Goal: Information Seeking & Learning: Find specific fact

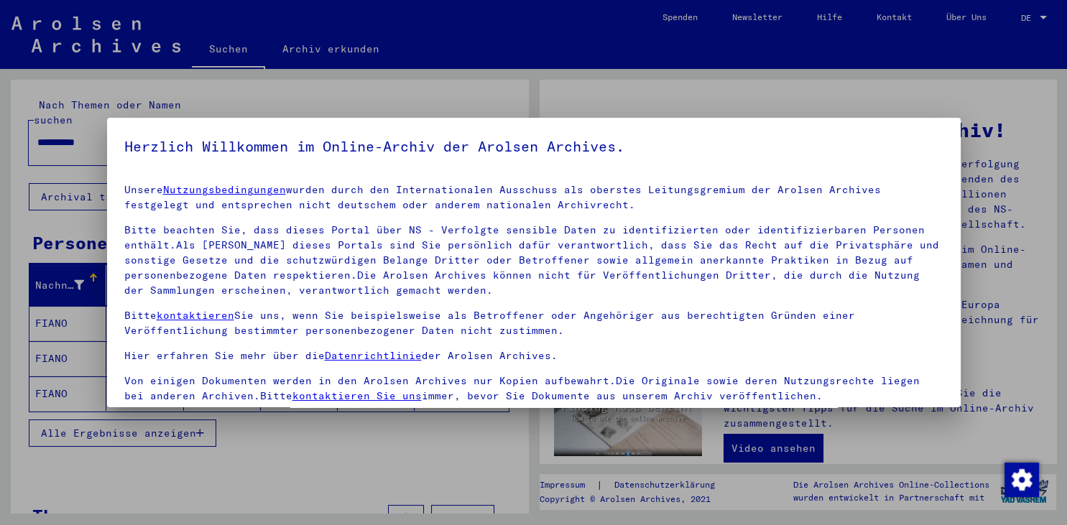
scroll to position [124, 0]
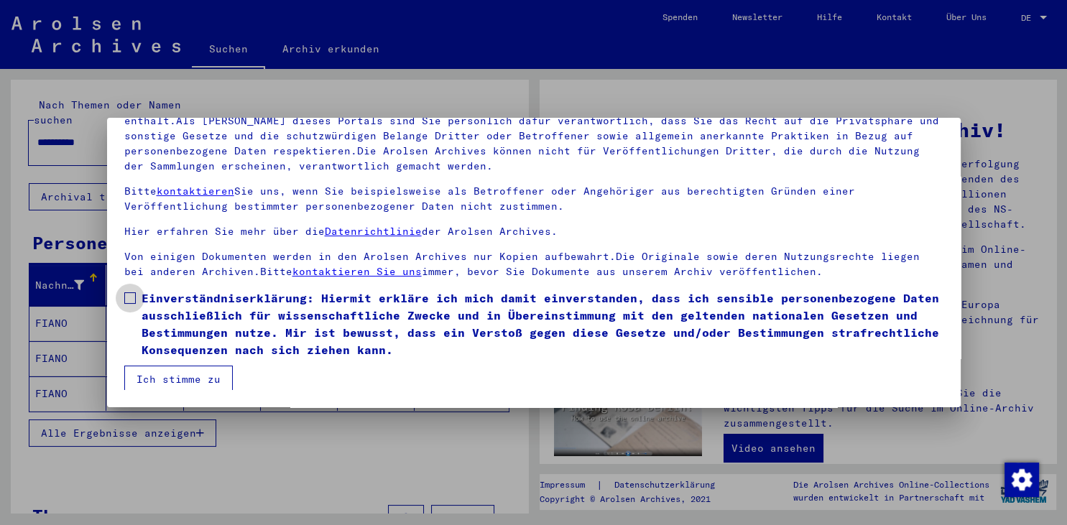
click at [157, 301] on span "Einverständniserklärung: Hiermit erkläre ich mich damit einverstanden, dass ich…" at bounding box center [543, 324] width 802 height 69
click at [171, 369] on button "Ich stimme zu" at bounding box center [178, 379] width 108 height 27
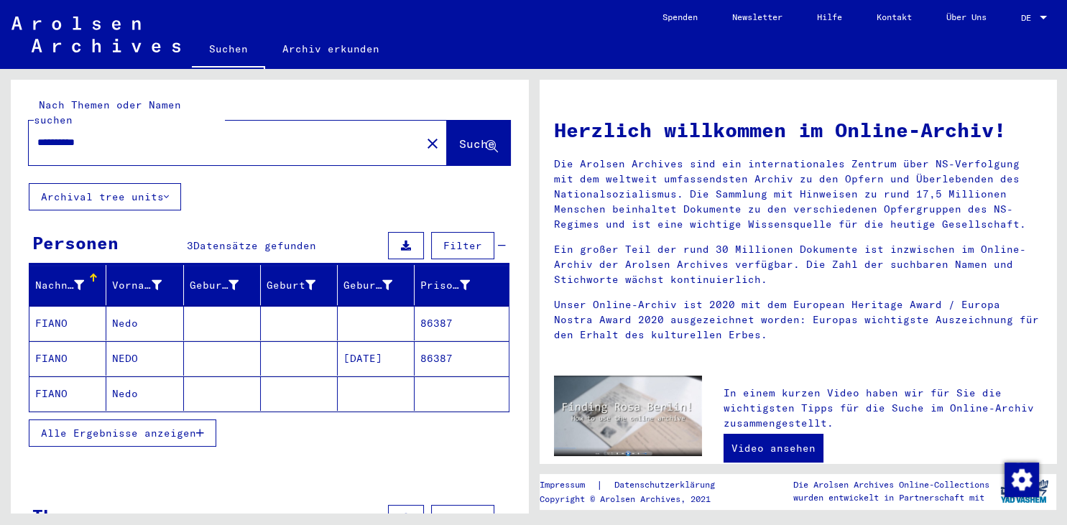
click at [57, 306] on mat-cell "FIANO" at bounding box center [67, 323] width 77 height 34
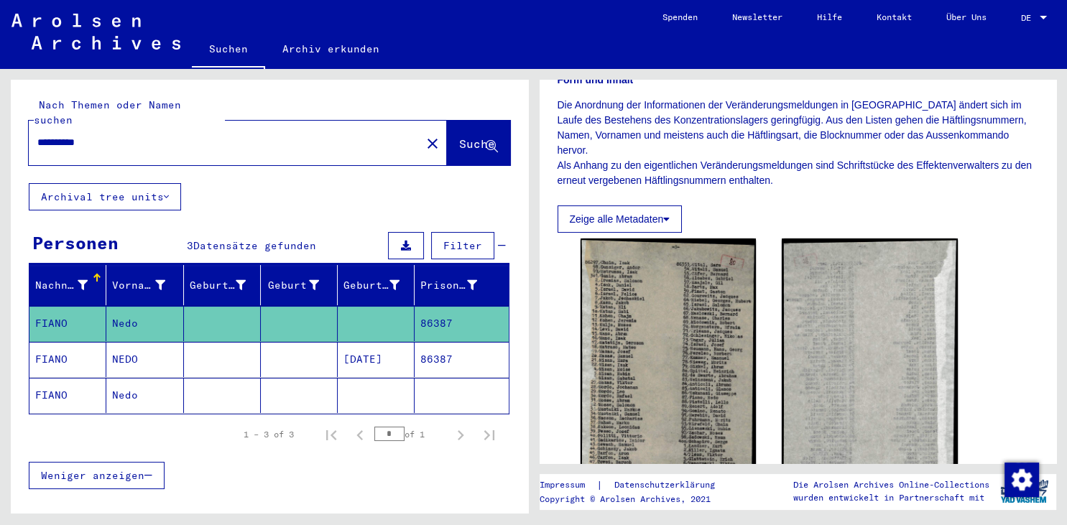
scroll to position [350, 0]
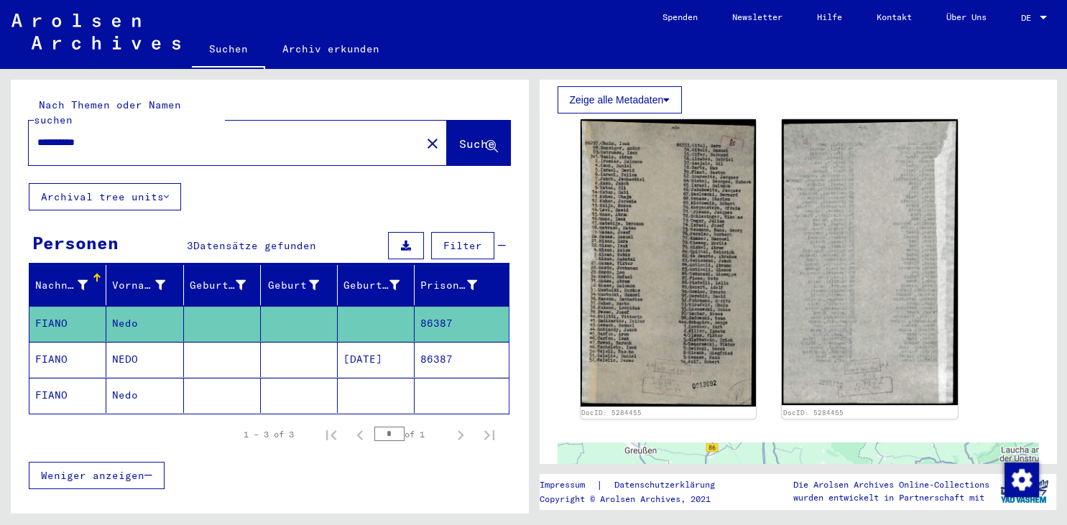
click at [420, 345] on mat-cell "86387" at bounding box center [461, 359] width 93 height 35
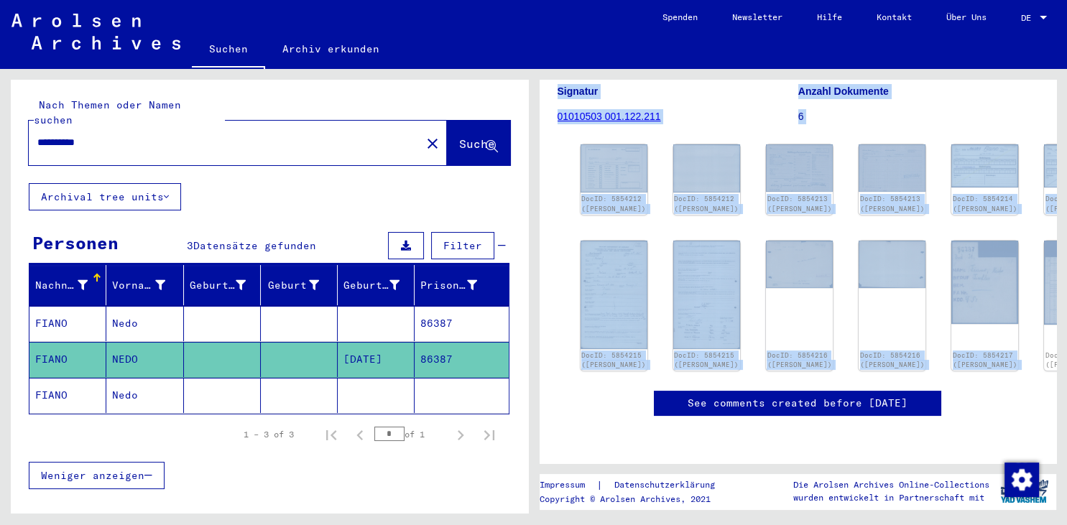
scroll to position [190, 0]
drag, startPoint x: 1047, startPoint y: 200, endPoint x: 1052, endPoint y: 274, distance: 74.9
click at [1052, 274] on yv-its-full-details "1 Inhaftierungsdokumente / 1.1 Lager und Ghettos / 1.1.5 Konzentrationslager [G…" at bounding box center [798, 186] width 517 height 519
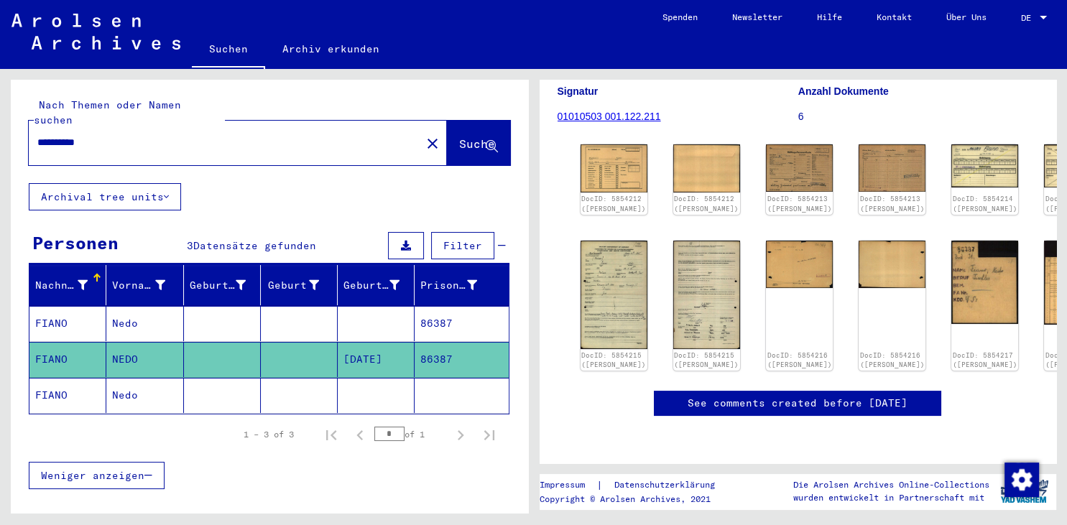
click at [1027, 335] on div "1 Inhaftierungsdokumente / 1.1 Lager und Ghettos / 1.1.5 Konzentrationslager [G…" at bounding box center [797, 186] width 481 height 519
click at [608, 143] on img at bounding box center [613, 168] width 70 height 50
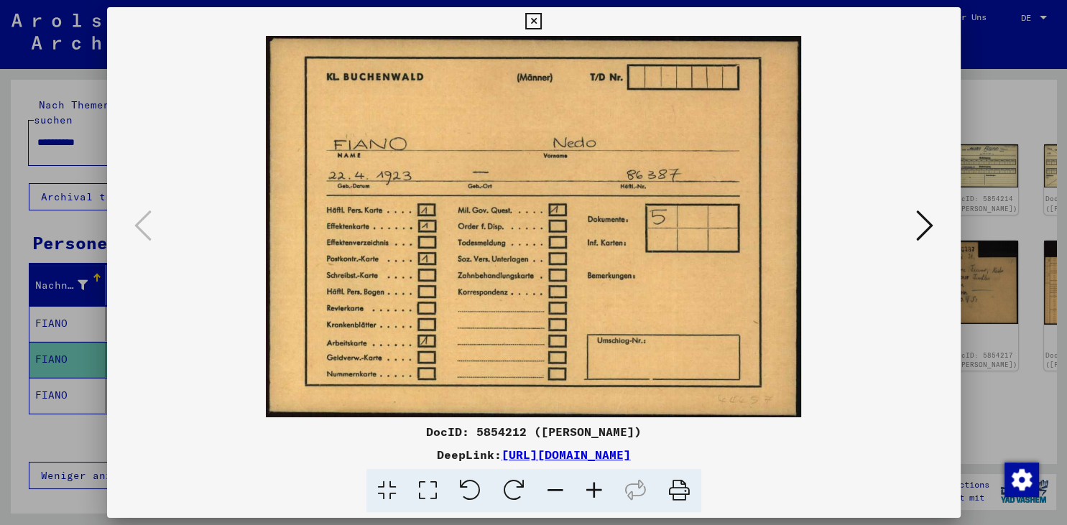
click at [925, 225] on icon at bounding box center [924, 225] width 17 height 34
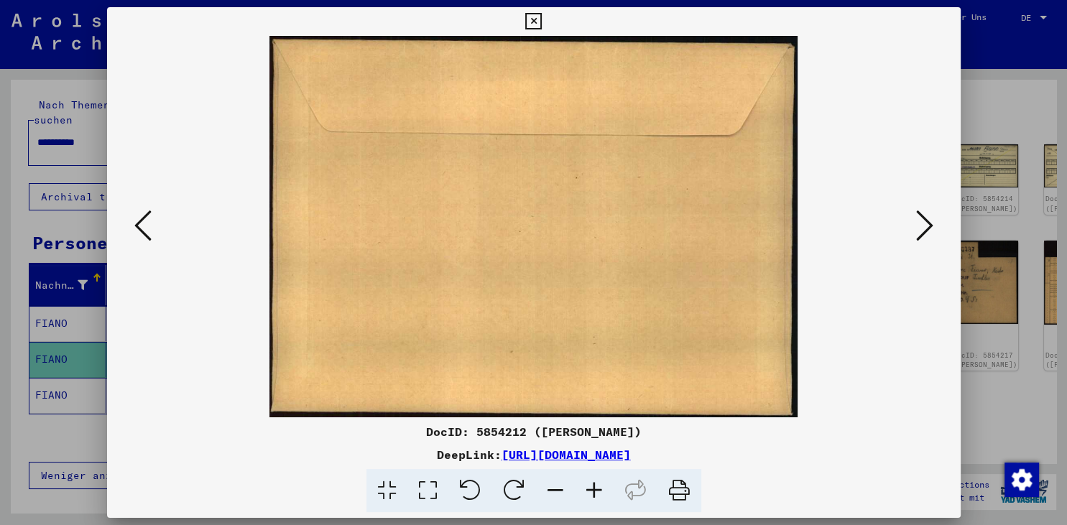
click at [925, 225] on icon at bounding box center [924, 225] width 17 height 34
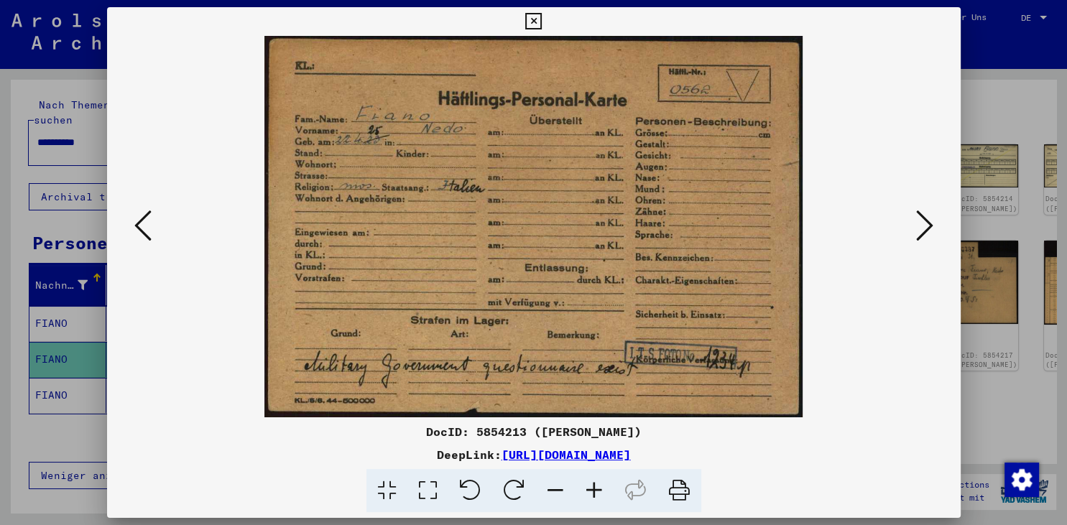
click at [925, 225] on icon at bounding box center [924, 225] width 17 height 34
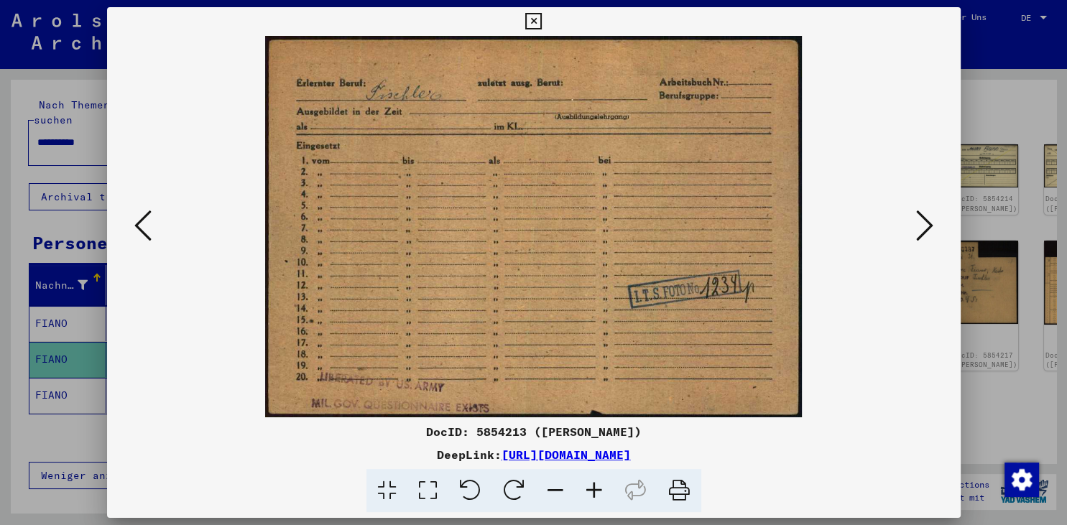
click at [925, 225] on icon at bounding box center [924, 225] width 17 height 34
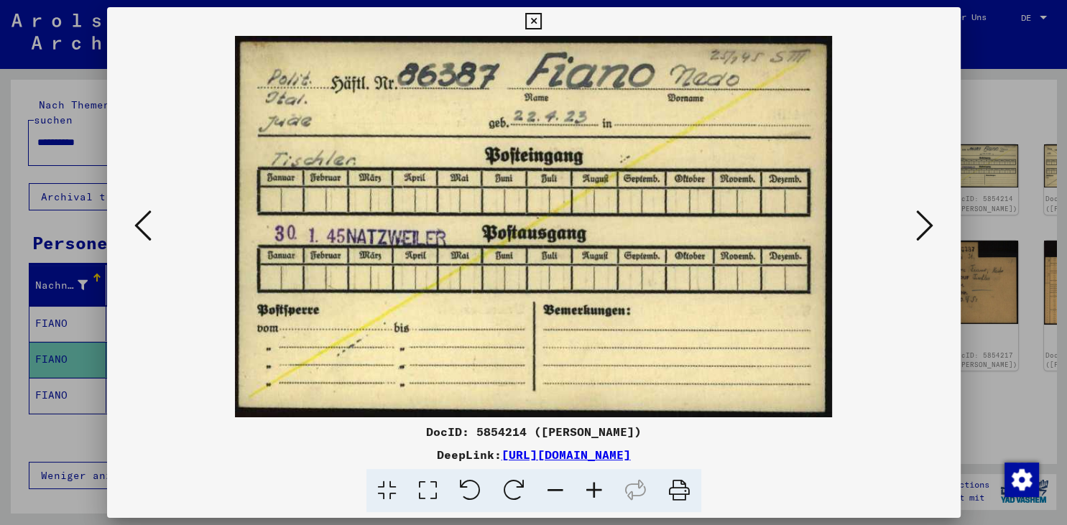
click at [925, 225] on icon at bounding box center [924, 225] width 17 height 34
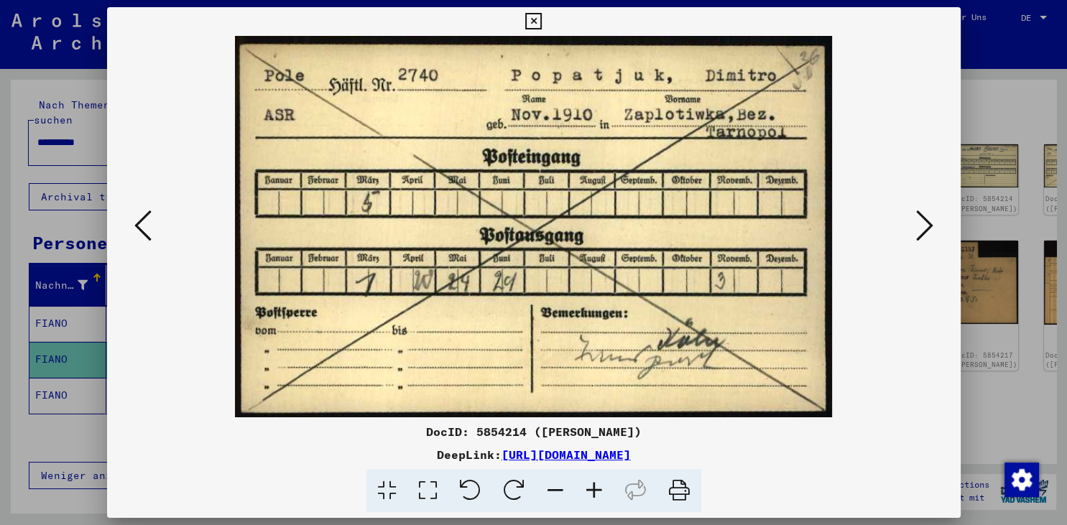
click at [925, 225] on icon at bounding box center [924, 225] width 17 height 34
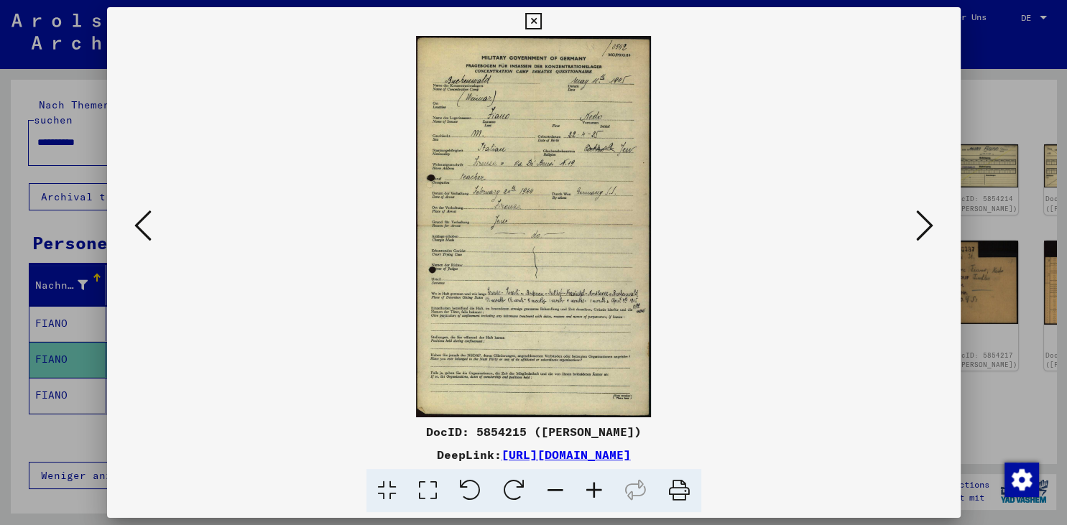
click at [542, 18] on icon at bounding box center [533, 21] width 17 height 17
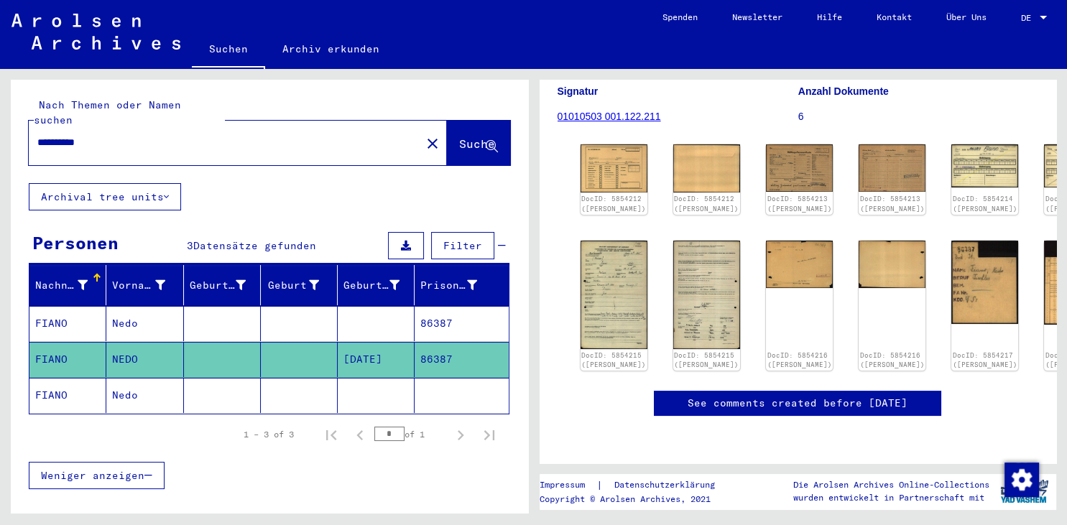
click at [1062, 214] on div "1 Inhaftierungsdokumente / 1.1 Lager und Ghettos / 1.1.5 Konzentrationslager [G…" at bounding box center [800, 291] width 533 height 444
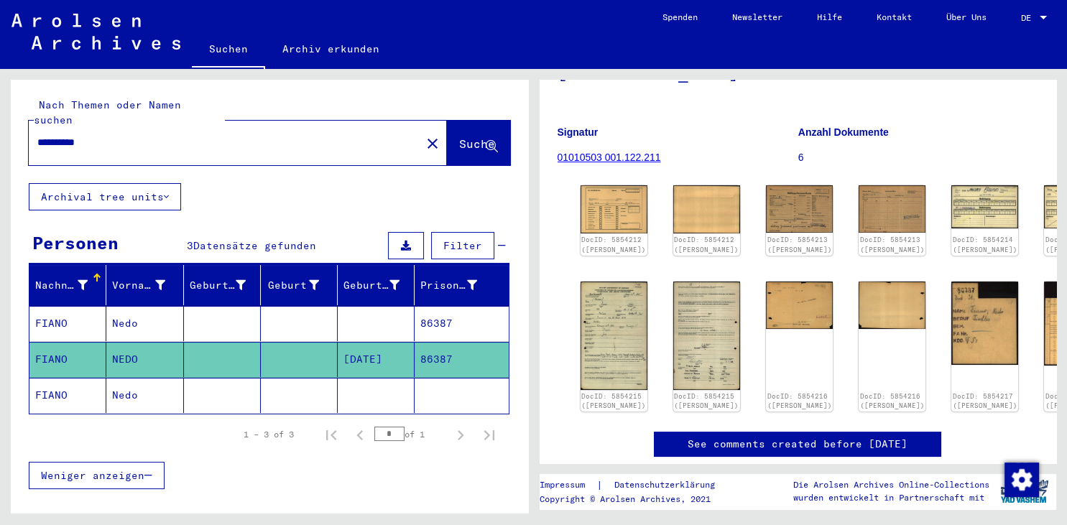
scroll to position [126, 0]
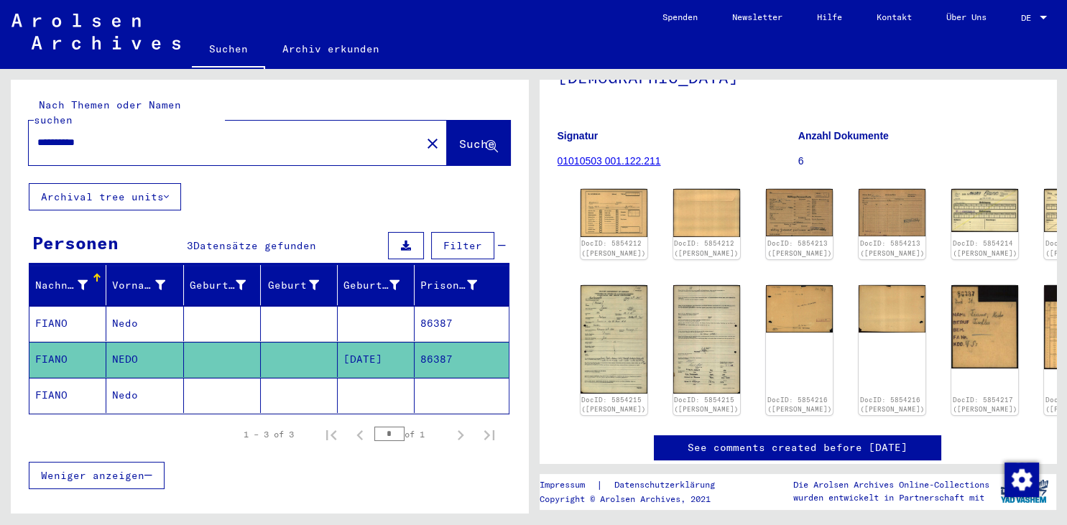
click at [616, 155] on link "01010503 001.122.211" at bounding box center [608, 160] width 103 height 11
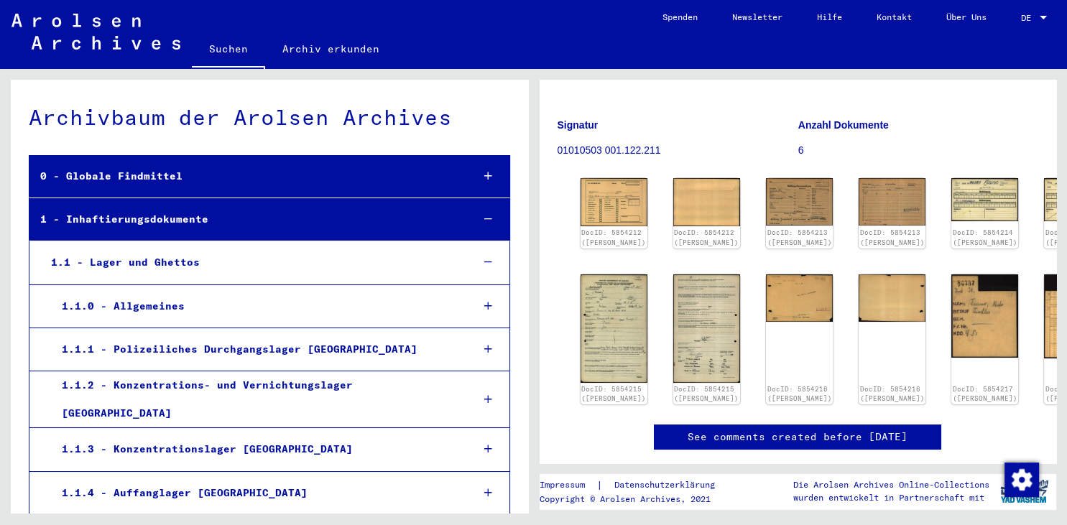
scroll to position [127, 0]
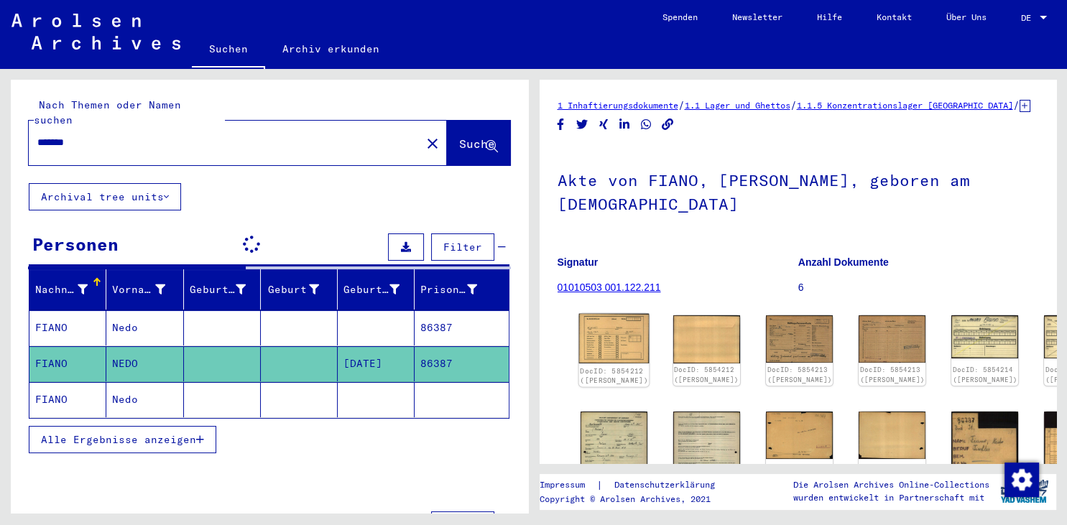
click at [608, 339] on img at bounding box center [613, 339] width 70 height 50
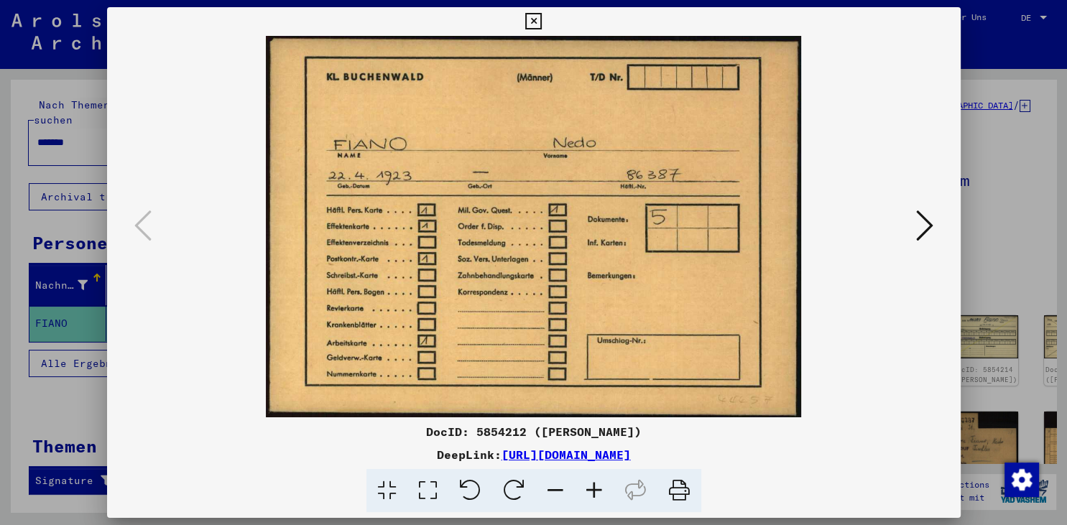
click at [705, 203] on img at bounding box center [534, 226] width 756 height 381
click at [925, 230] on icon at bounding box center [924, 225] width 17 height 34
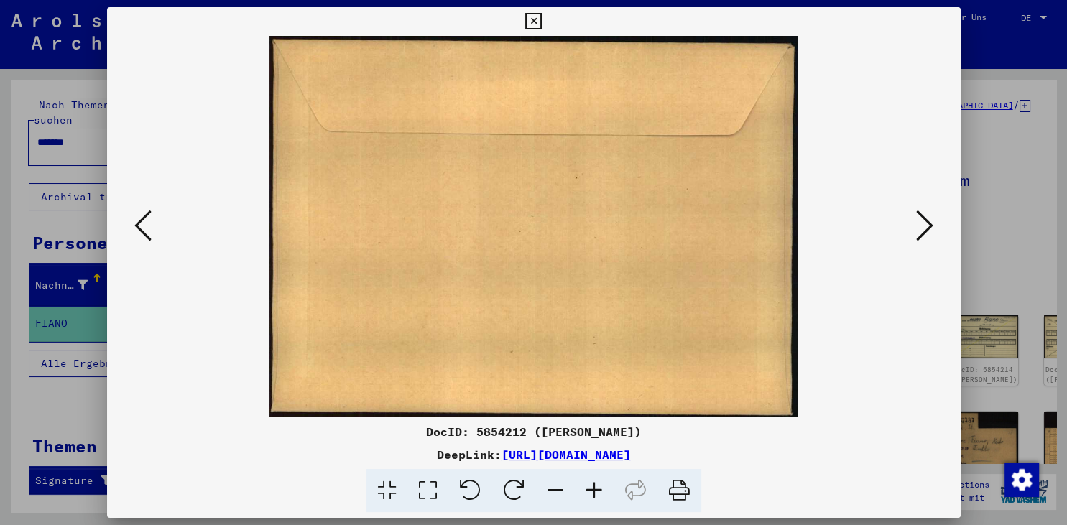
click at [927, 233] on icon at bounding box center [924, 225] width 17 height 34
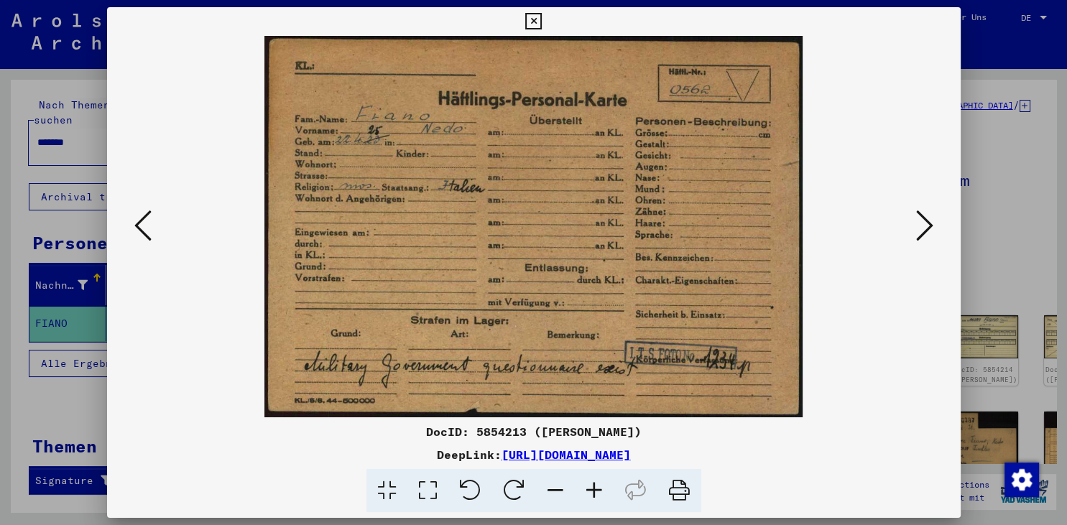
click at [927, 226] on icon at bounding box center [924, 225] width 17 height 34
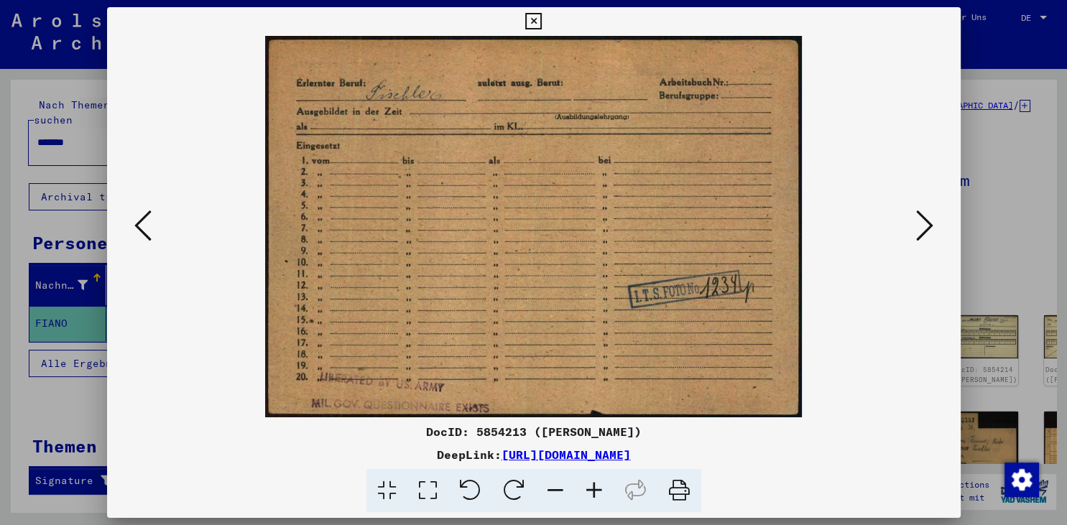
click at [915, 238] on button at bounding box center [925, 226] width 26 height 41
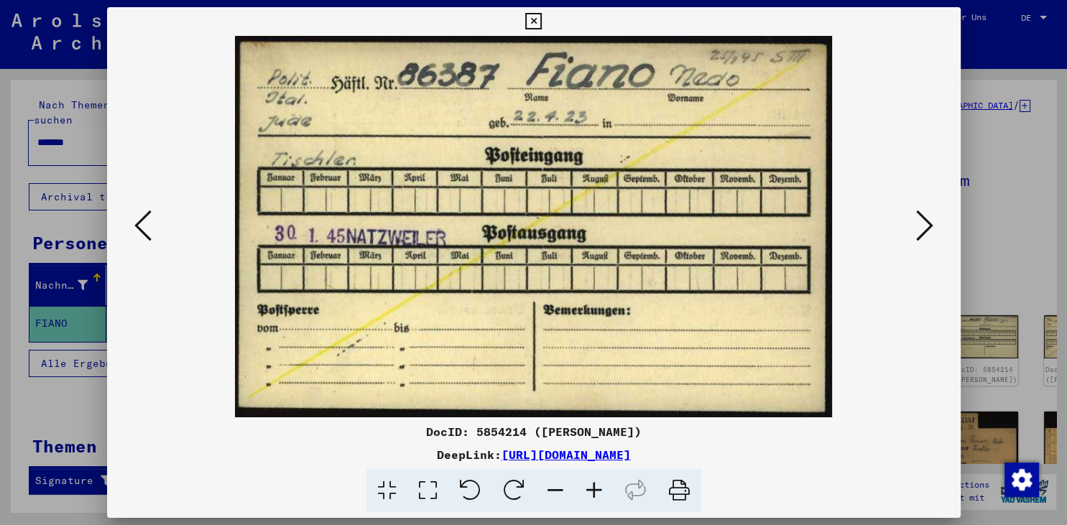
click at [921, 234] on icon at bounding box center [924, 225] width 17 height 34
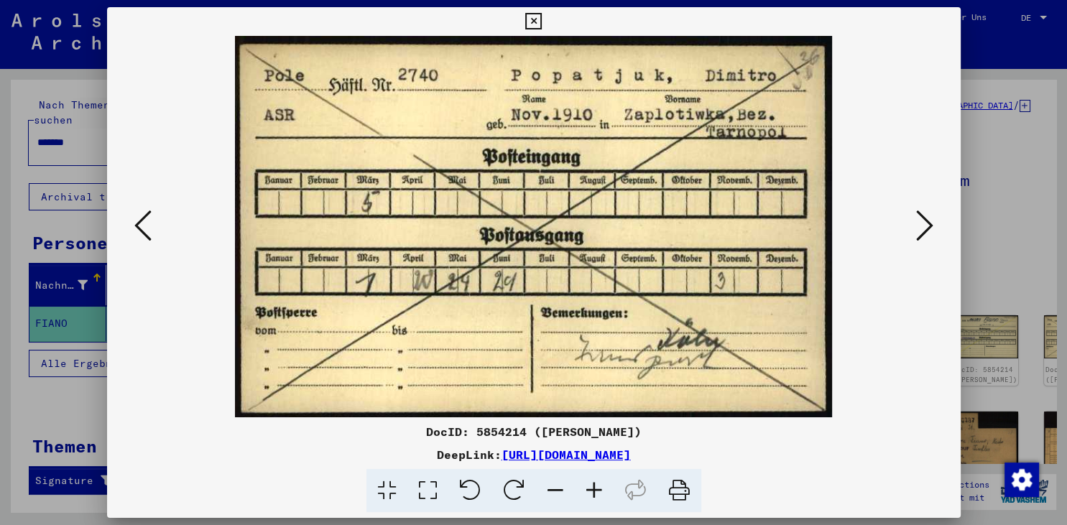
click at [936, 238] on button at bounding box center [925, 226] width 26 height 41
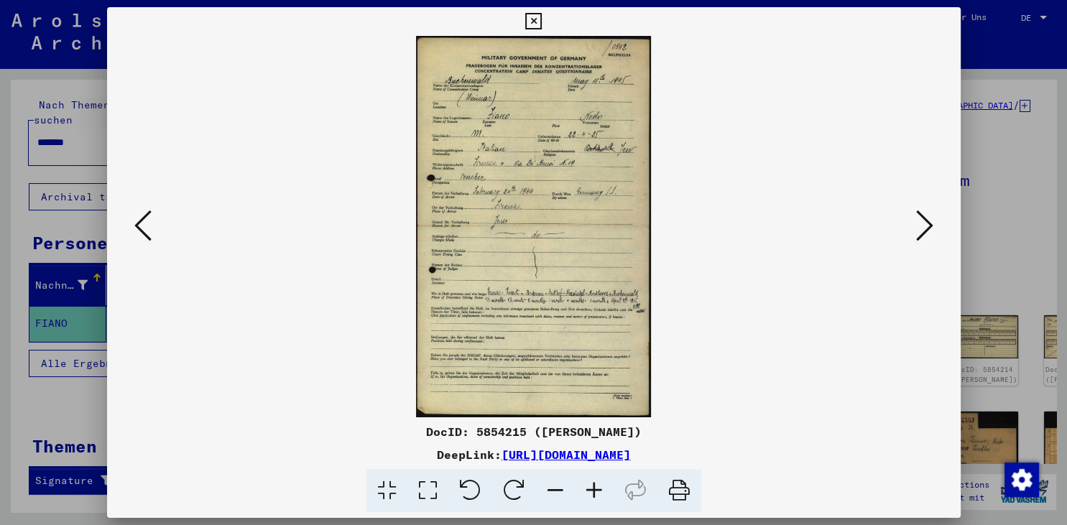
click at [919, 217] on icon at bounding box center [924, 225] width 17 height 34
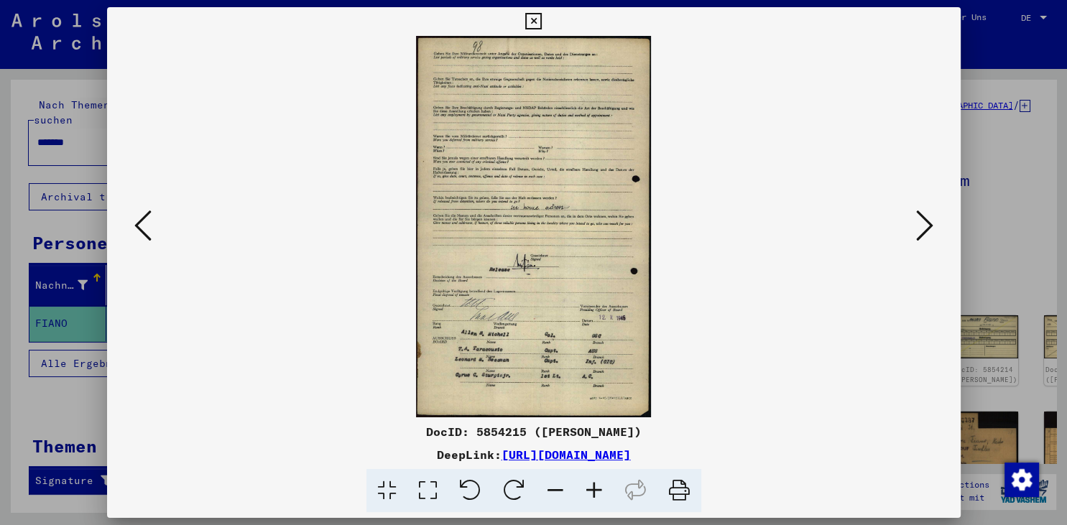
click at [918, 227] on icon at bounding box center [924, 225] width 17 height 34
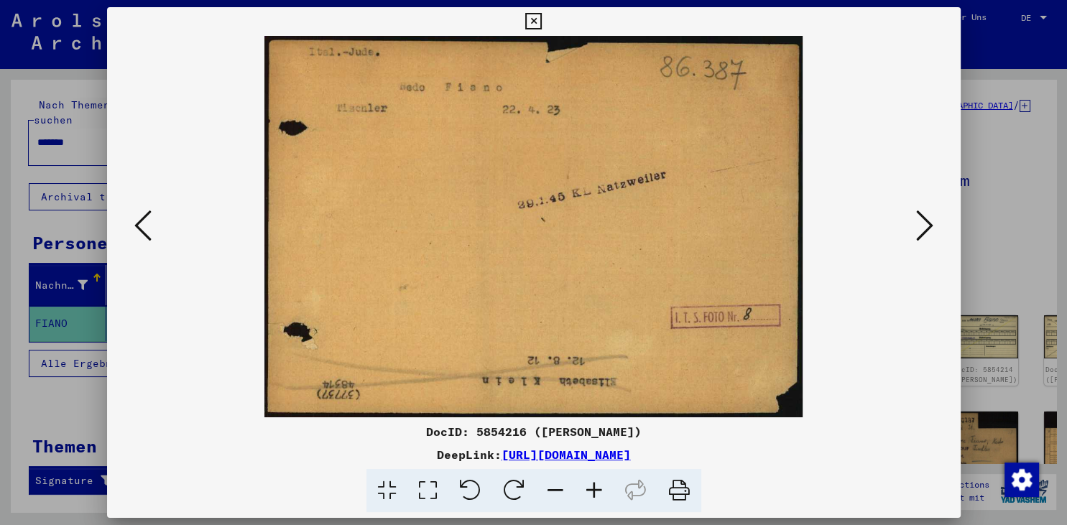
click at [930, 217] on icon at bounding box center [924, 225] width 17 height 34
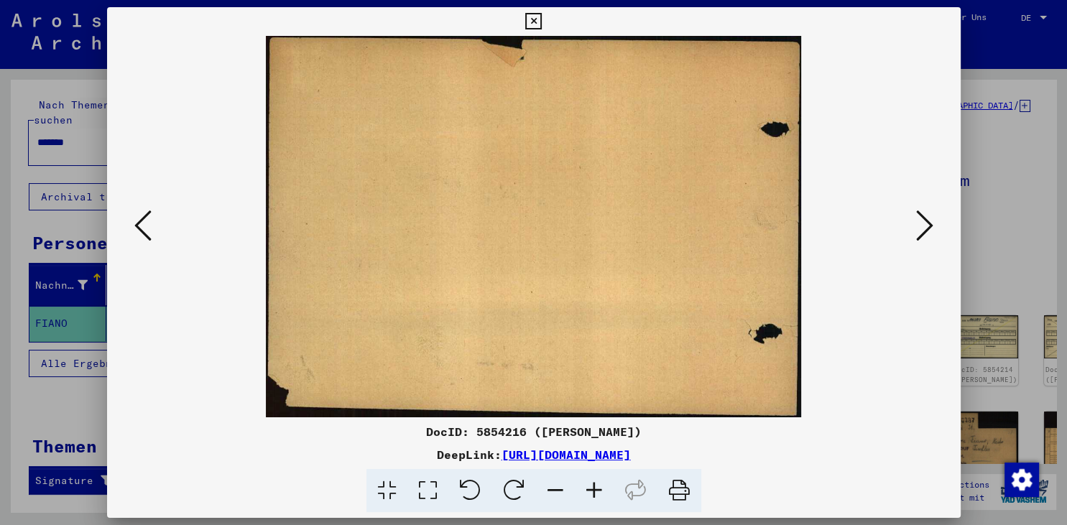
click at [921, 222] on icon at bounding box center [924, 225] width 17 height 34
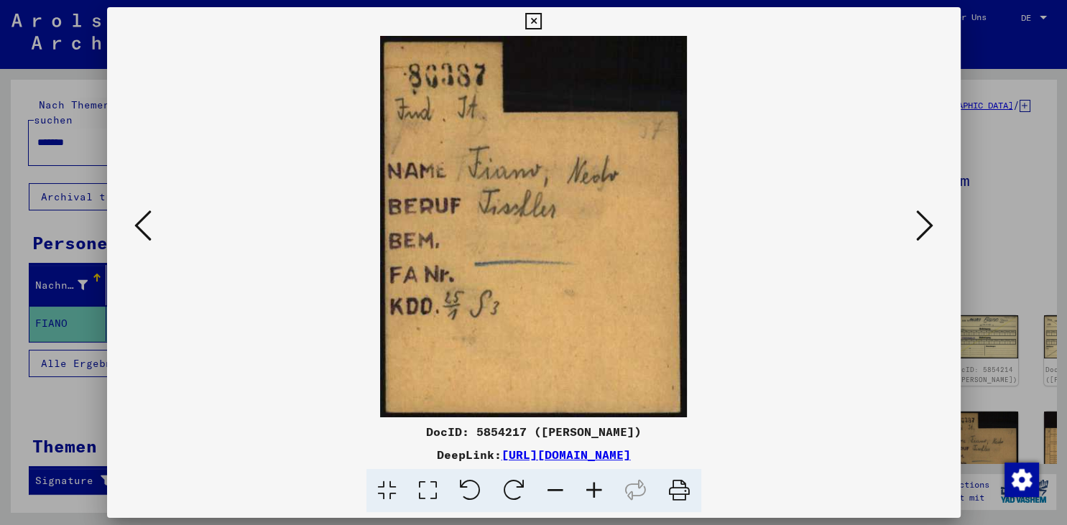
click at [938, 226] on div at bounding box center [533, 226] width 853 height 381
click at [923, 226] on icon at bounding box center [924, 225] width 17 height 34
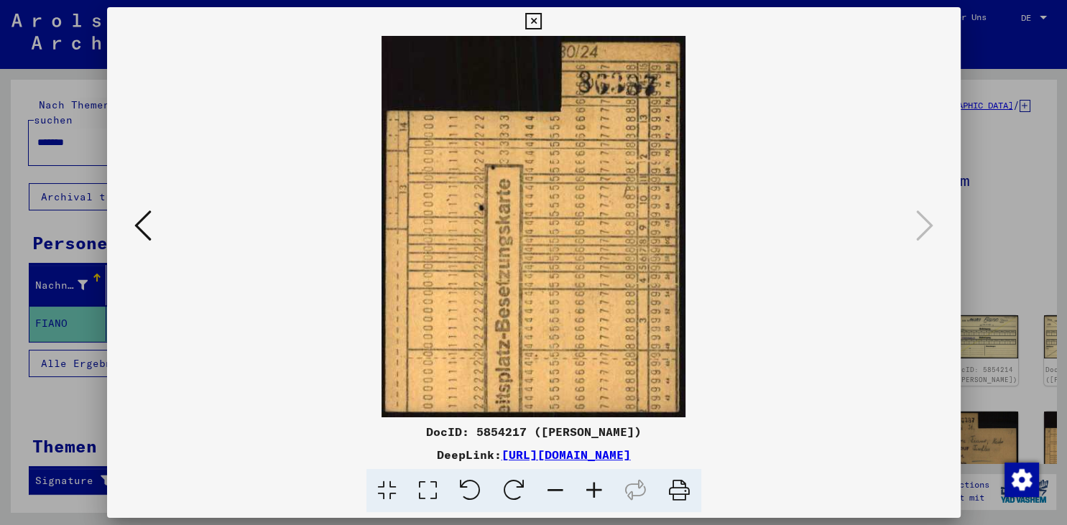
click at [591, 219] on img at bounding box center [534, 226] width 756 height 381
click at [542, 14] on icon at bounding box center [533, 21] width 17 height 17
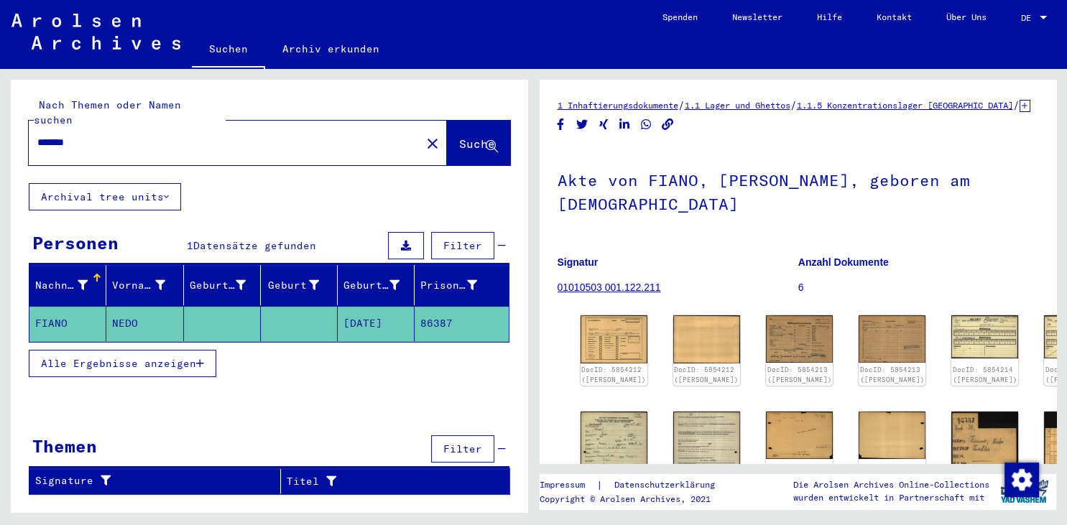
click at [98, 135] on input "*******" at bounding box center [224, 142] width 375 height 15
type input "**********"
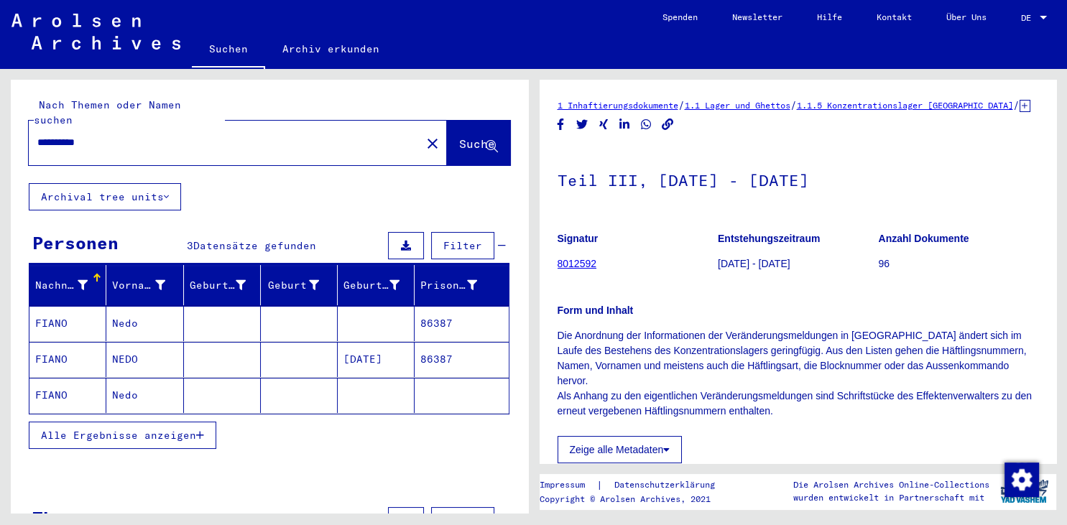
click at [139, 312] on mat-cell "Nedo" at bounding box center [144, 323] width 77 height 35
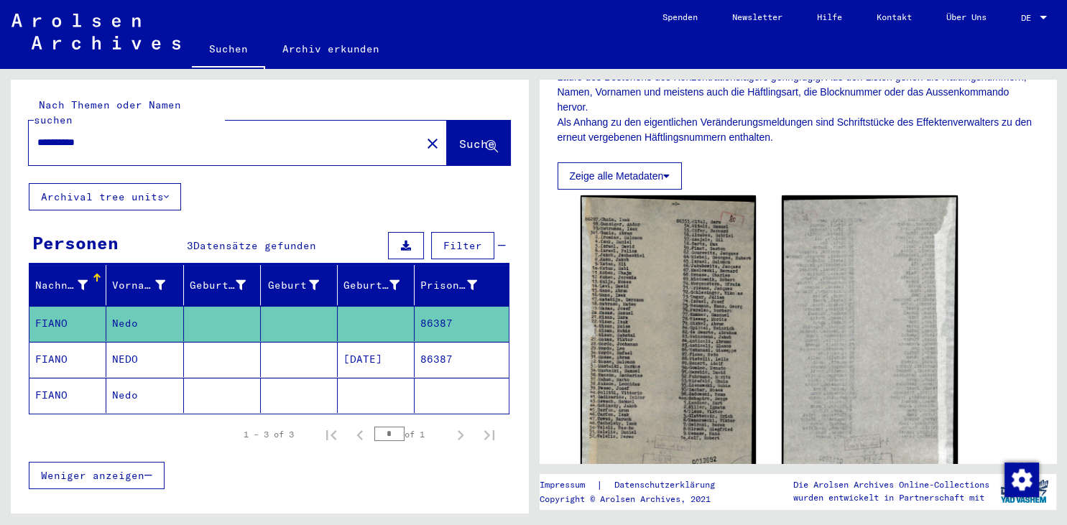
scroll to position [356, 0]
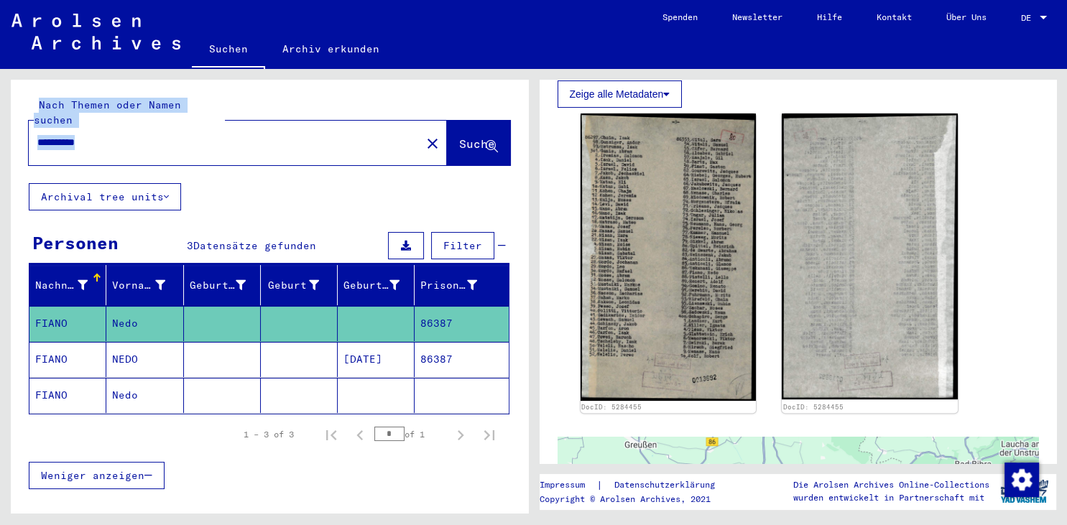
drag, startPoint x: 1058, startPoint y: 206, endPoint x: 1055, endPoint y: 170, distance: 36.1
click at [1055, 170] on div "1 Inhaftierungsdokumente / 1.1 Lager und Ghettos / 1.1.5 Konzentrationslager [G…" at bounding box center [800, 291] width 533 height 444
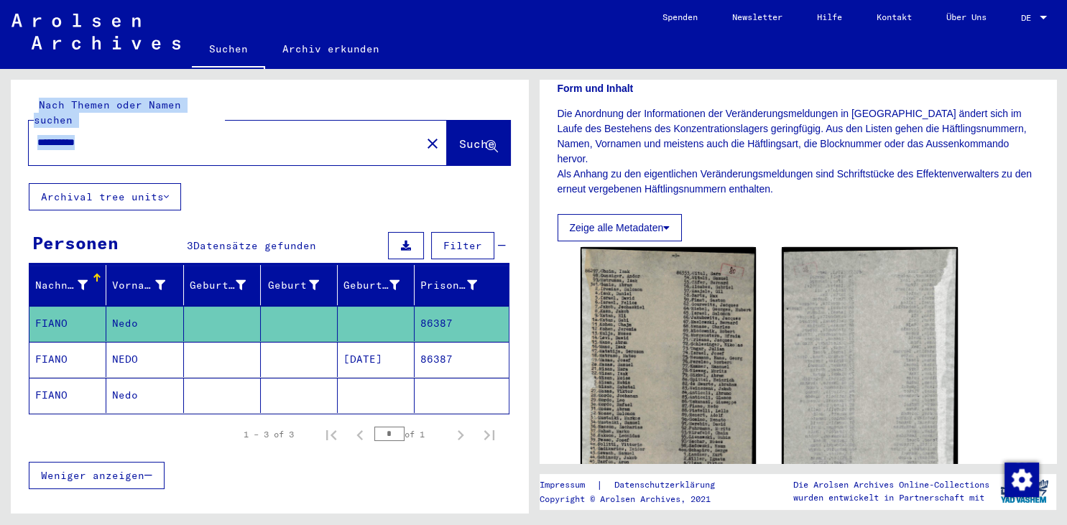
scroll to position [170, 0]
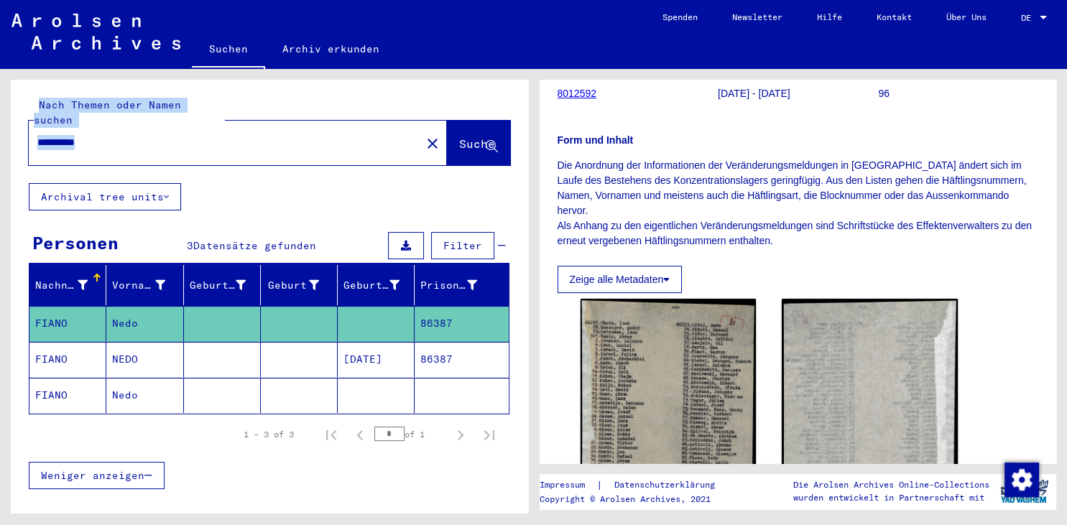
click at [829, 201] on p "Die Anordnung der Informationen der Veränderungsmeldungen in [GEOGRAPHIC_DATA] …" at bounding box center [797, 203] width 481 height 91
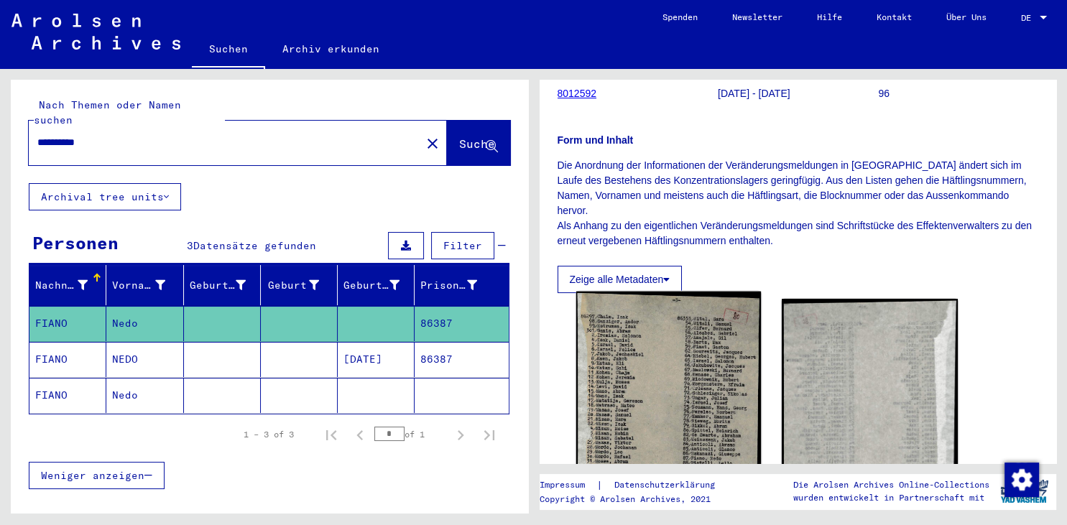
click at [671, 351] on img at bounding box center [667, 443] width 185 height 302
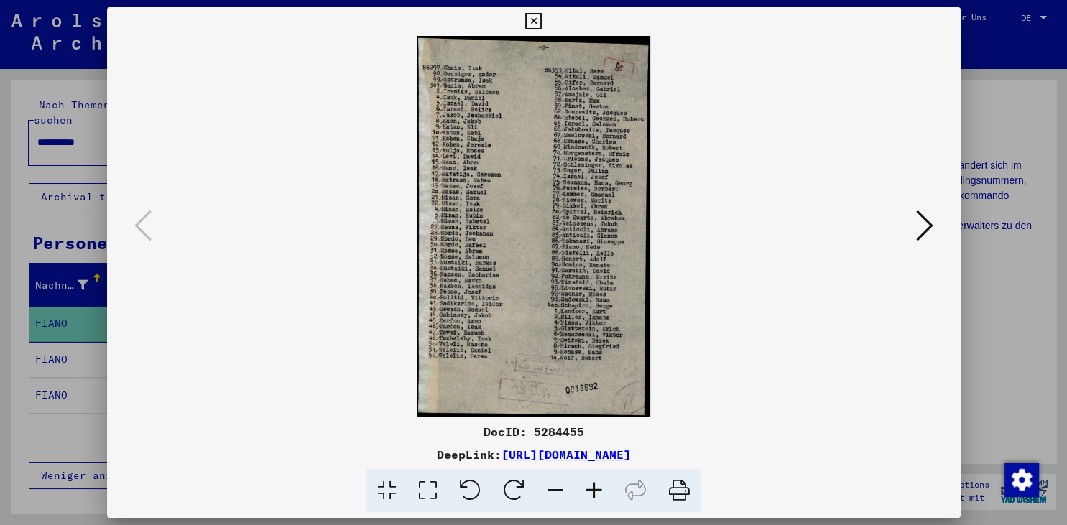
click at [478, 228] on img at bounding box center [534, 226] width 756 height 381
click at [574, 216] on img at bounding box center [534, 226] width 756 height 381
click at [542, 23] on icon at bounding box center [533, 21] width 17 height 17
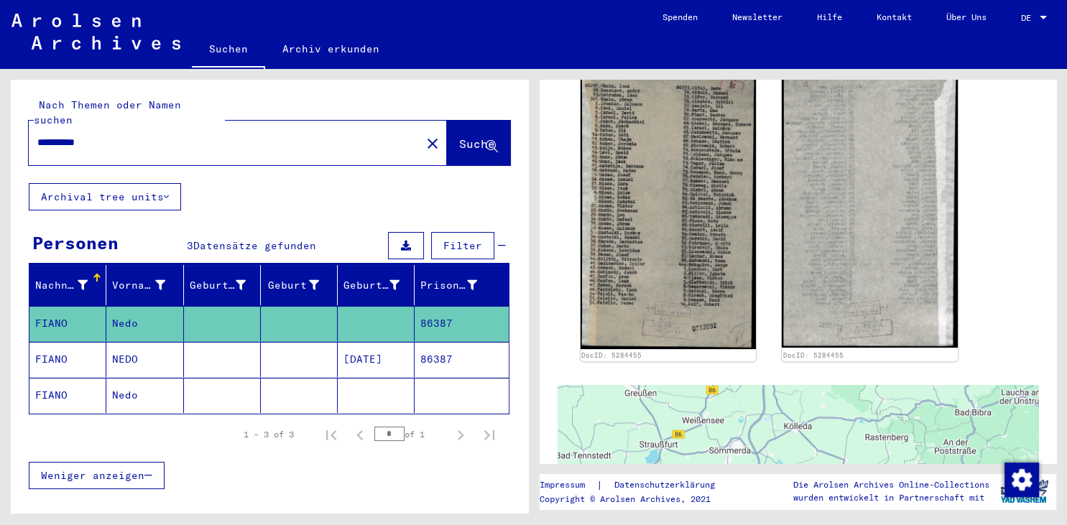
scroll to position [422, 0]
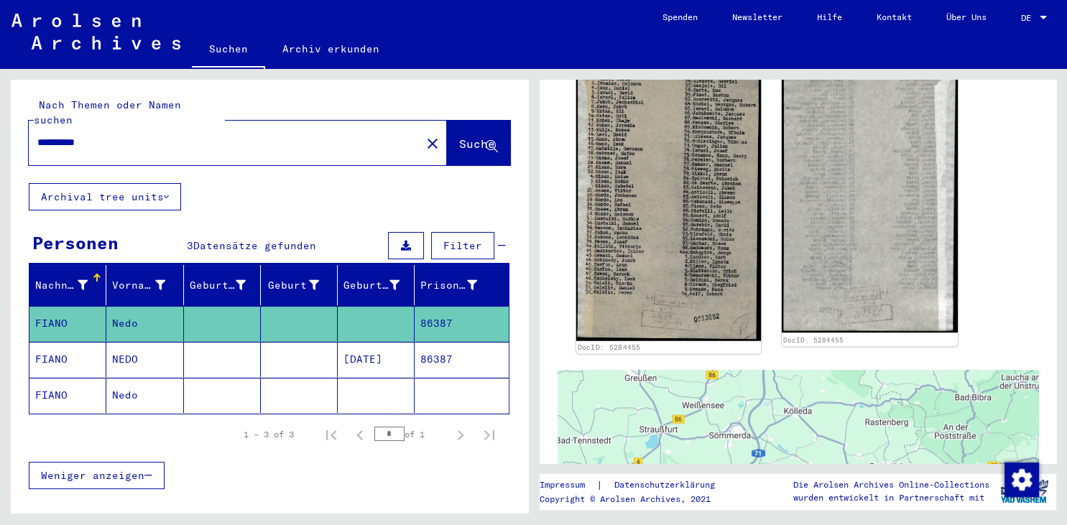
click at [662, 221] on img at bounding box center [667, 191] width 185 height 302
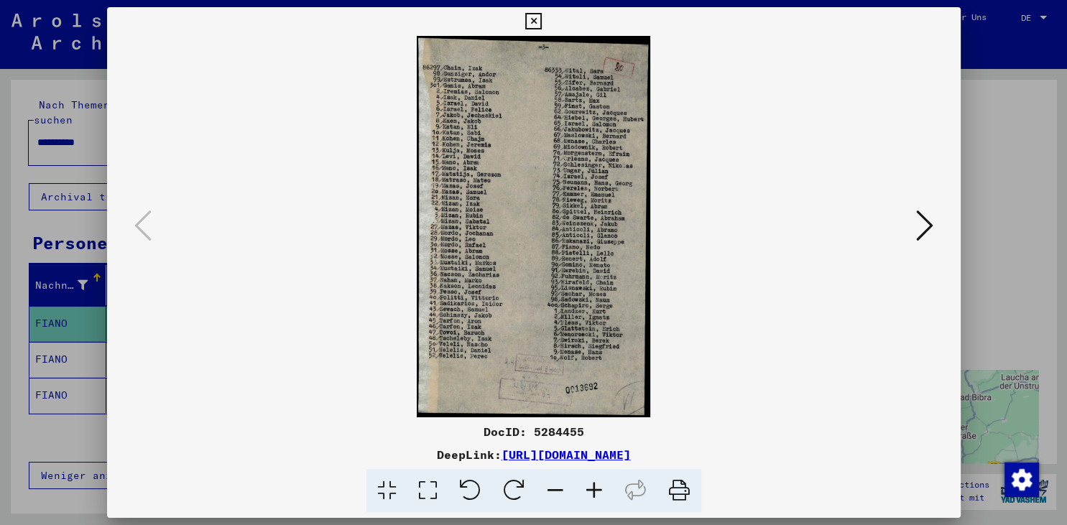
click at [542, 24] on icon at bounding box center [533, 21] width 17 height 17
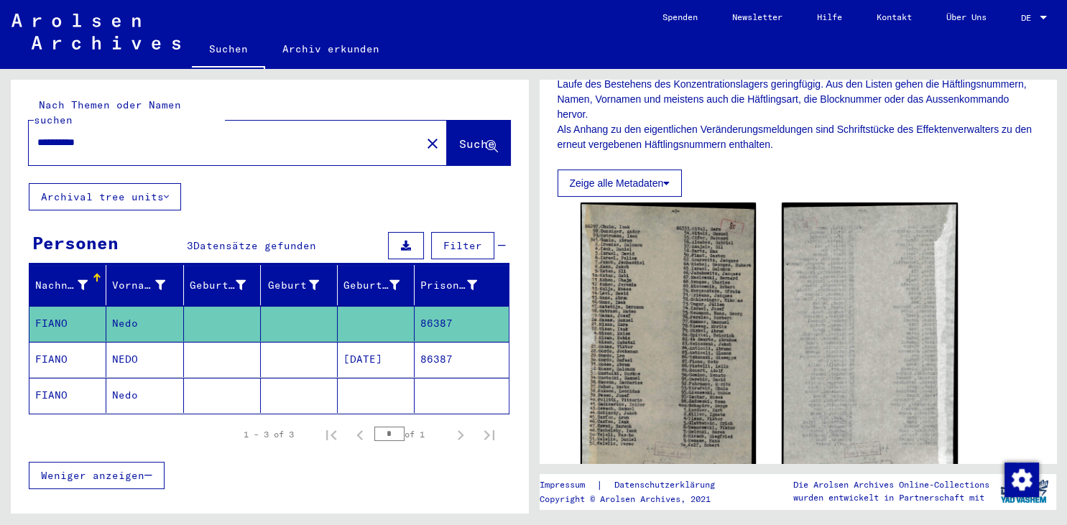
scroll to position [259, 0]
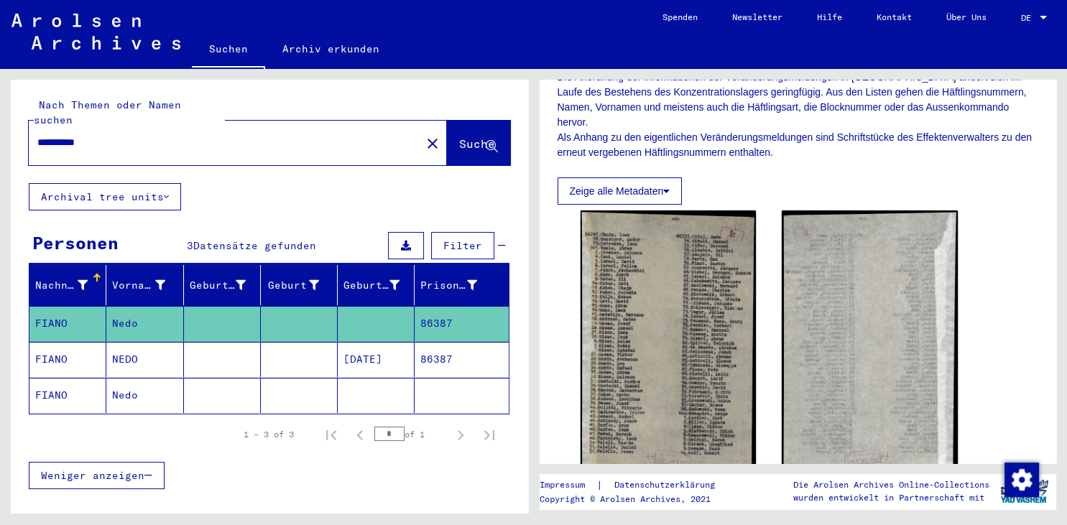
click at [621, 189] on button "Zeige alle Metadaten" at bounding box center [619, 190] width 125 height 27
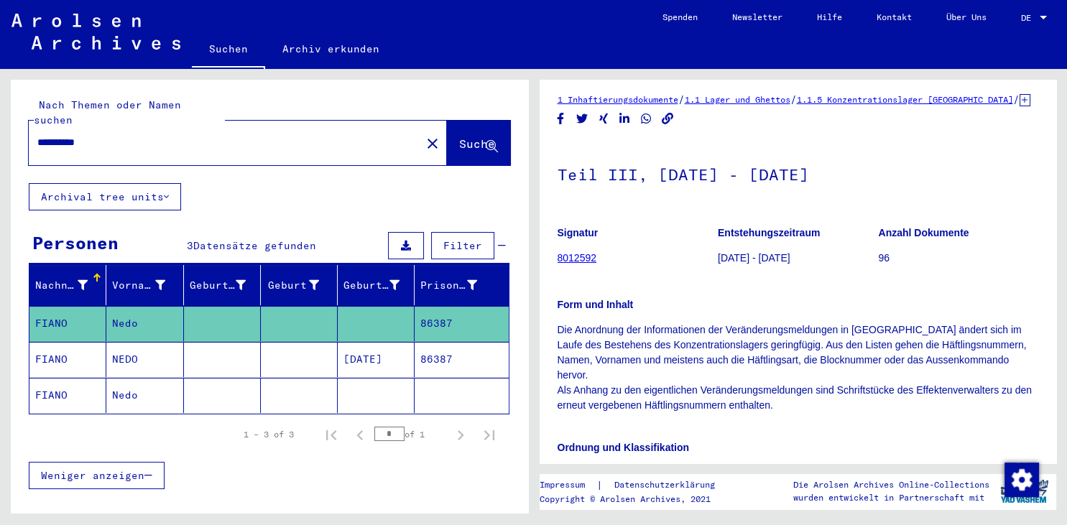
scroll to position [14, 0]
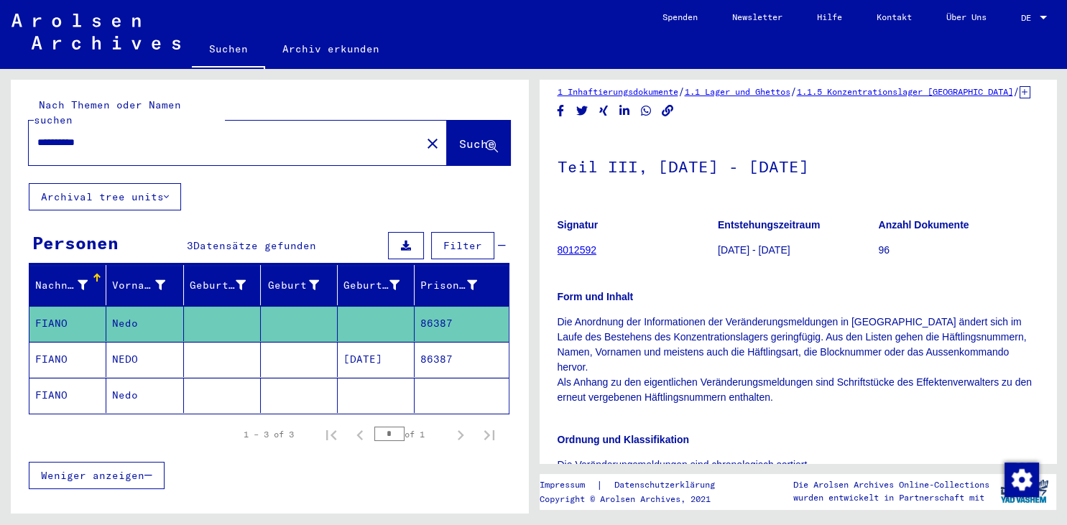
click at [563, 256] on link "8012592" at bounding box center [577, 249] width 40 height 11
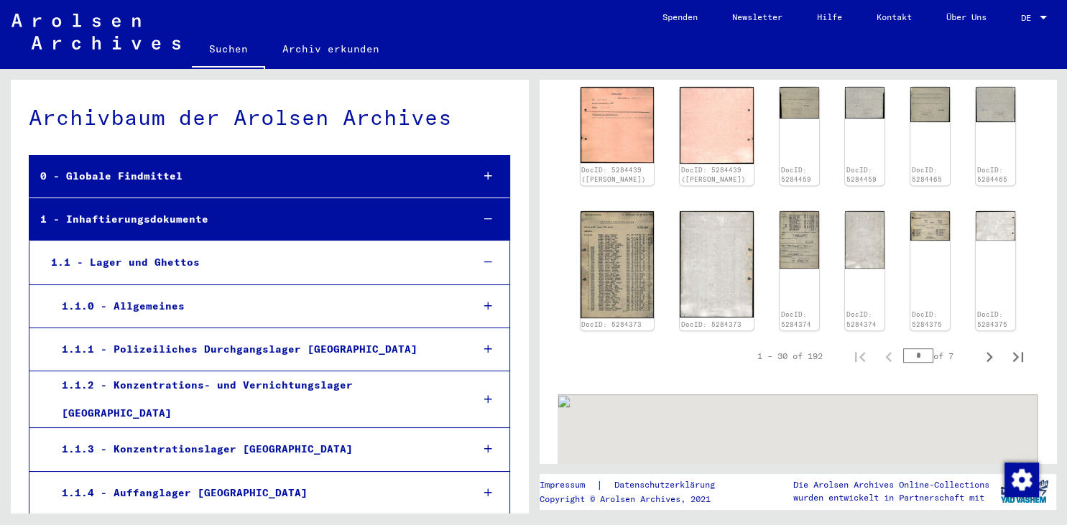
scroll to position [711, 0]
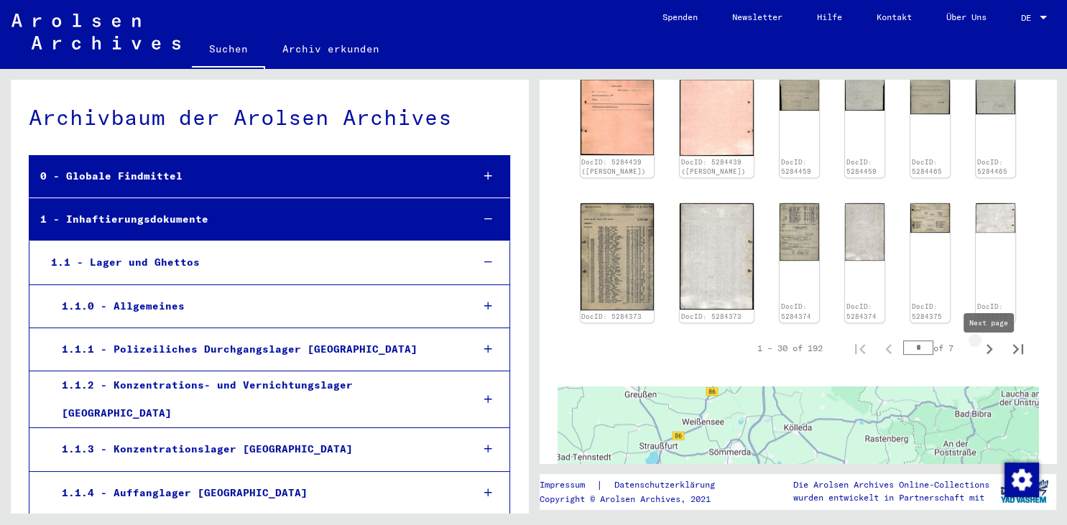
click at [990, 354] on icon "Next page" at bounding box center [989, 349] width 6 height 10
type input "*"
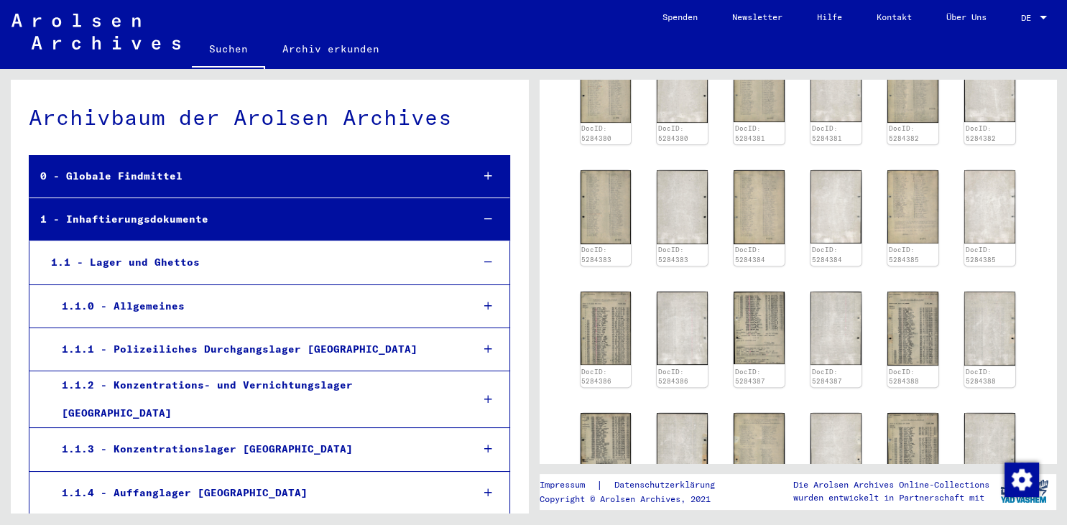
scroll to position [588, 0]
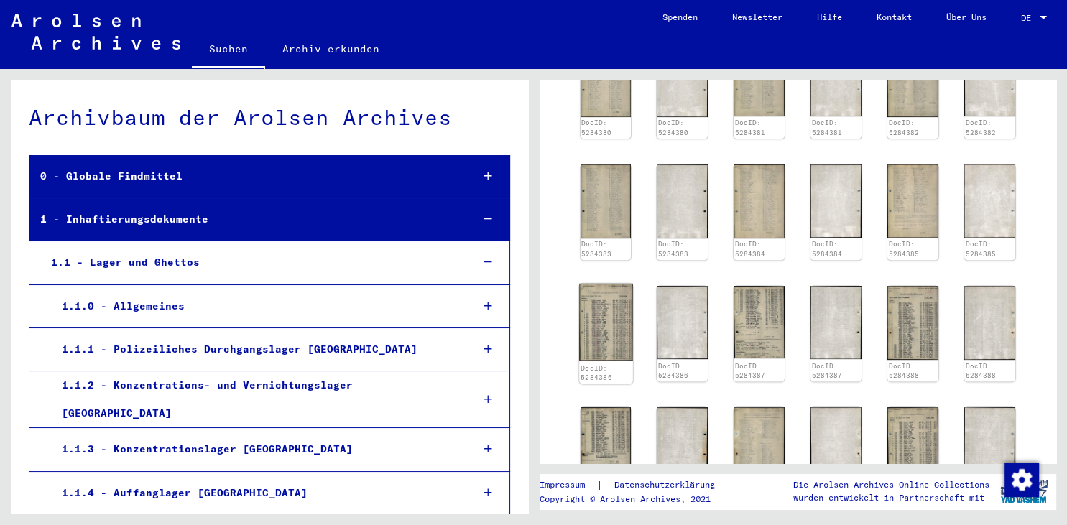
click at [593, 337] on img at bounding box center [605, 323] width 53 height 78
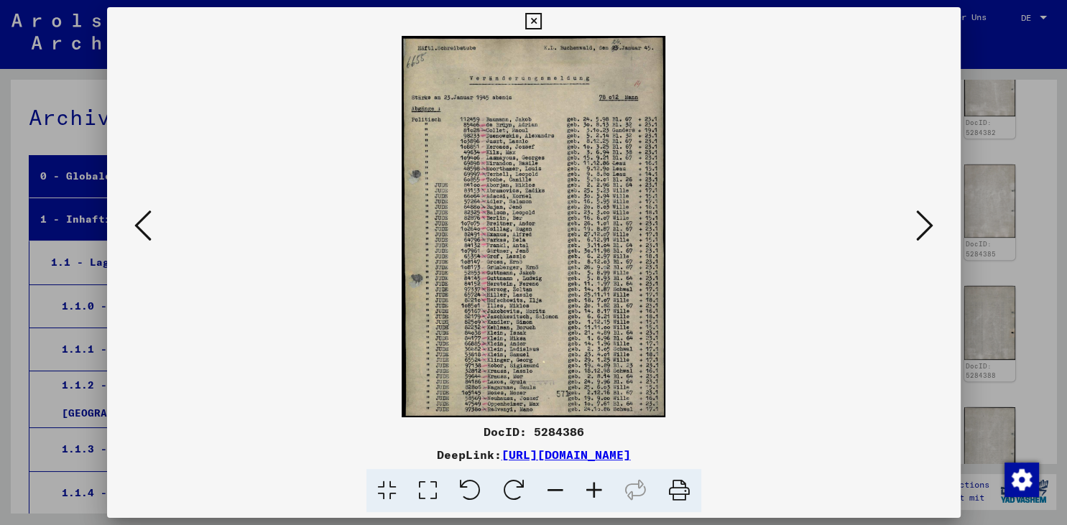
click at [921, 225] on icon at bounding box center [924, 225] width 17 height 34
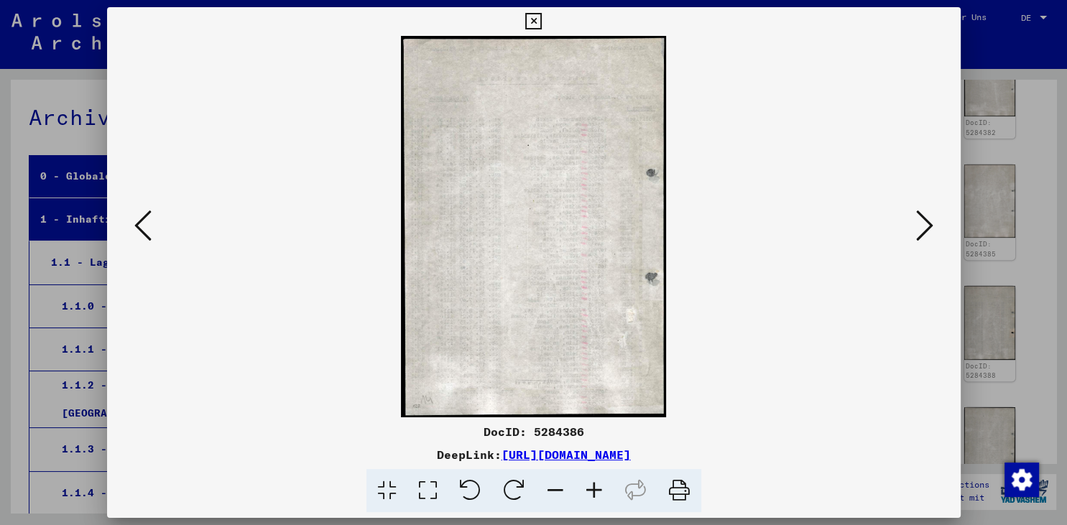
click at [921, 225] on icon at bounding box center [924, 225] width 17 height 34
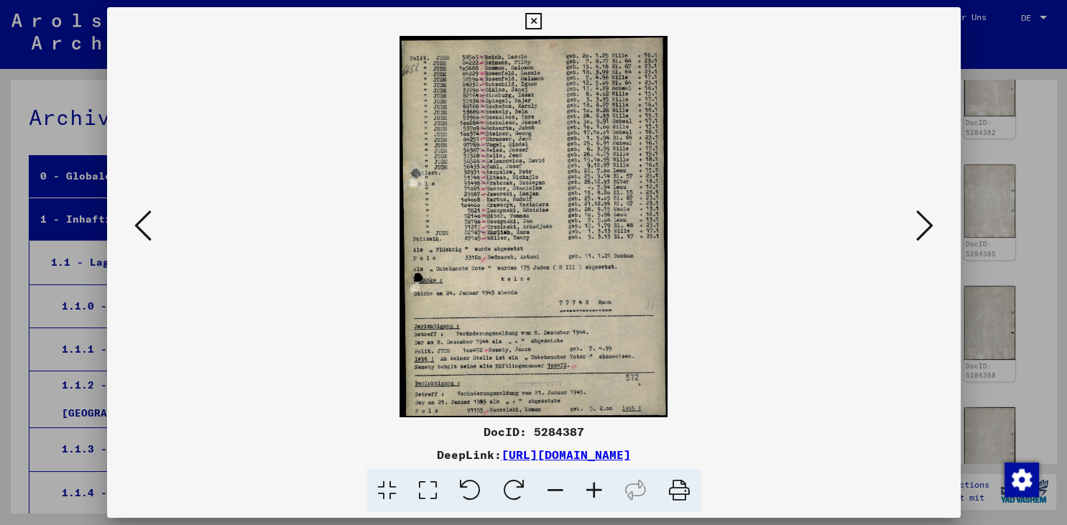
click at [921, 225] on icon at bounding box center [924, 225] width 17 height 34
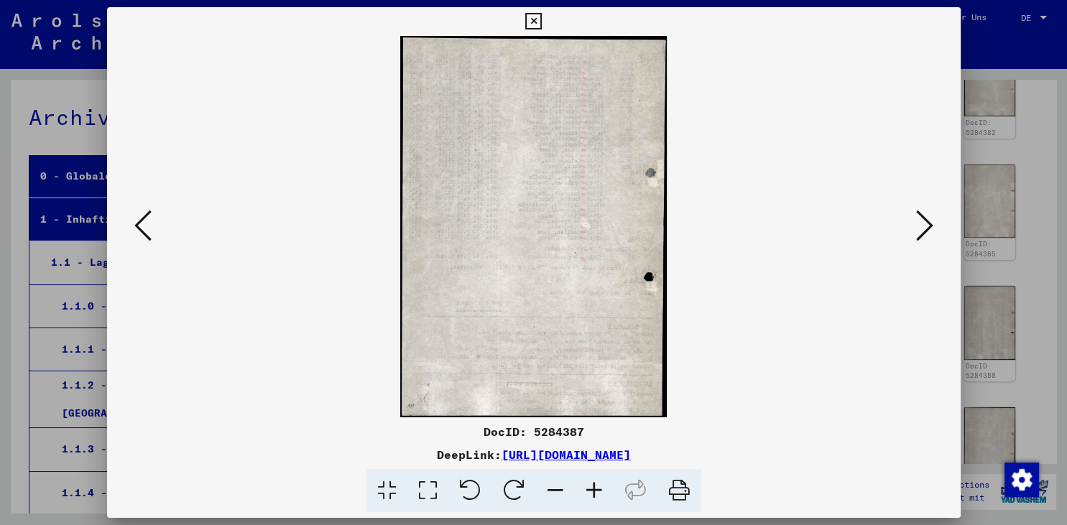
click at [921, 225] on icon at bounding box center [924, 225] width 17 height 34
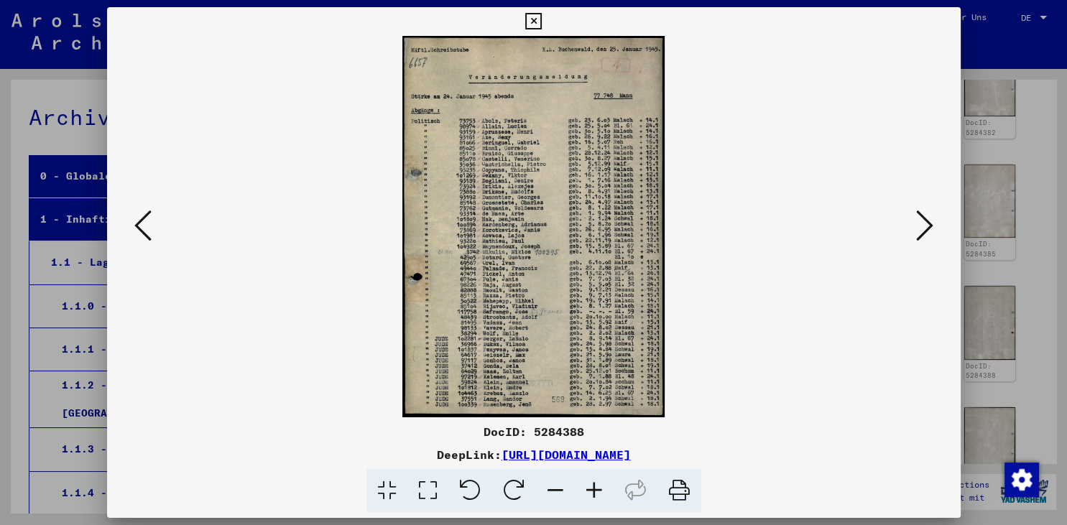
click at [921, 225] on icon at bounding box center [924, 225] width 17 height 34
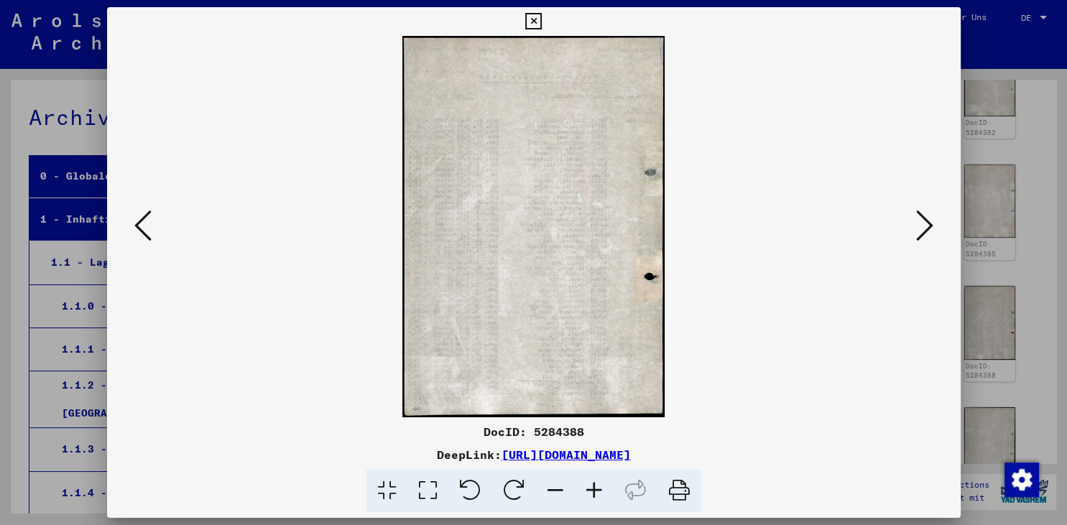
click at [921, 225] on icon at bounding box center [924, 225] width 17 height 34
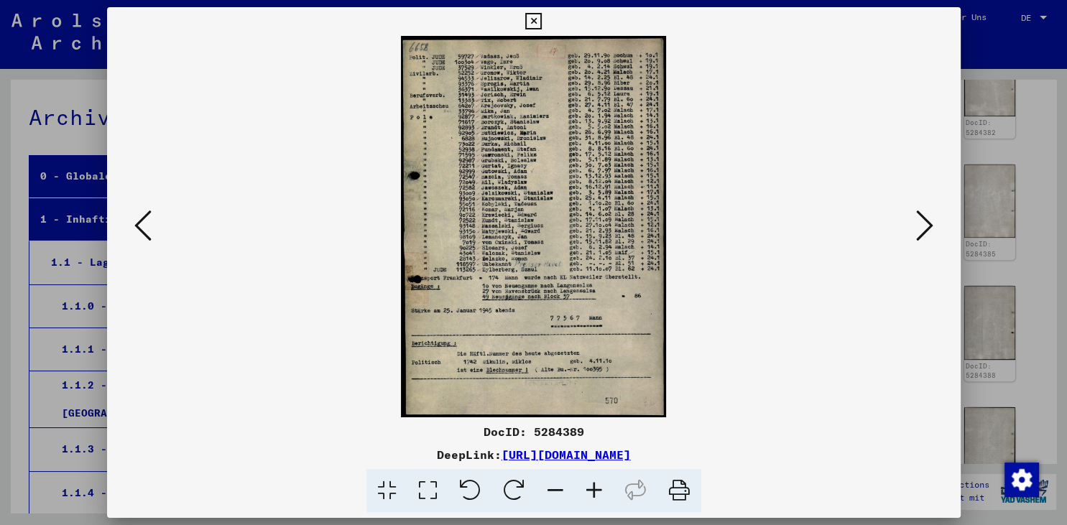
click at [921, 225] on icon at bounding box center [924, 225] width 17 height 34
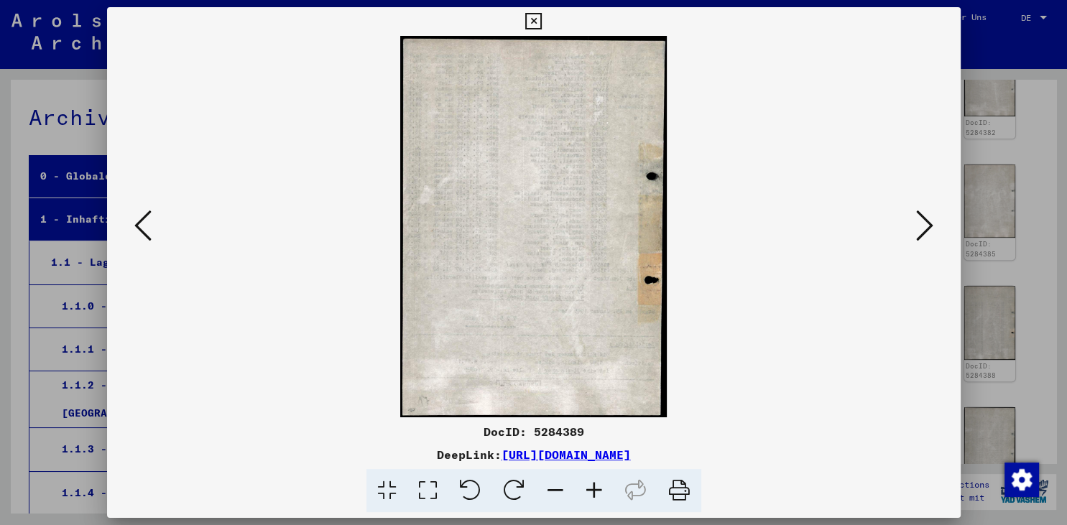
click at [921, 225] on icon at bounding box center [924, 225] width 17 height 34
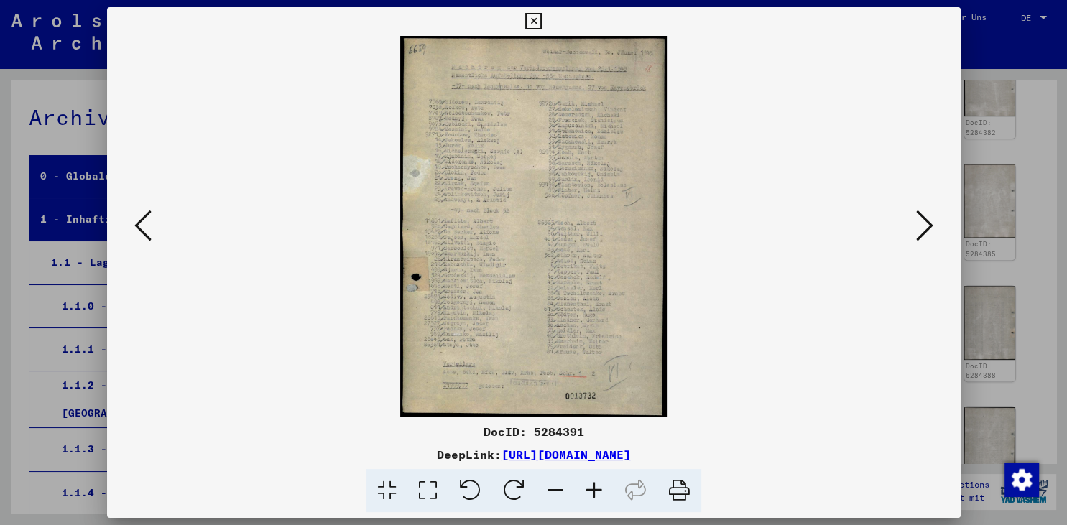
click at [921, 225] on icon at bounding box center [924, 225] width 17 height 34
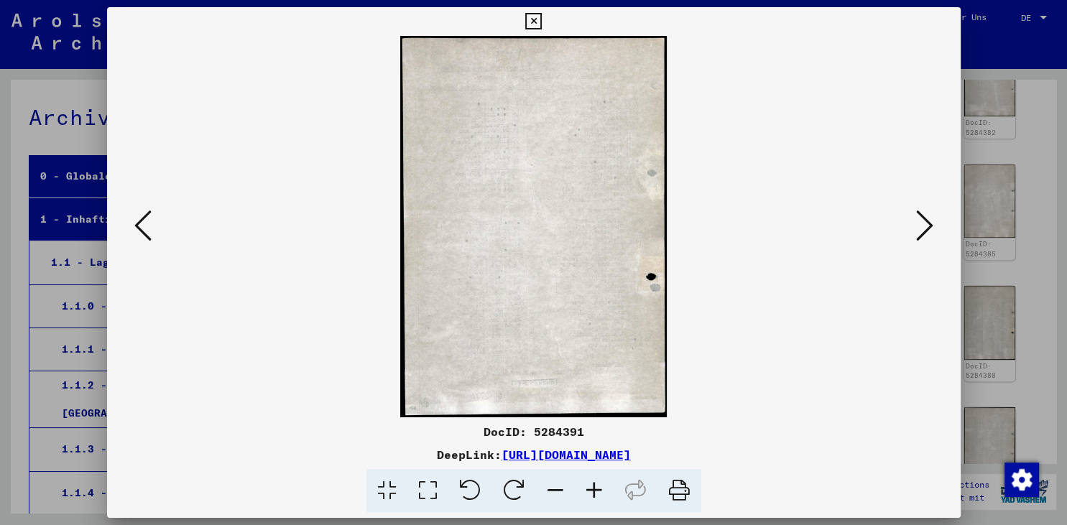
click at [921, 225] on icon at bounding box center [924, 225] width 17 height 34
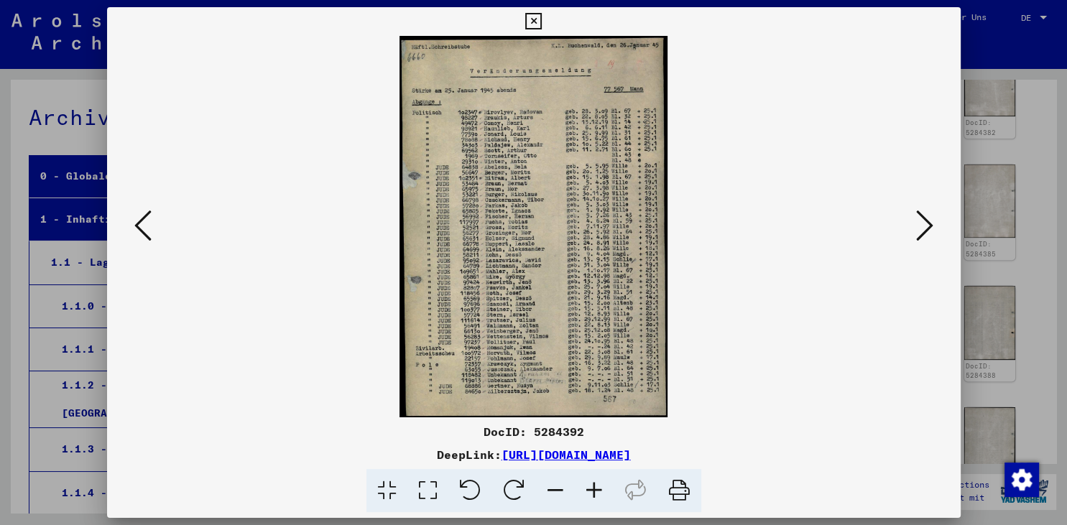
click at [921, 225] on icon at bounding box center [924, 225] width 17 height 34
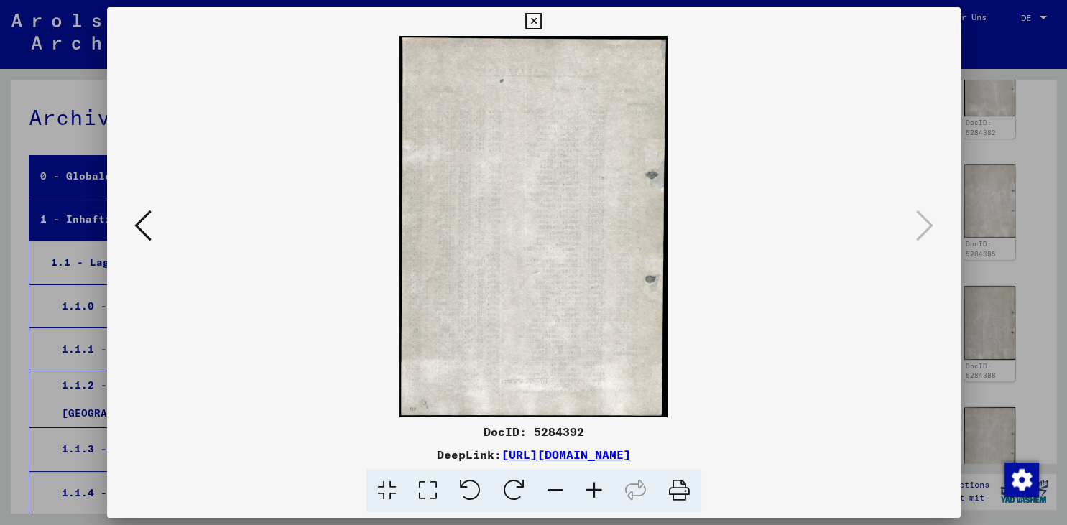
click at [542, 24] on icon at bounding box center [533, 21] width 17 height 17
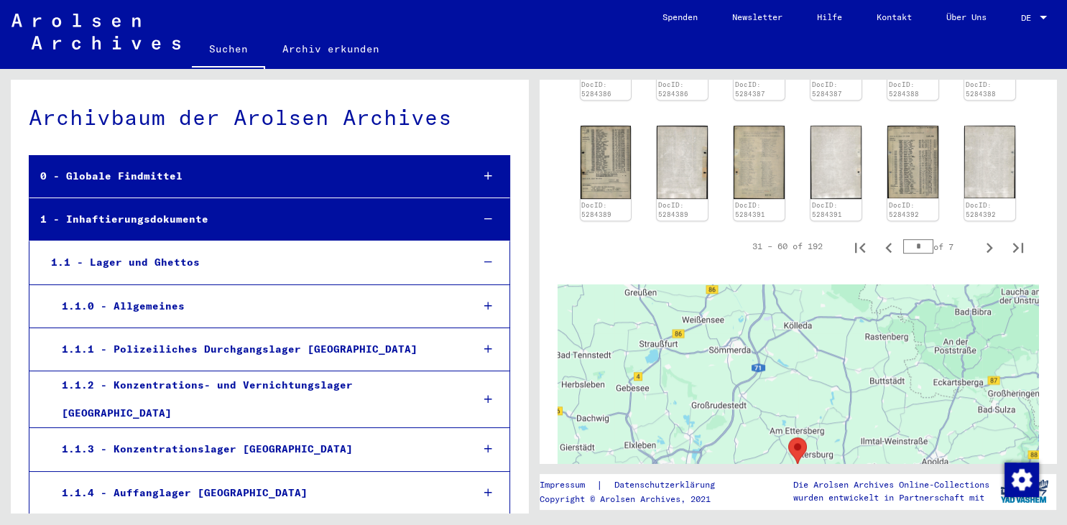
scroll to position [888, 0]
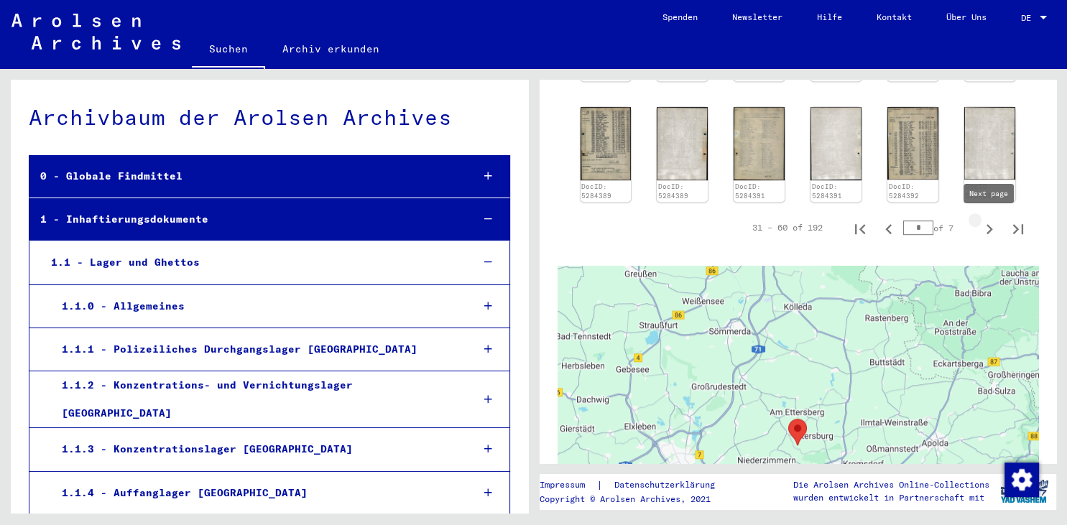
click at [990, 232] on icon "Next page" at bounding box center [989, 229] width 20 height 20
type input "*"
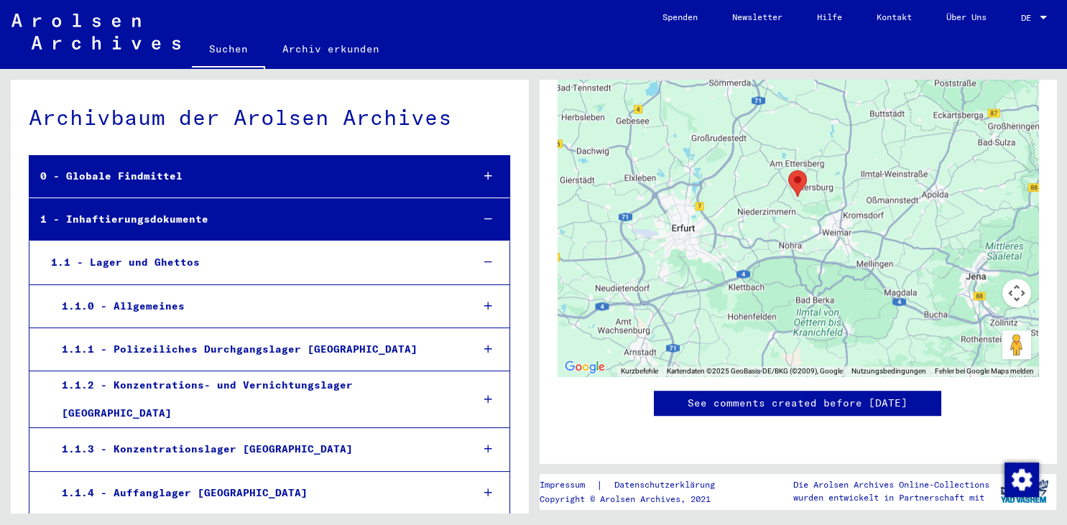
scroll to position [1325, 0]
click at [1056, 129] on div "1 Inhaftierungsdokumente / 1.1 Lager und Ghettos / 1.1.5 Konzentrationslager [G…" at bounding box center [800, 291] width 533 height 444
drag, startPoint x: 1050, startPoint y: 364, endPoint x: 1050, endPoint y: 167, distance: 197.6
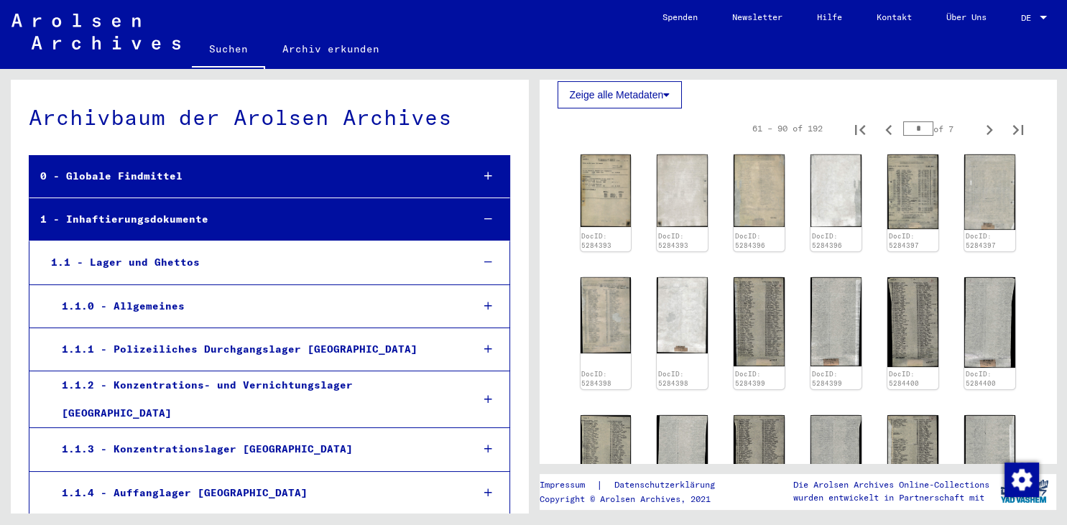
scroll to position [380, 0]
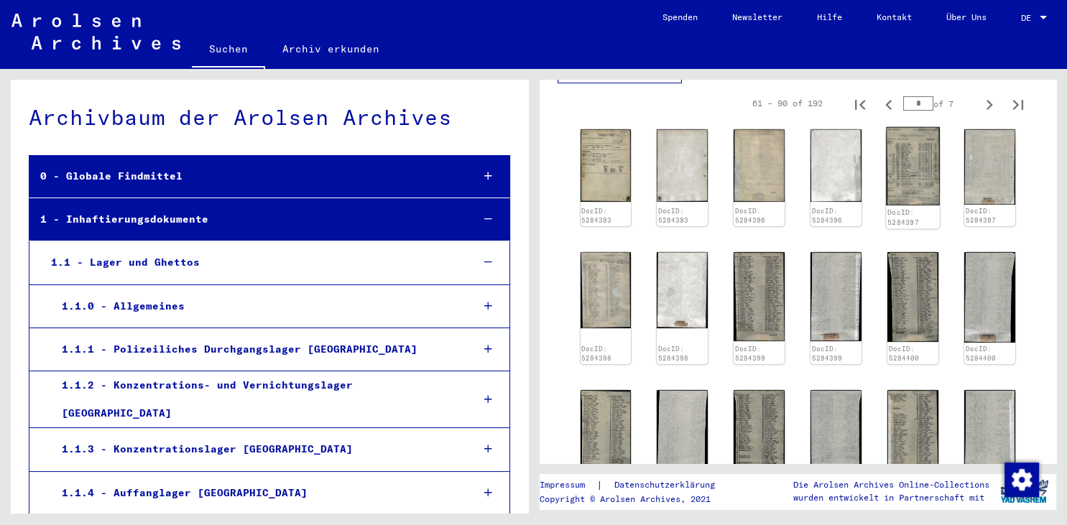
click at [910, 167] on img at bounding box center [912, 166] width 53 height 78
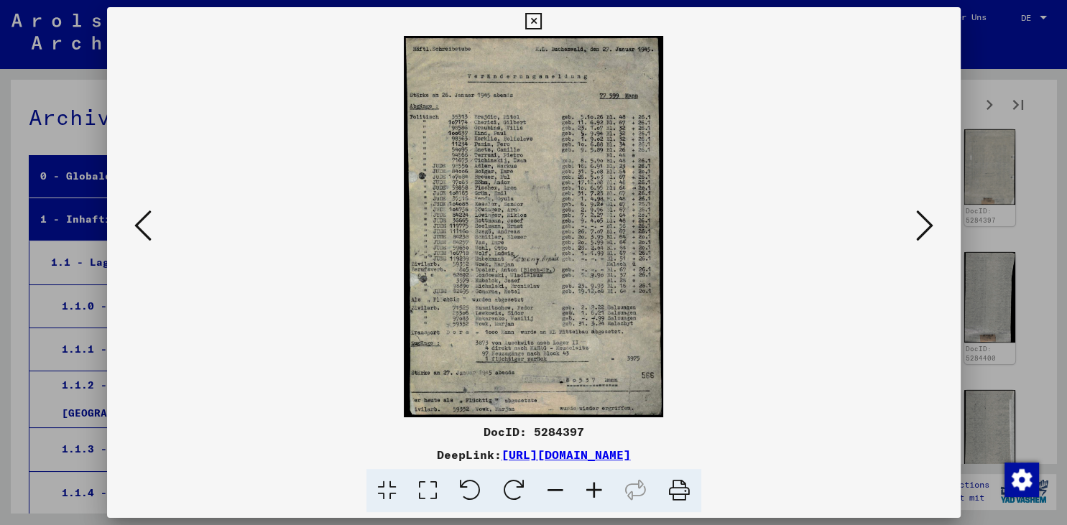
click at [929, 247] on button at bounding box center [925, 226] width 26 height 41
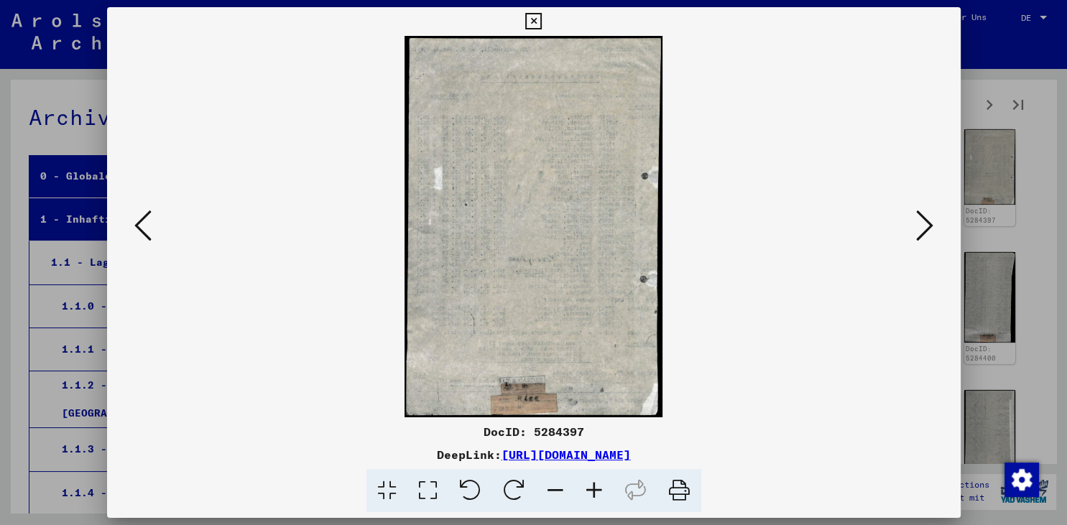
click at [929, 247] on button at bounding box center [925, 226] width 26 height 41
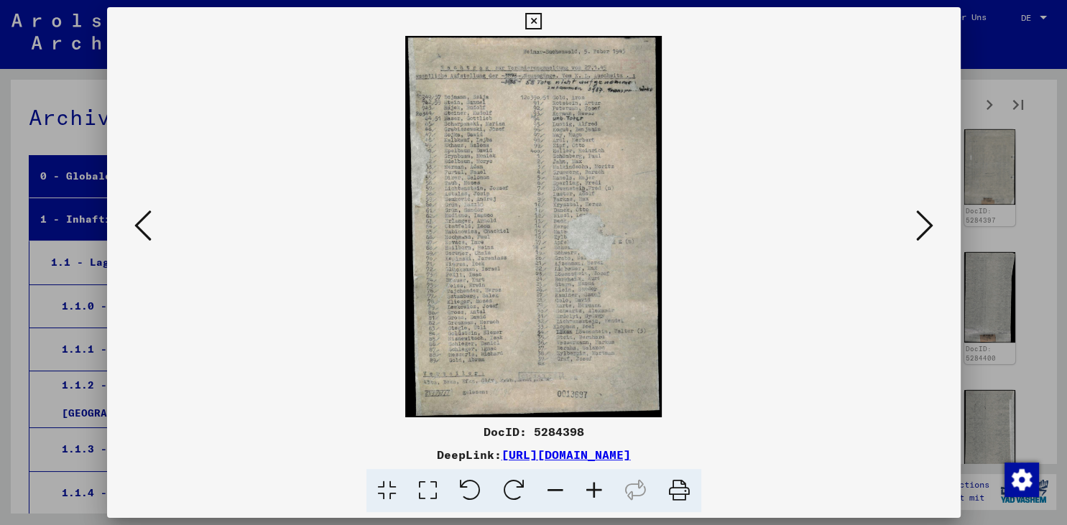
click at [929, 247] on button at bounding box center [925, 226] width 26 height 41
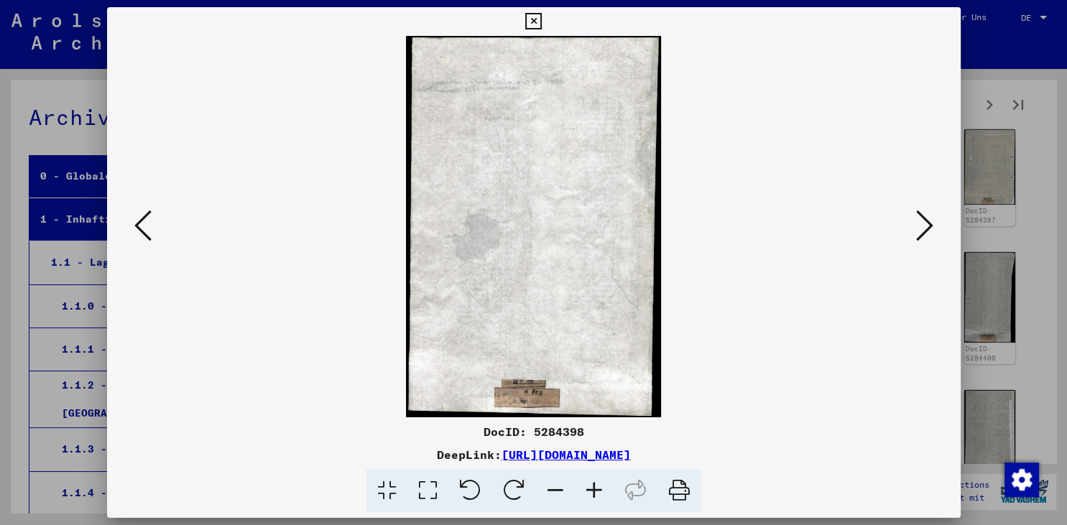
click at [929, 247] on button at bounding box center [925, 226] width 26 height 41
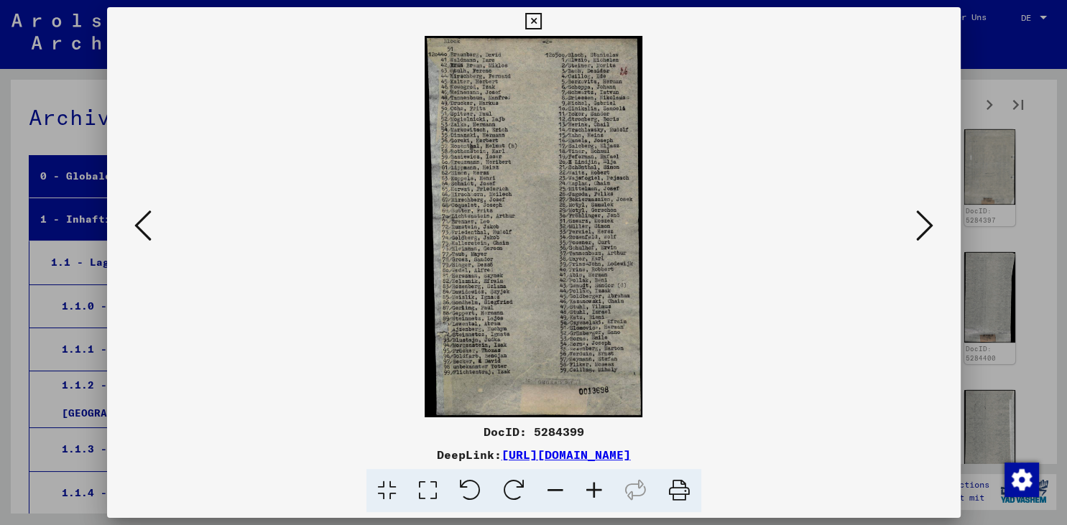
click at [929, 247] on button at bounding box center [925, 226] width 26 height 41
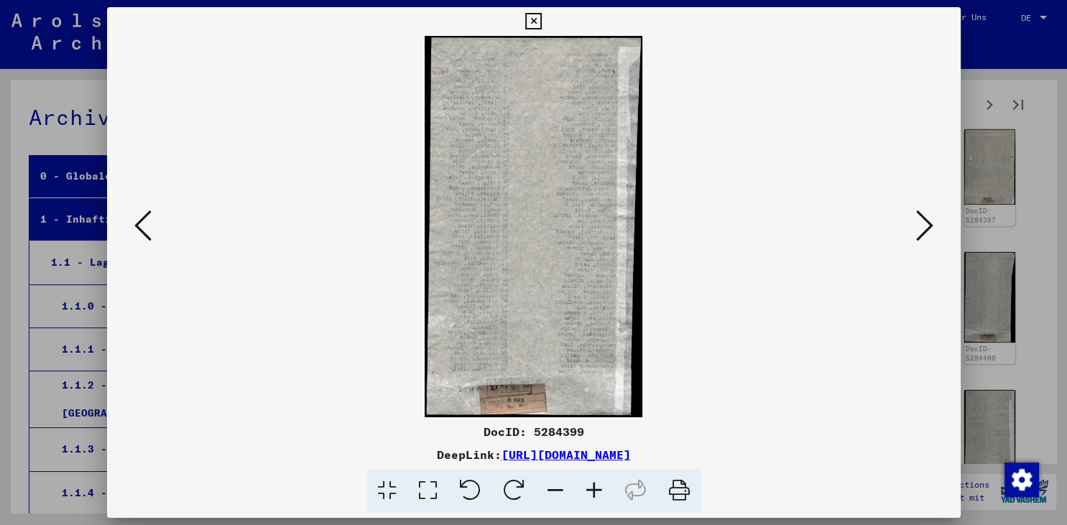
click at [929, 247] on button at bounding box center [925, 226] width 26 height 41
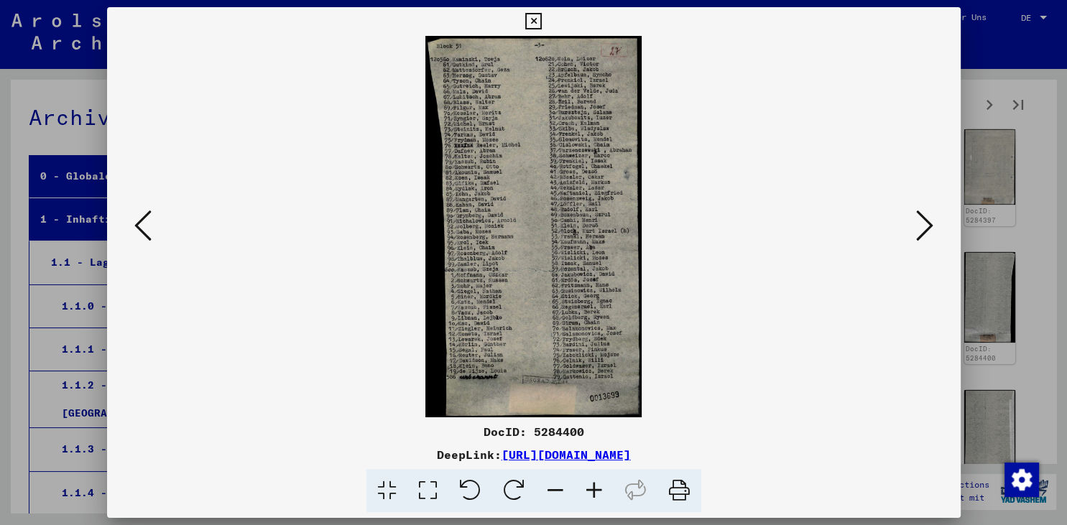
click at [929, 247] on button at bounding box center [925, 226] width 26 height 41
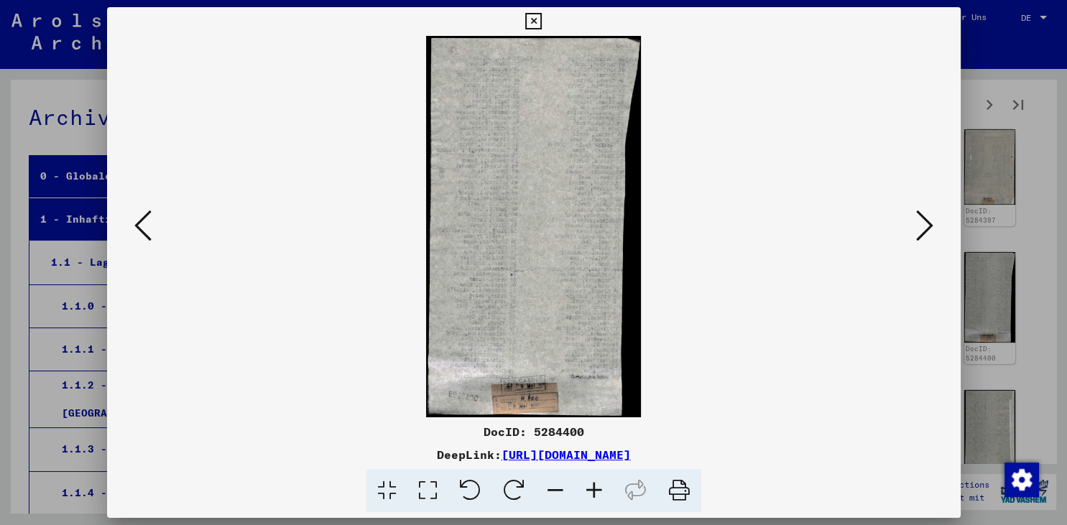
click at [145, 223] on icon at bounding box center [142, 225] width 17 height 34
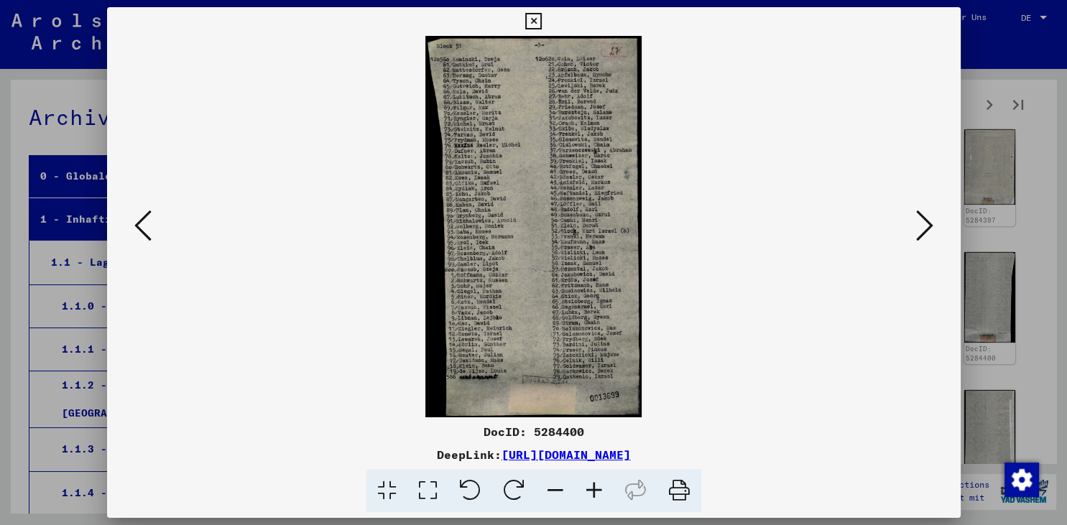
click at [899, 237] on img at bounding box center [534, 226] width 756 height 381
click at [542, 19] on icon at bounding box center [533, 21] width 17 height 17
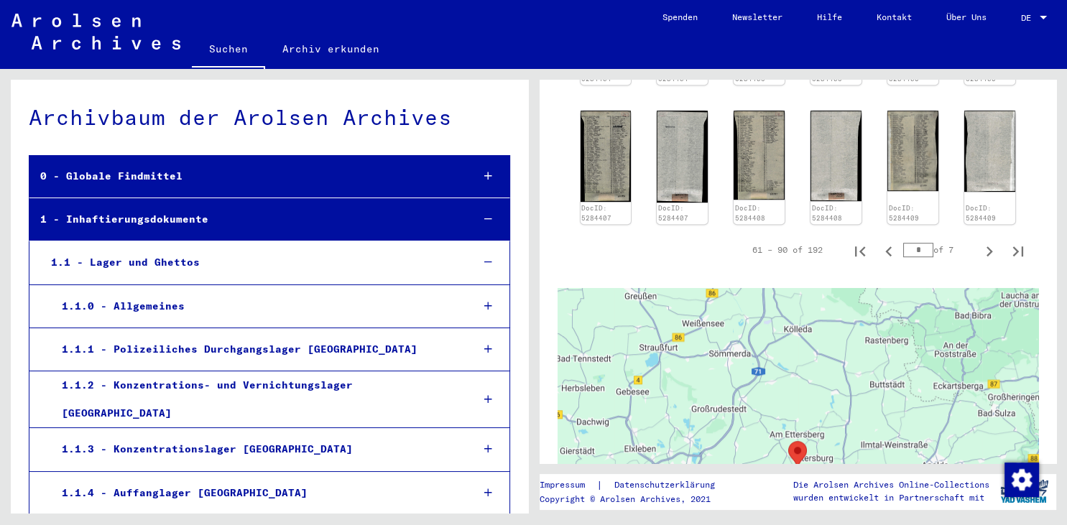
scroll to position [914, 0]
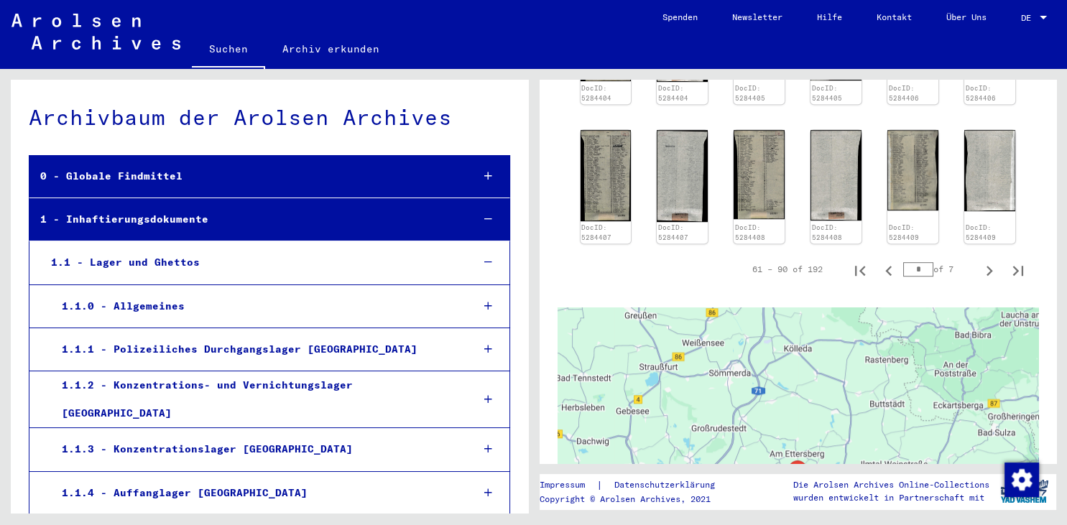
click at [923, 263] on input "*" at bounding box center [918, 269] width 30 height 14
type input "*"
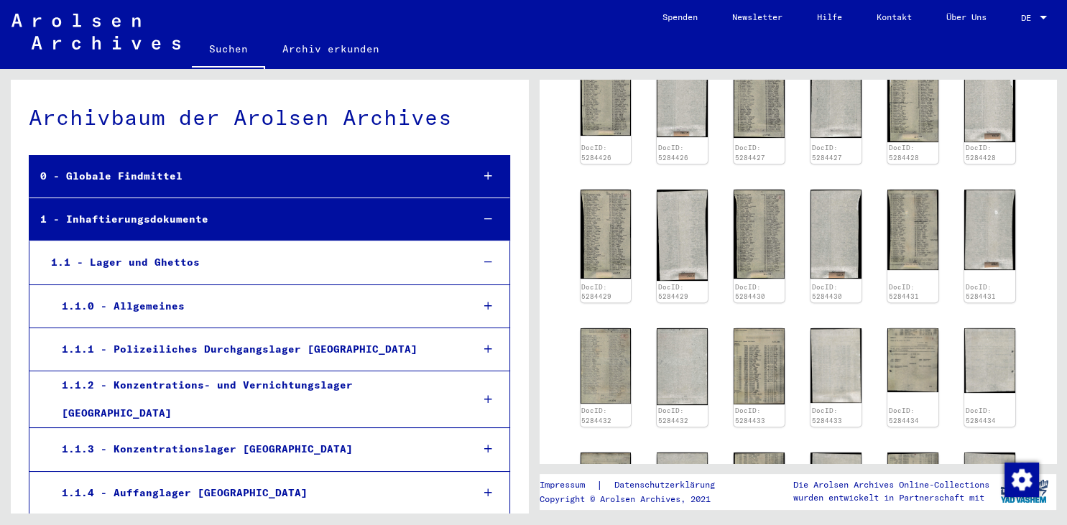
scroll to position [542, 0]
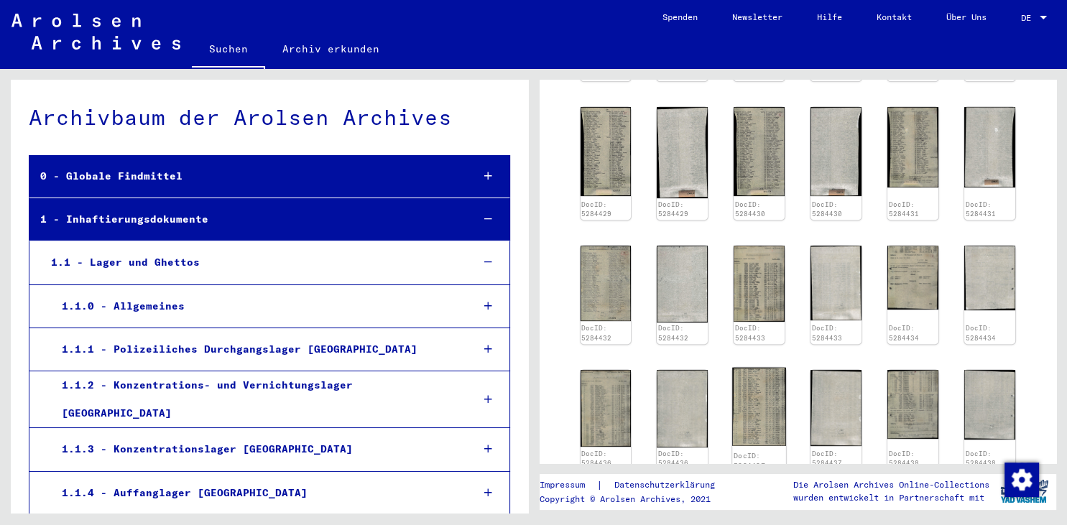
click at [774, 395] on img at bounding box center [759, 406] width 53 height 78
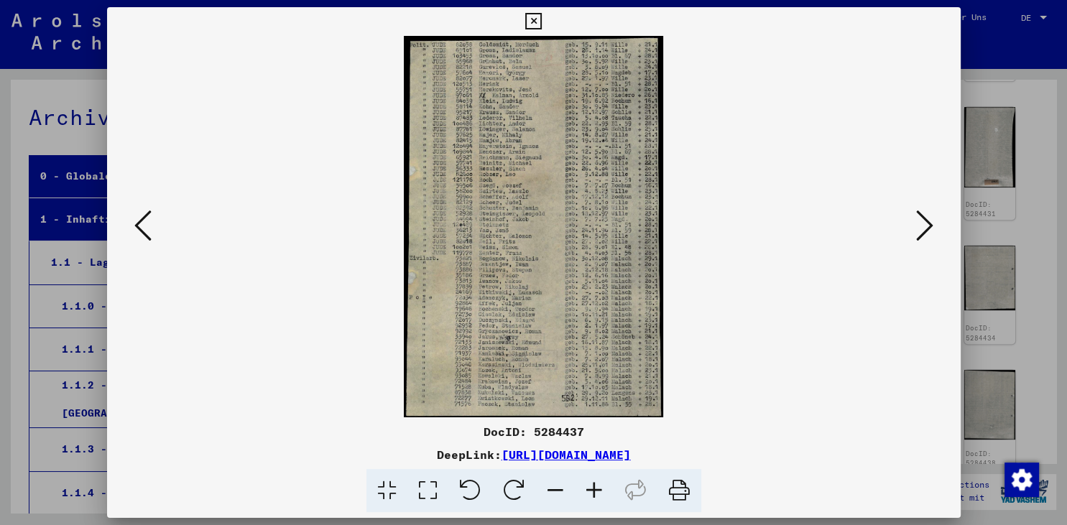
click at [922, 231] on icon at bounding box center [924, 225] width 17 height 34
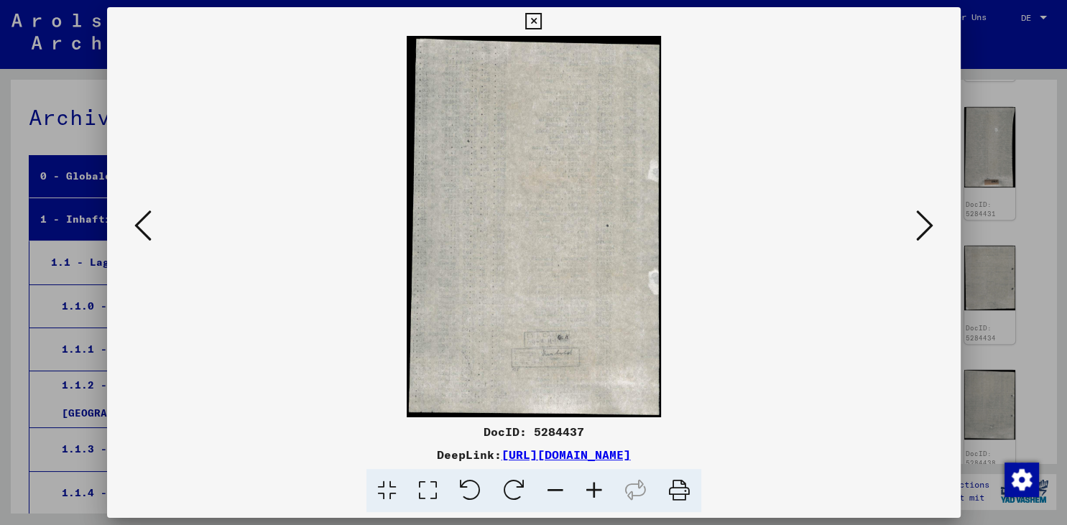
click at [922, 231] on icon at bounding box center [924, 225] width 17 height 34
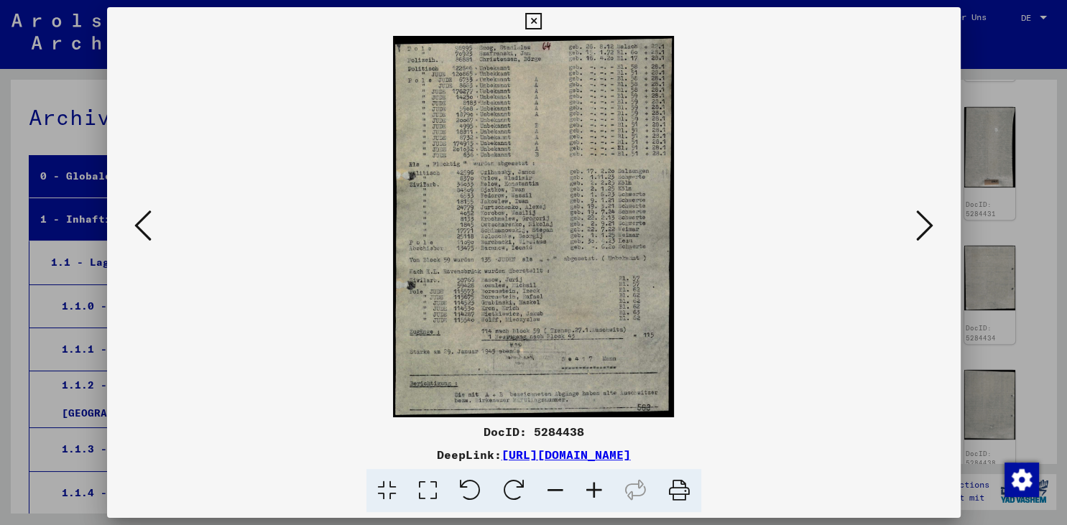
click at [922, 231] on icon at bounding box center [924, 225] width 17 height 34
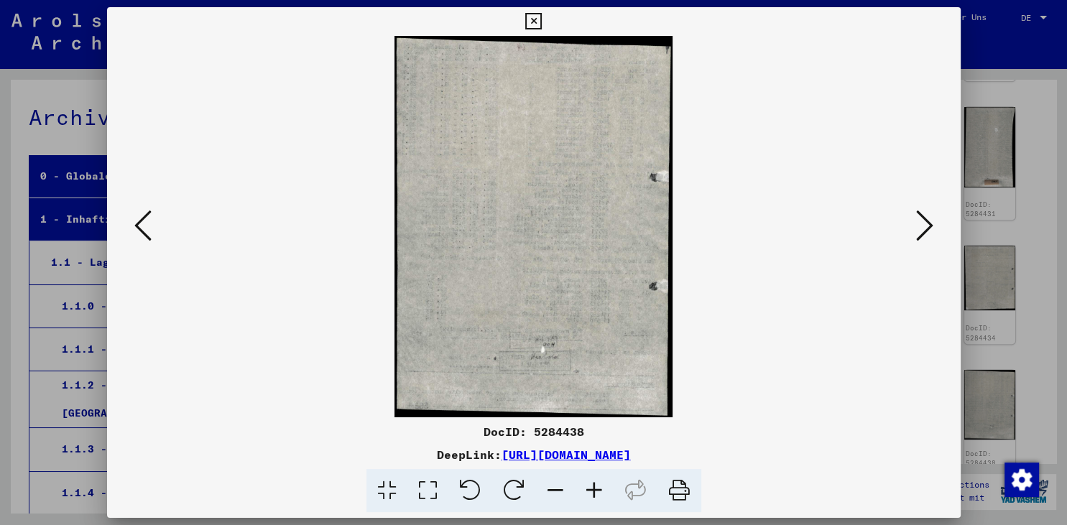
click at [922, 231] on icon at bounding box center [924, 225] width 17 height 34
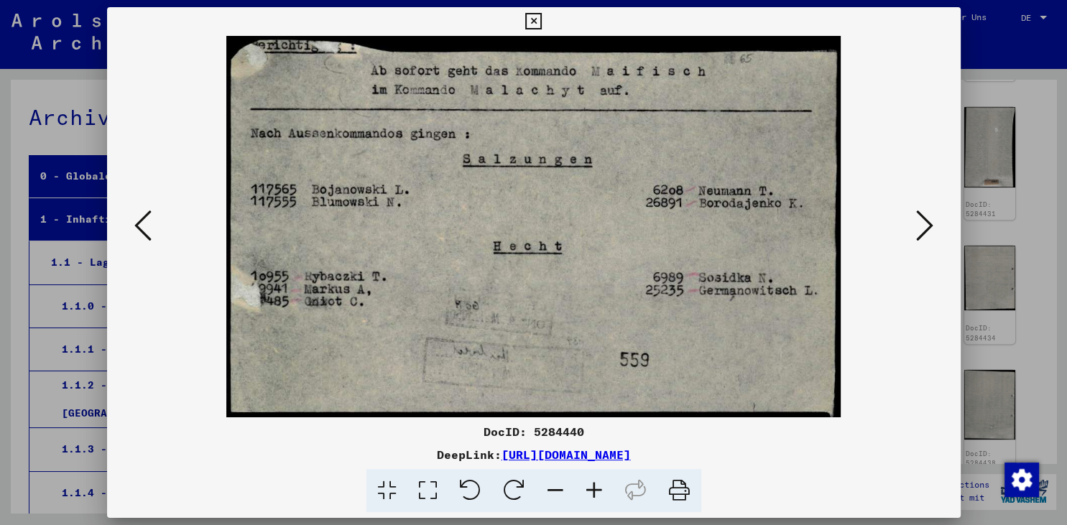
click at [542, 16] on icon at bounding box center [533, 21] width 17 height 17
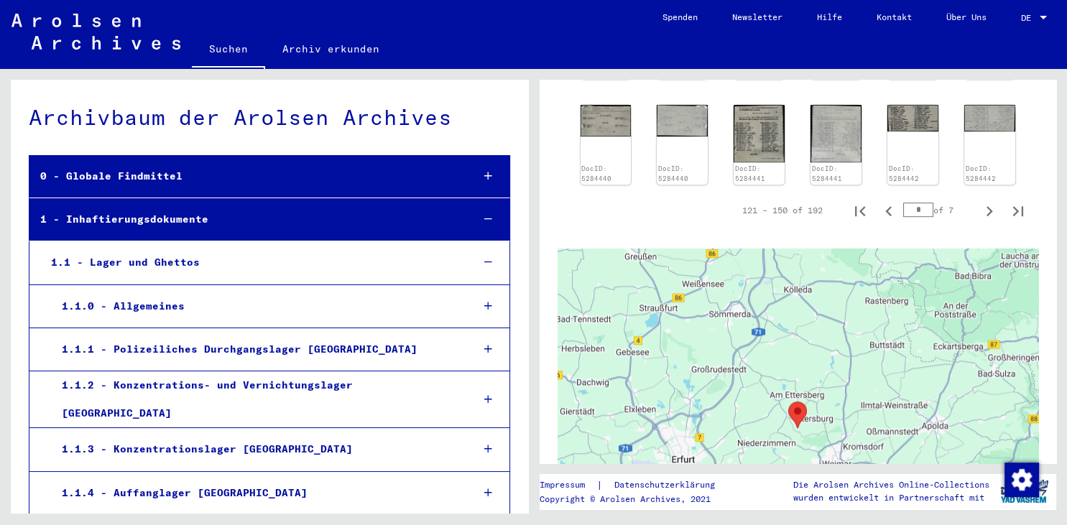
scroll to position [871, 0]
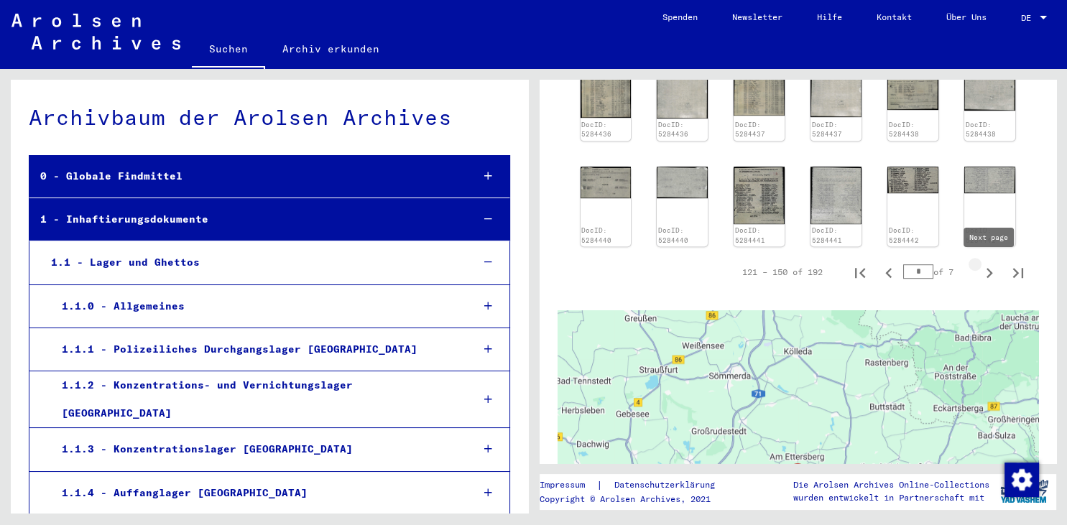
click at [993, 273] on icon "Next page" at bounding box center [989, 273] width 20 height 20
type input "*"
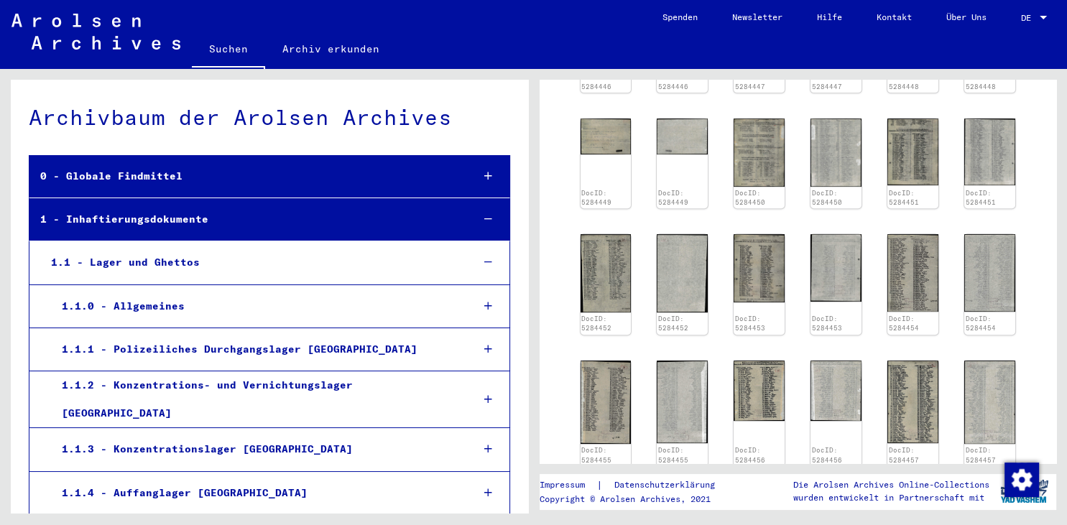
scroll to position [647, 0]
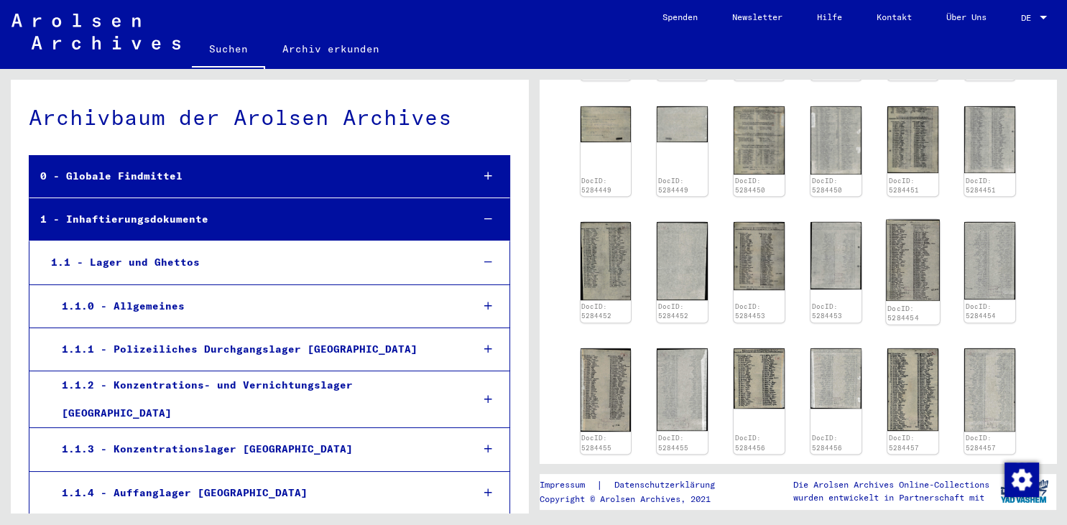
click at [914, 248] on img at bounding box center [912, 260] width 53 height 81
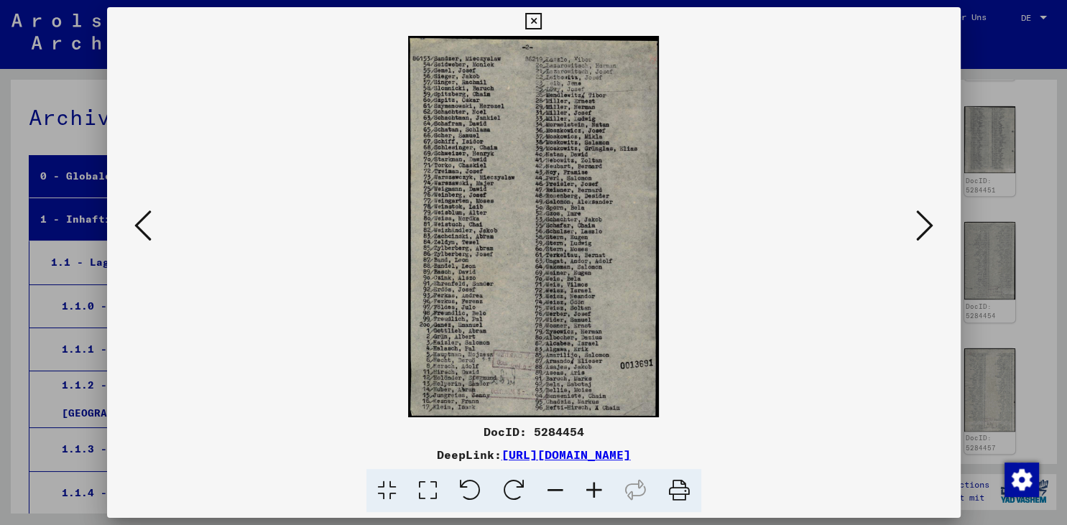
click at [939, 221] on div at bounding box center [533, 226] width 853 height 381
click at [932, 223] on icon at bounding box center [924, 225] width 17 height 34
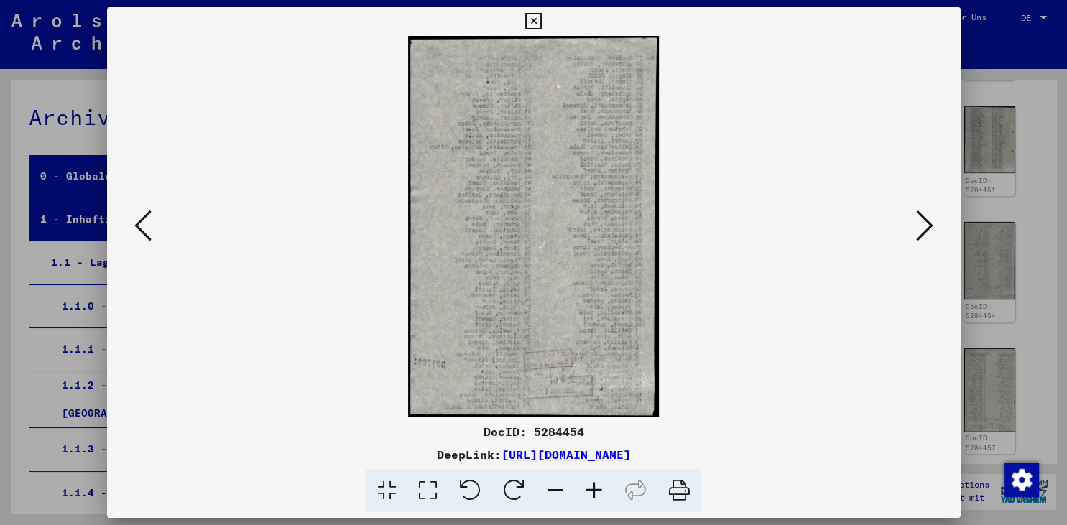
click at [932, 223] on icon at bounding box center [924, 225] width 17 height 34
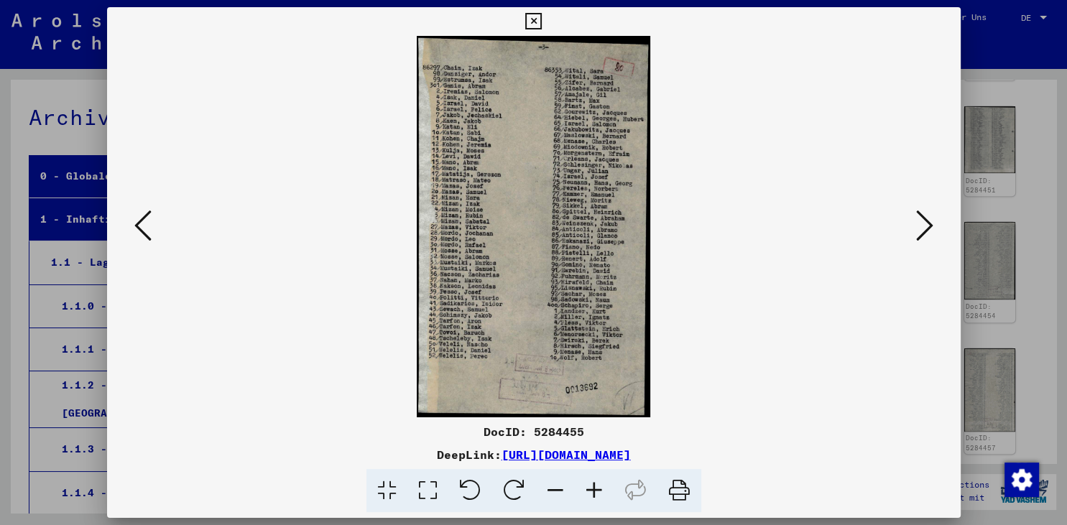
click at [136, 229] on icon at bounding box center [142, 225] width 17 height 34
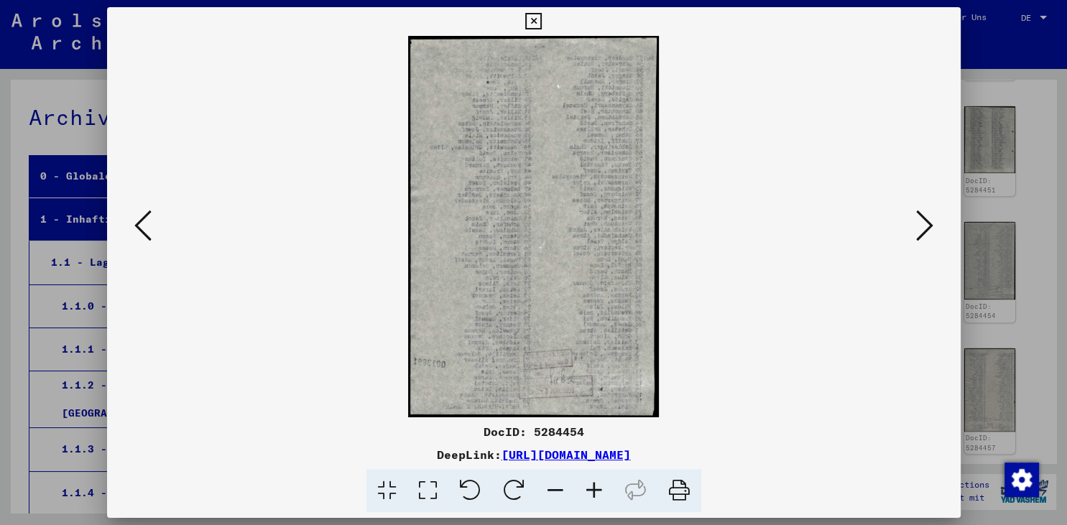
click at [136, 229] on icon at bounding box center [142, 225] width 17 height 34
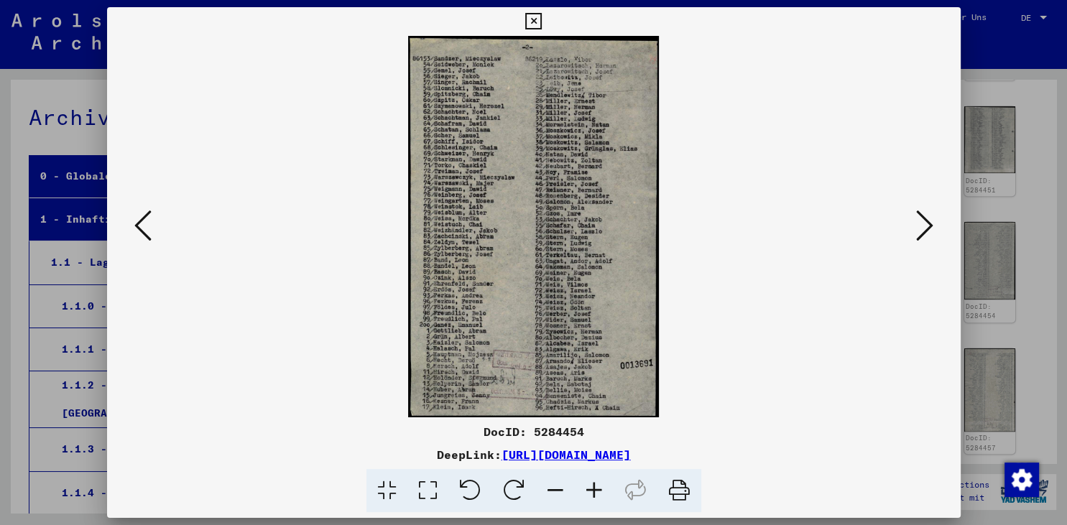
click at [121, 233] on div at bounding box center [533, 226] width 853 height 381
click at [134, 231] on icon at bounding box center [142, 225] width 17 height 34
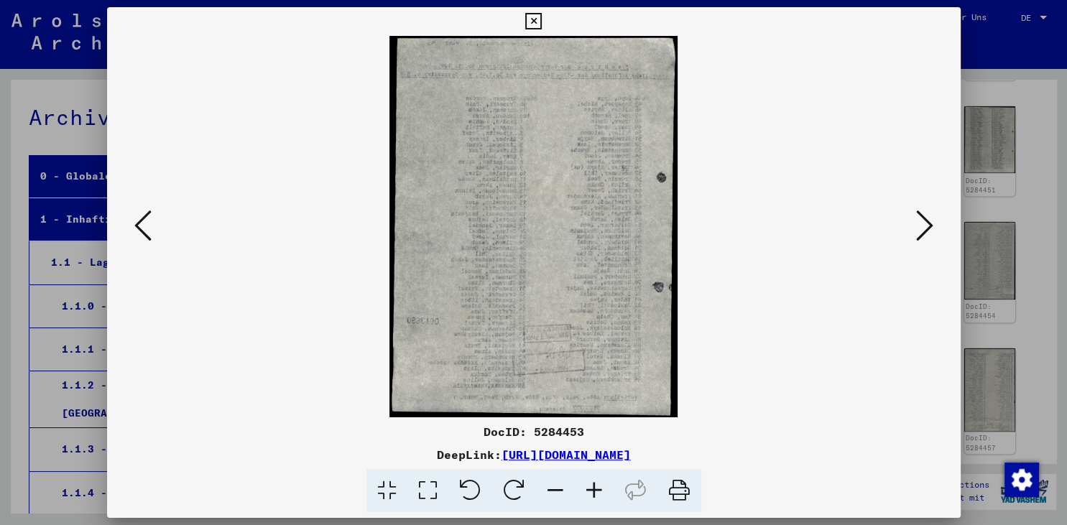
click at [136, 225] on icon at bounding box center [142, 225] width 17 height 34
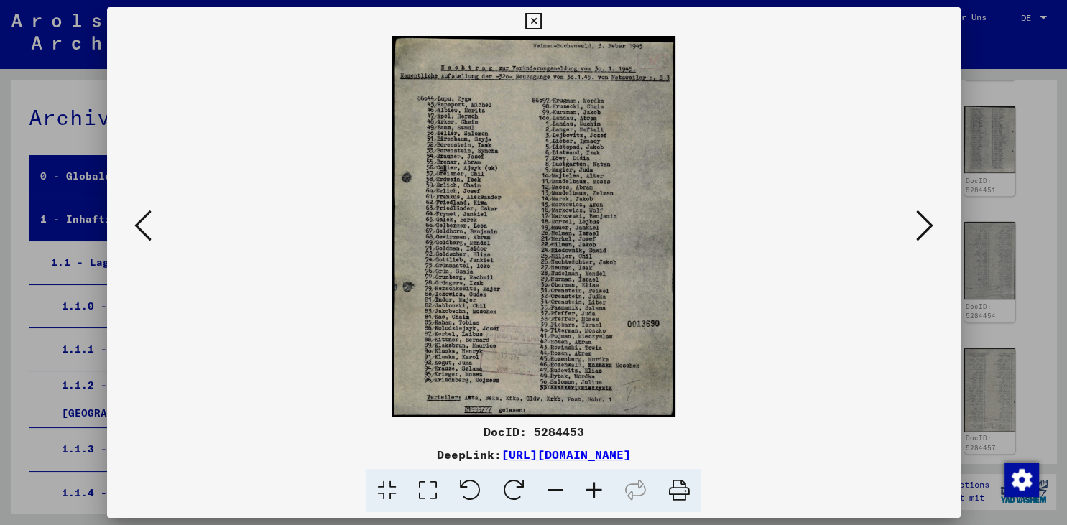
drag, startPoint x: 954, startPoint y: 17, endPoint x: 906, endPoint y: 267, distance: 254.6
click at [906, 267] on div "DocID: 5284453 DeepLink: [URL][DOMAIN_NAME]" at bounding box center [533, 260] width 853 height 506
click at [920, 238] on icon at bounding box center [924, 225] width 17 height 34
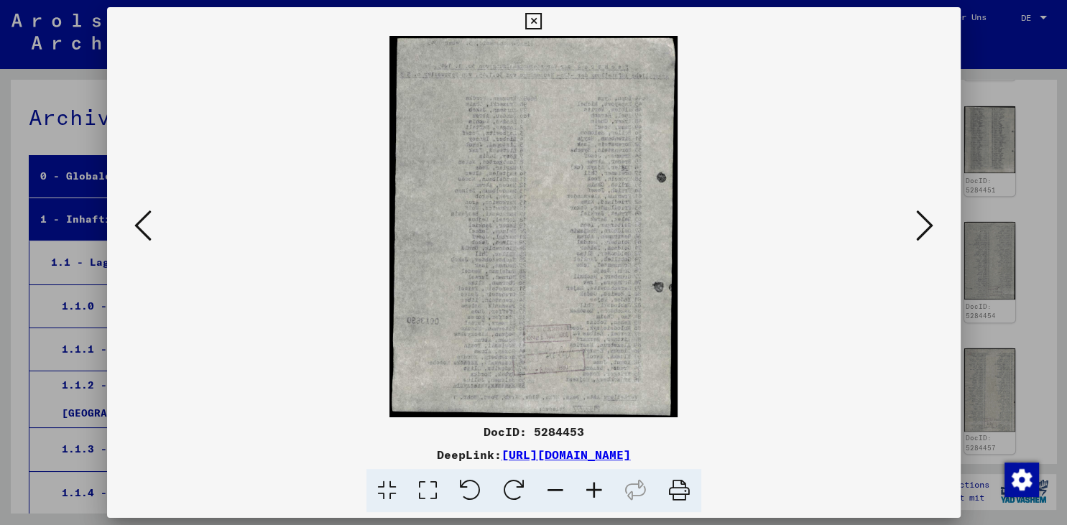
click at [920, 238] on icon at bounding box center [924, 225] width 17 height 34
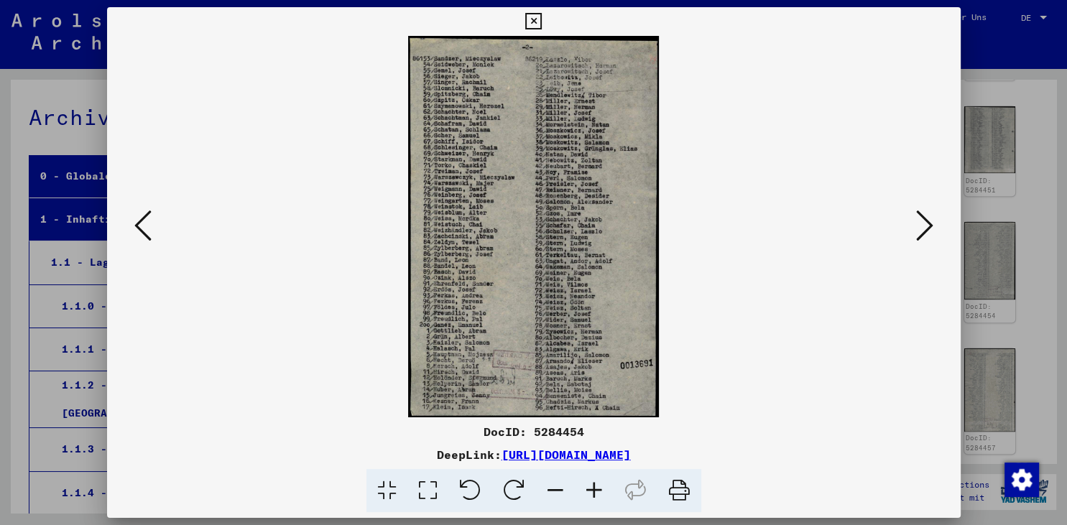
click at [923, 238] on icon at bounding box center [924, 225] width 17 height 34
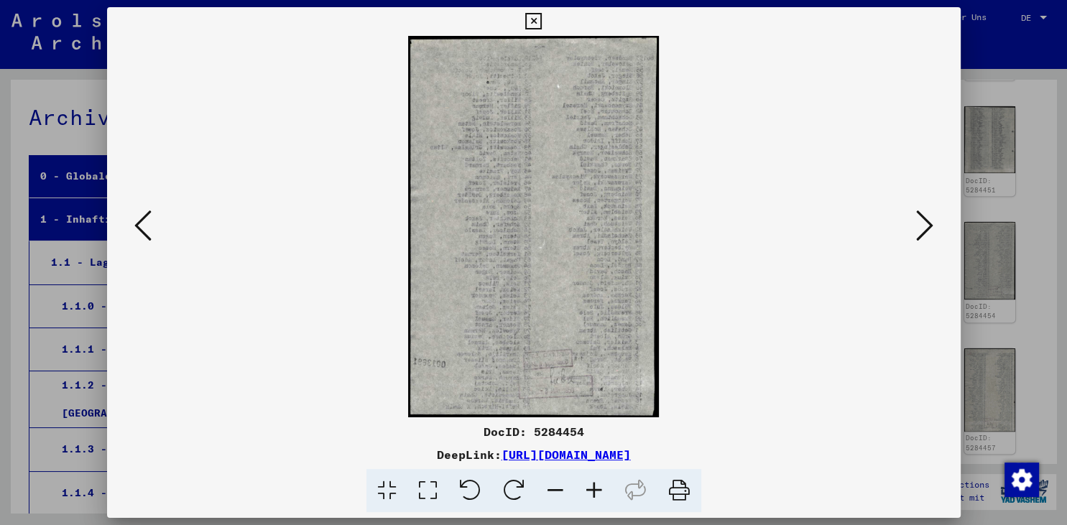
click at [923, 238] on icon at bounding box center [924, 225] width 17 height 34
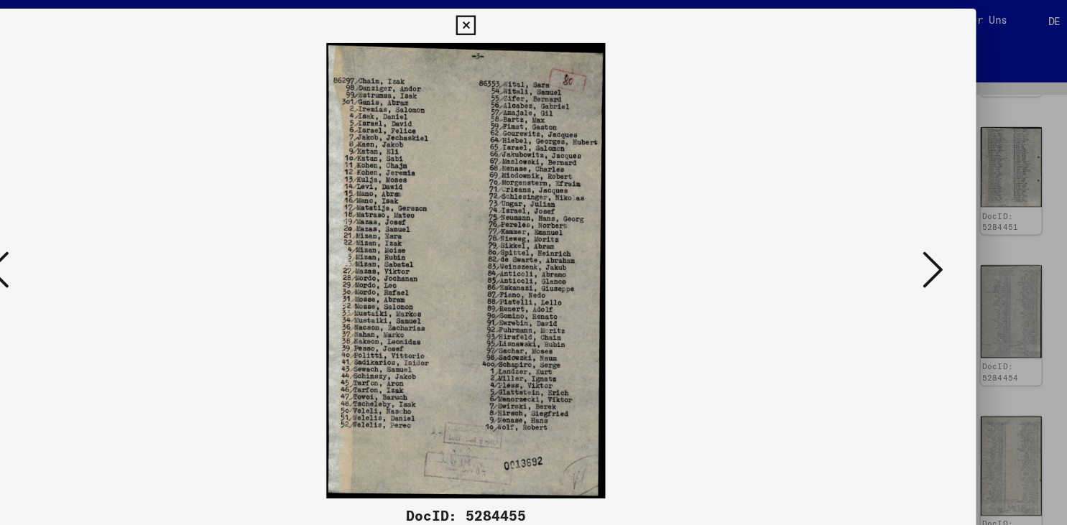
click at [152, 219] on button at bounding box center [143, 226] width 26 height 41
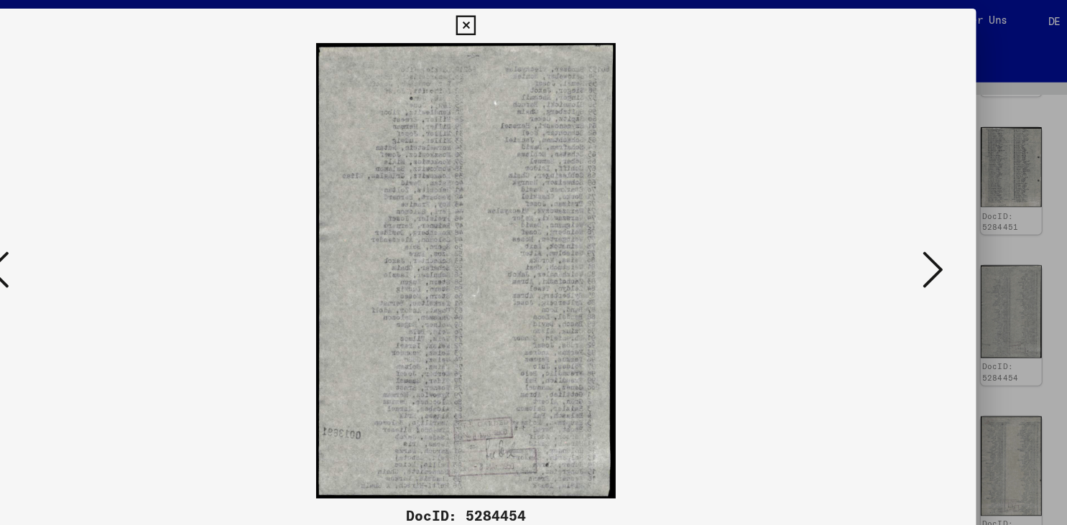
click at [152, 219] on button at bounding box center [143, 226] width 26 height 41
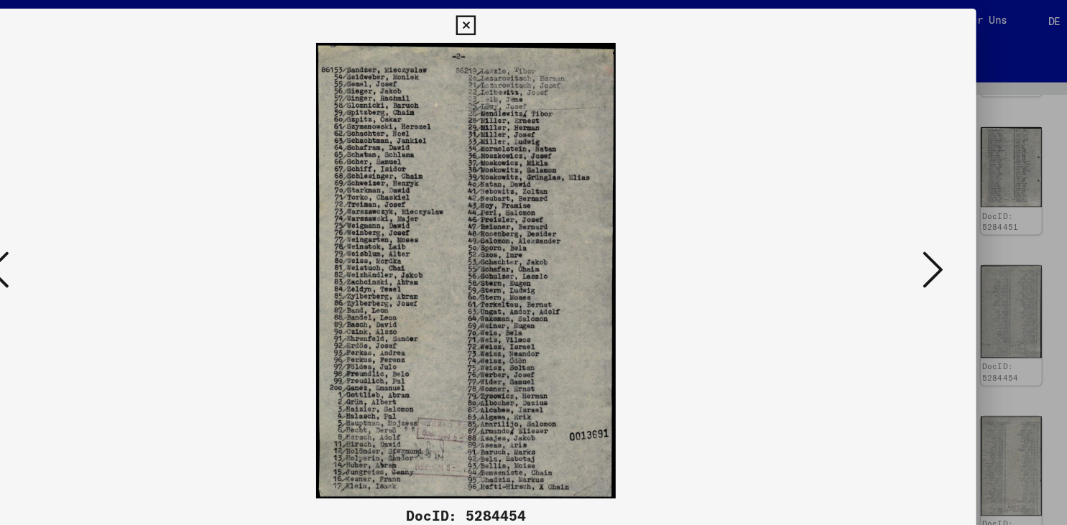
click at [152, 219] on button at bounding box center [143, 226] width 26 height 41
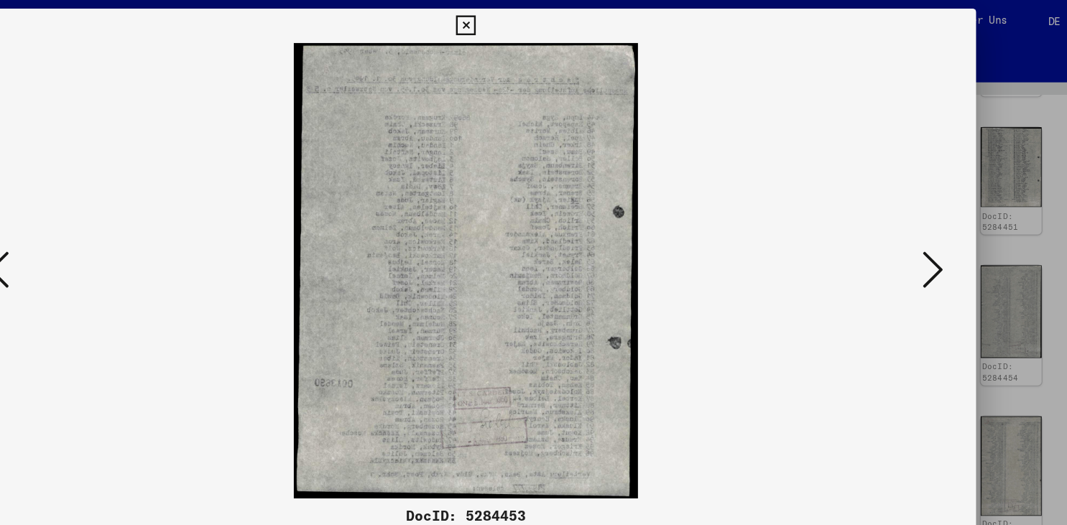
click at [145, 220] on icon at bounding box center [142, 225] width 17 height 34
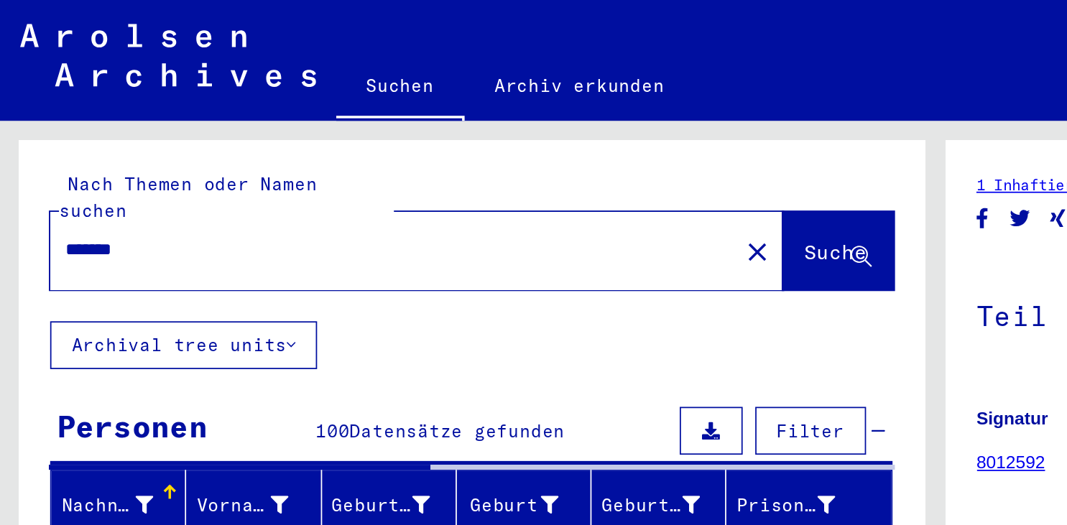
click at [104, 135] on input "*******" at bounding box center [224, 142] width 375 height 15
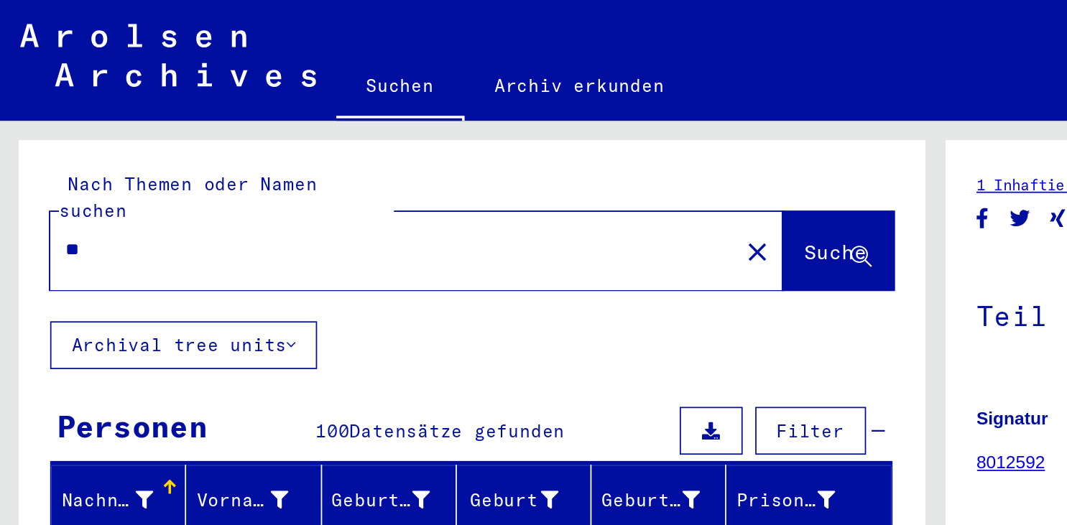
type input "*"
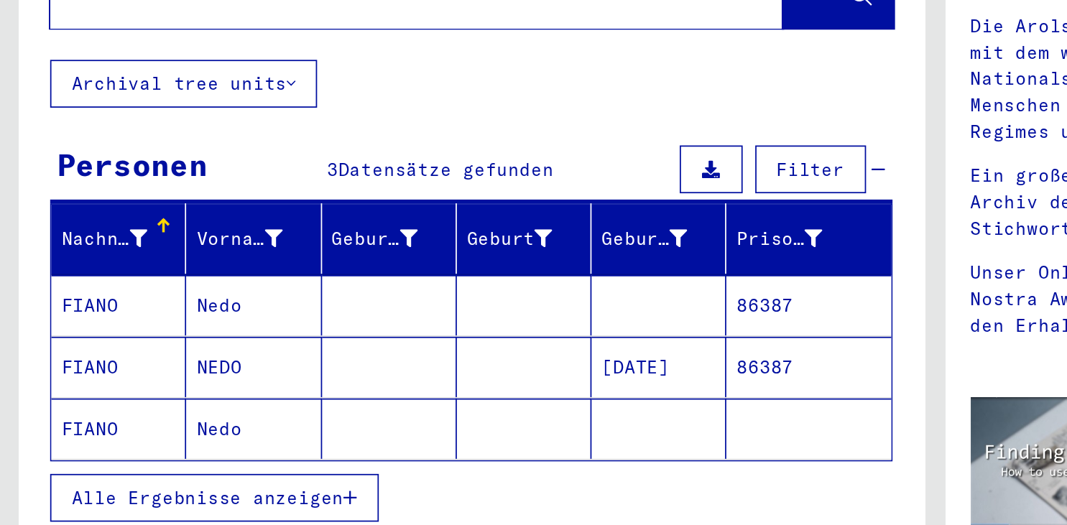
click at [349, 381] on mat-cell at bounding box center [376, 393] width 77 height 34
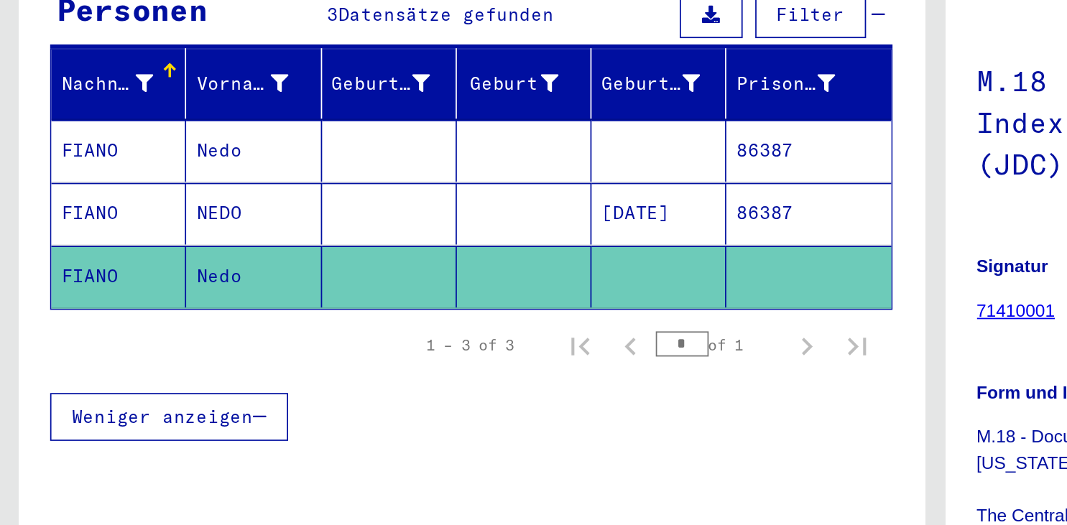
scroll to position [91, 0]
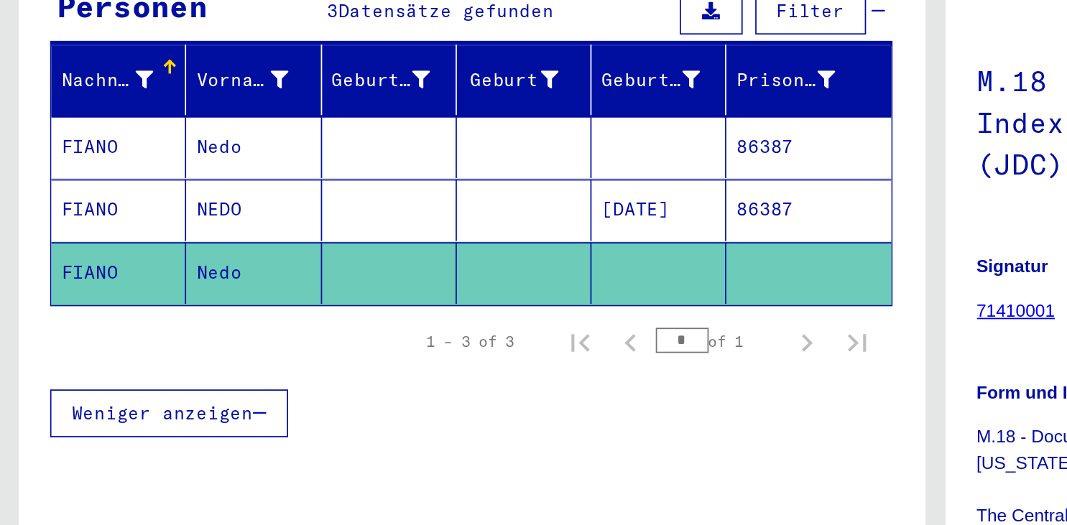
click at [152, 287] on mat-cell "Nedo" at bounding box center [144, 304] width 77 height 35
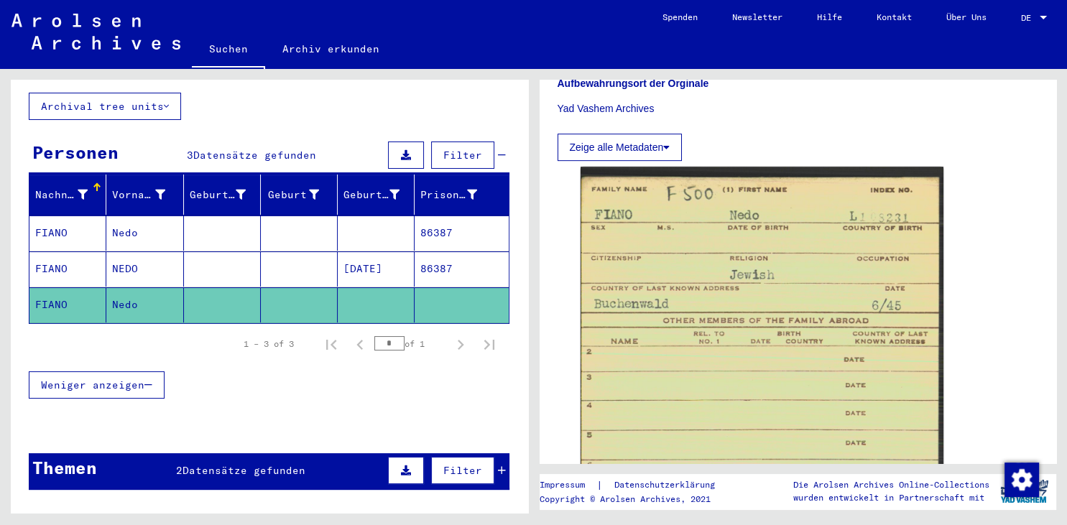
scroll to position [766, 0]
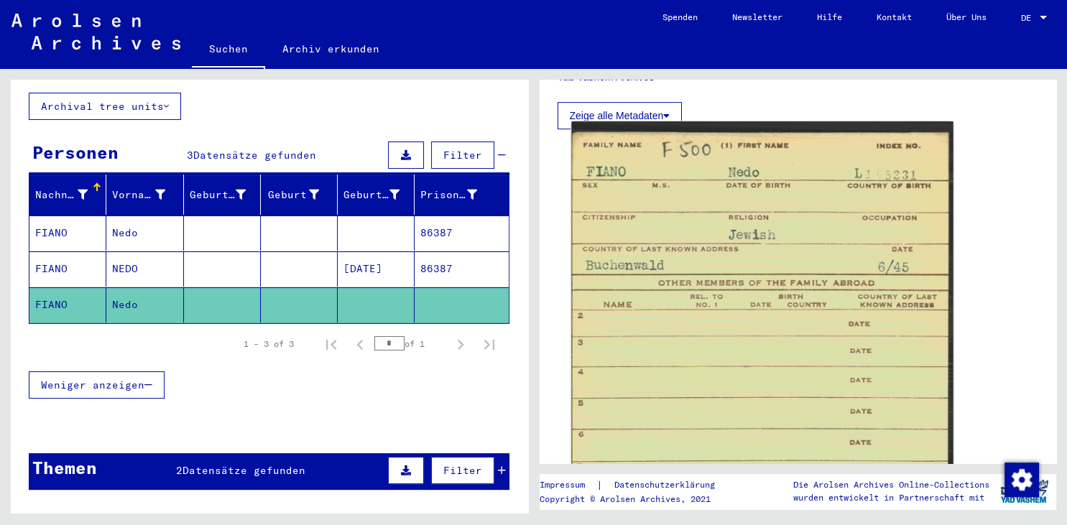
click at [772, 227] on img at bounding box center [761, 403] width 381 height 565
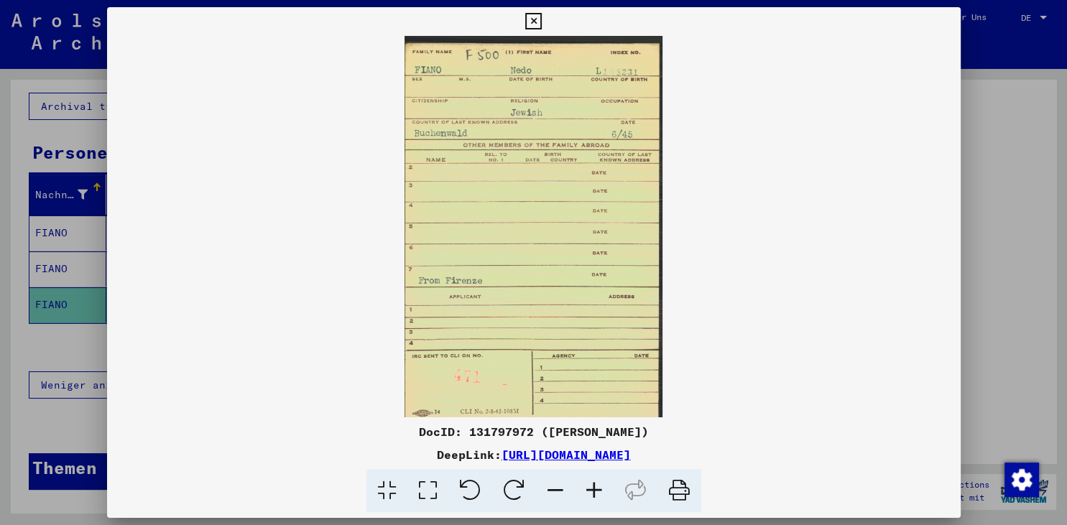
click at [955, 254] on img at bounding box center [533, 226] width 853 height 381
click at [147, 252] on img at bounding box center [533, 226] width 853 height 381
click at [542, 21] on icon at bounding box center [533, 21] width 17 height 17
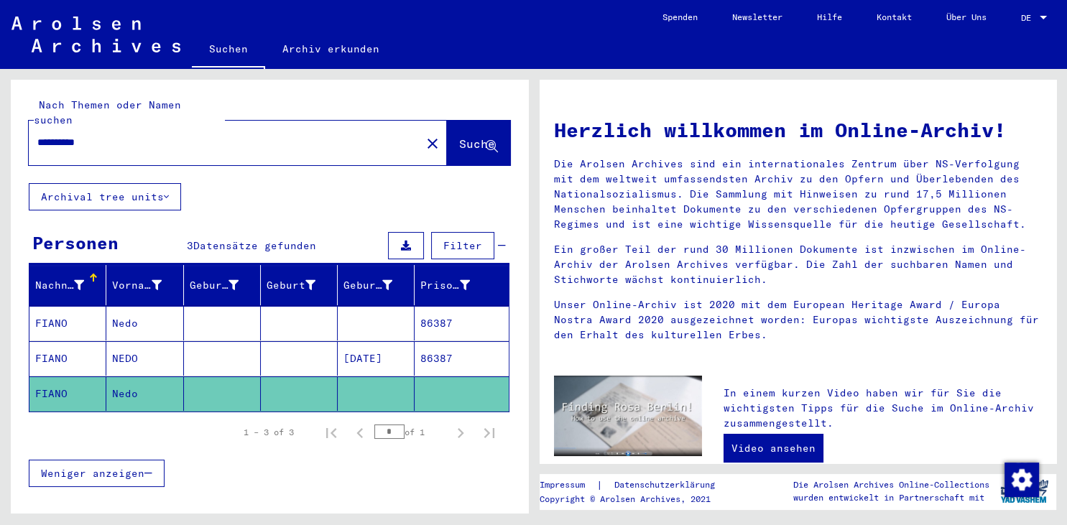
drag, startPoint x: 159, startPoint y: 134, endPoint x: -37, endPoint y: 106, distance: 198.2
click at [37, 135] on input "**********" at bounding box center [220, 142] width 366 height 15
type input "**********"
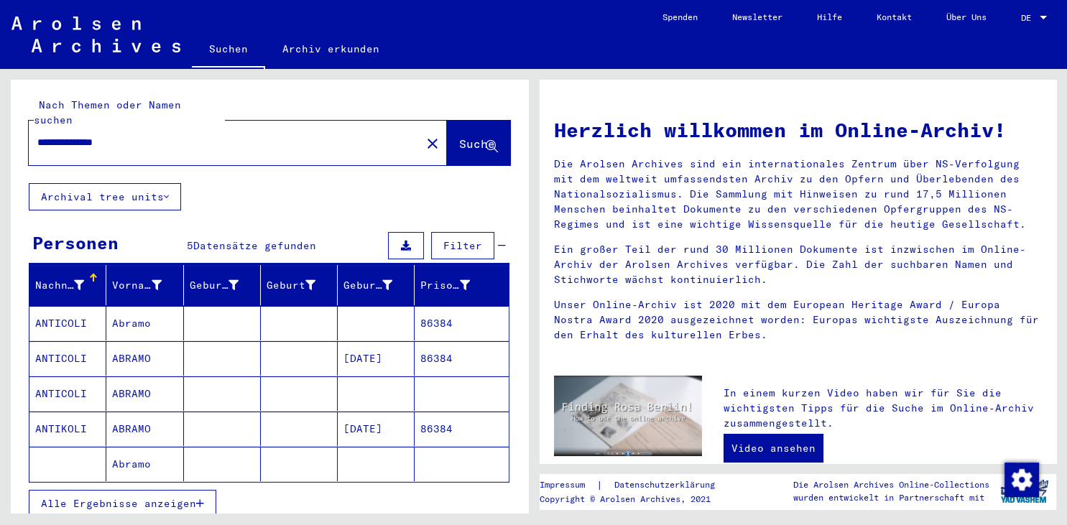
click at [97, 306] on mat-cell "ANTICOLI" at bounding box center [67, 323] width 77 height 34
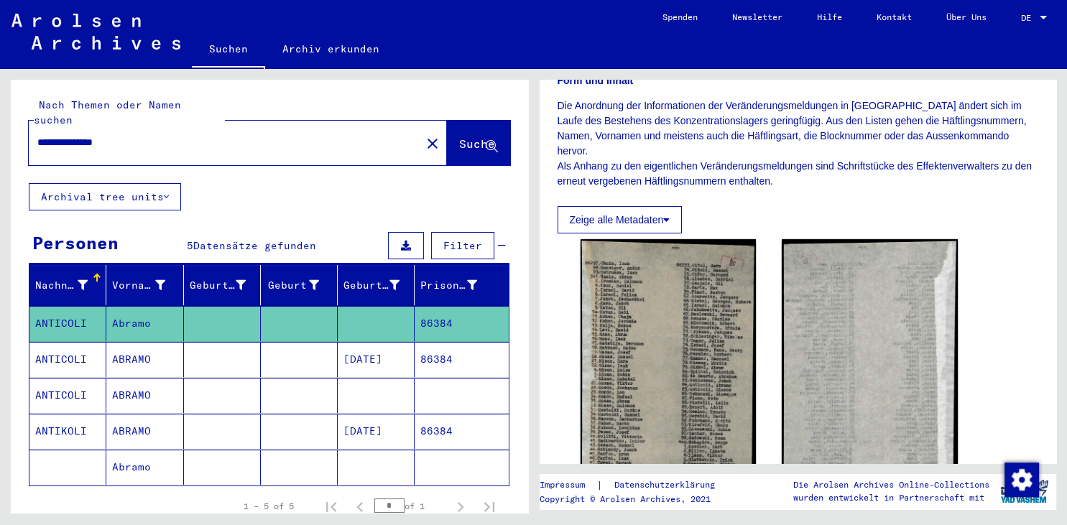
scroll to position [296, 0]
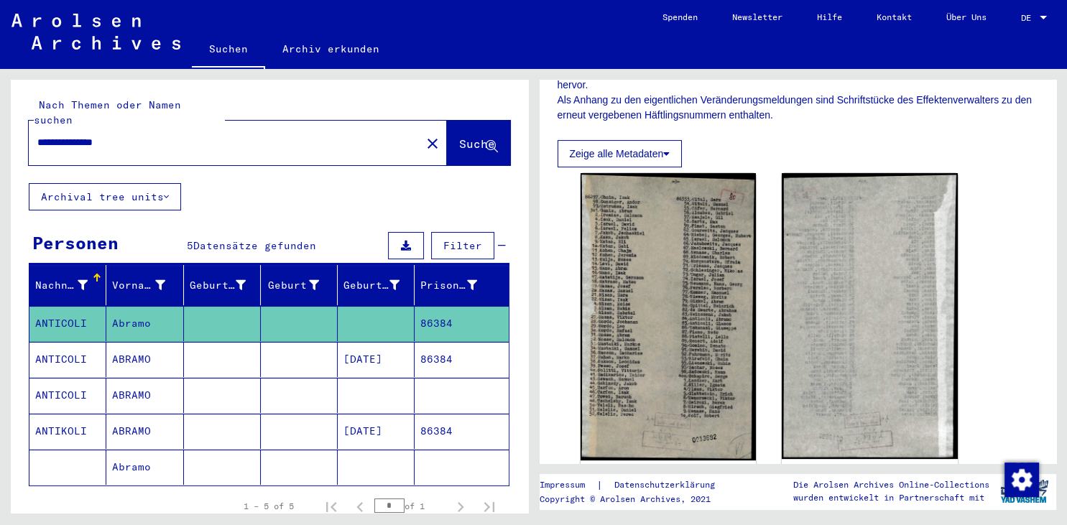
click at [304, 343] on mat-cell at bounding box center [299, 359] width 77 height 35
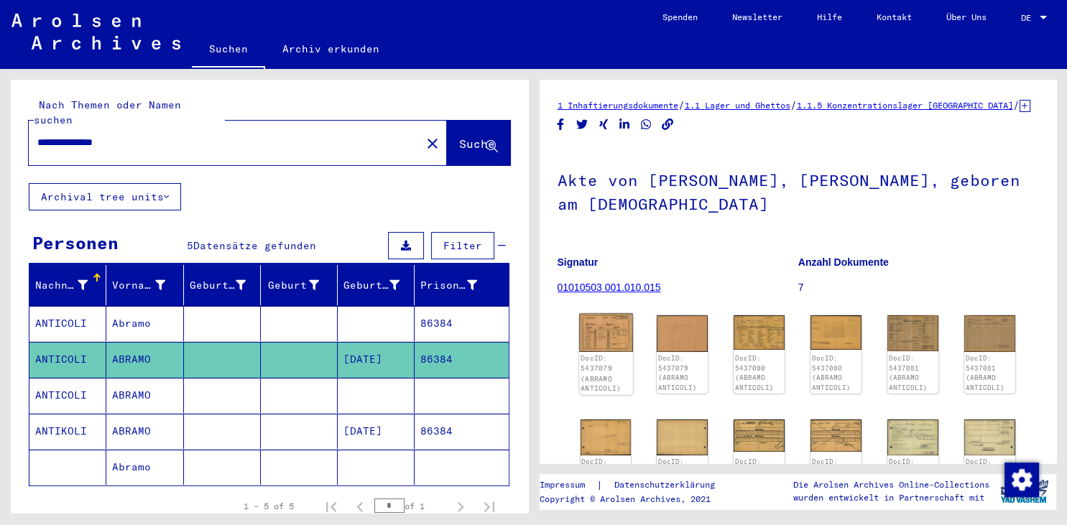
click at [613, 333] on img at bounding box center [605, 333] width 53 height 38
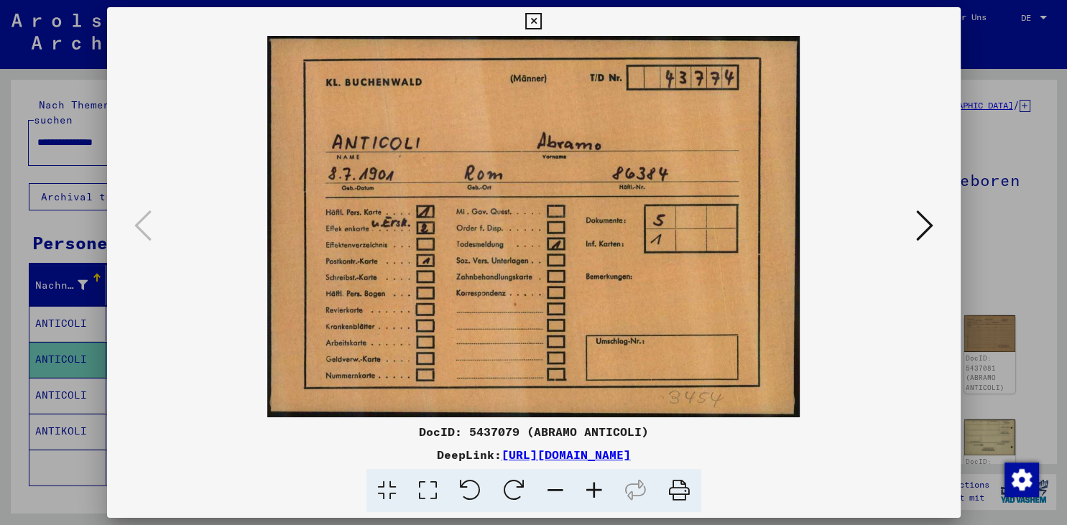
click at [910, 234] on img at bounding box center [534, 226] width 756 height 381
click at [925, 231] on icon at bounding box center [924, 225] width 17 height 34
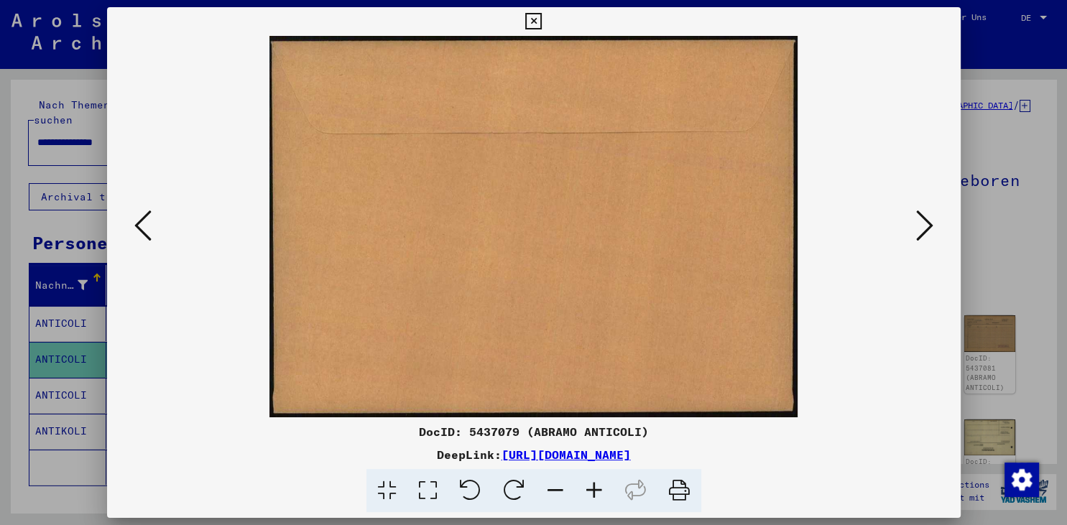
click at [925, 231] on icon at bounding box center [924, 225] width 17 height 34
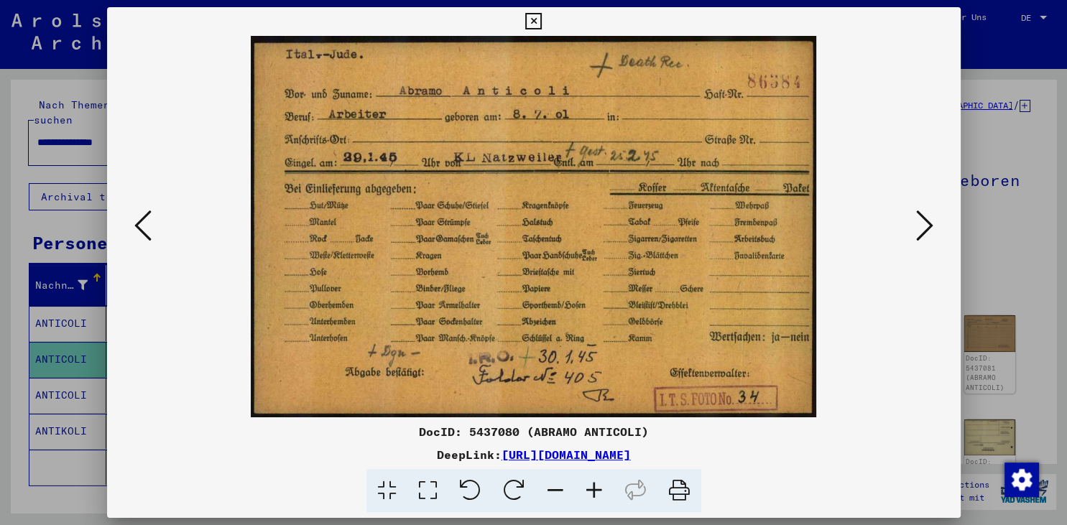
click at [920, 229] on icon at bounding box center [924, 225] width 17 height 34
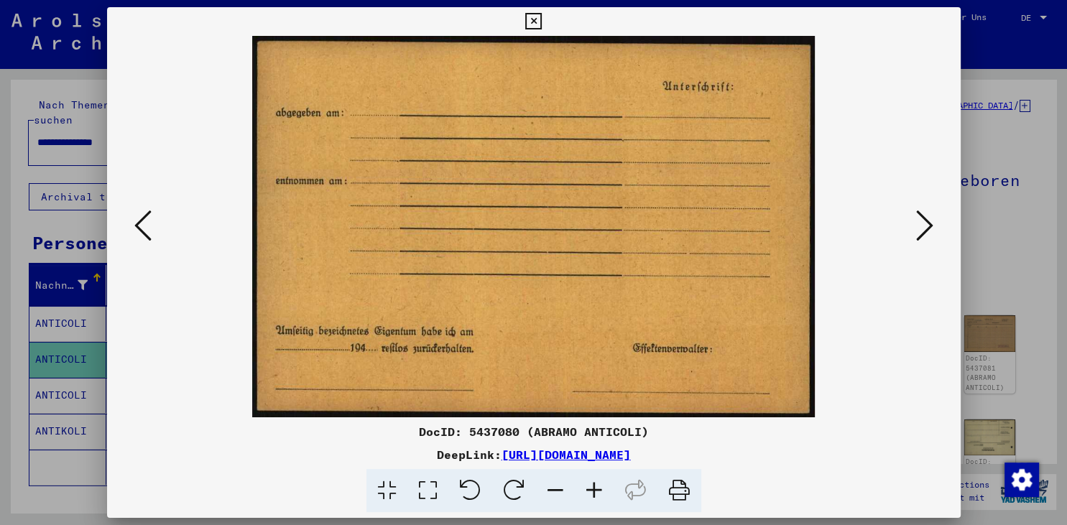
click at [920, 229] on icon at bounding box center [924, 225] width 17 height 34
